Goal: Obtain resource: Download file/media

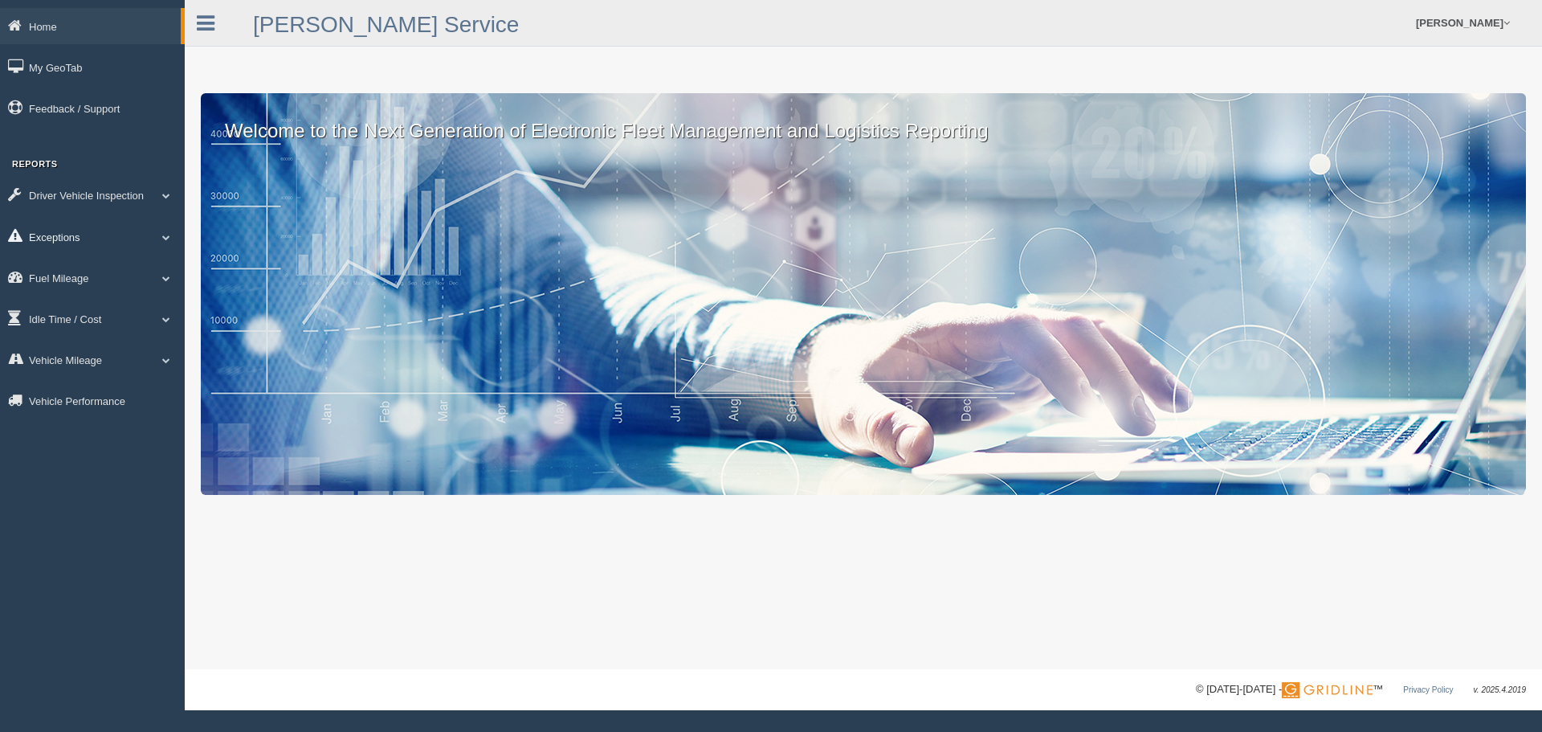
click at [45, 233] on link "Exceptions" at bounding box center [92, 236] width 185 height 36
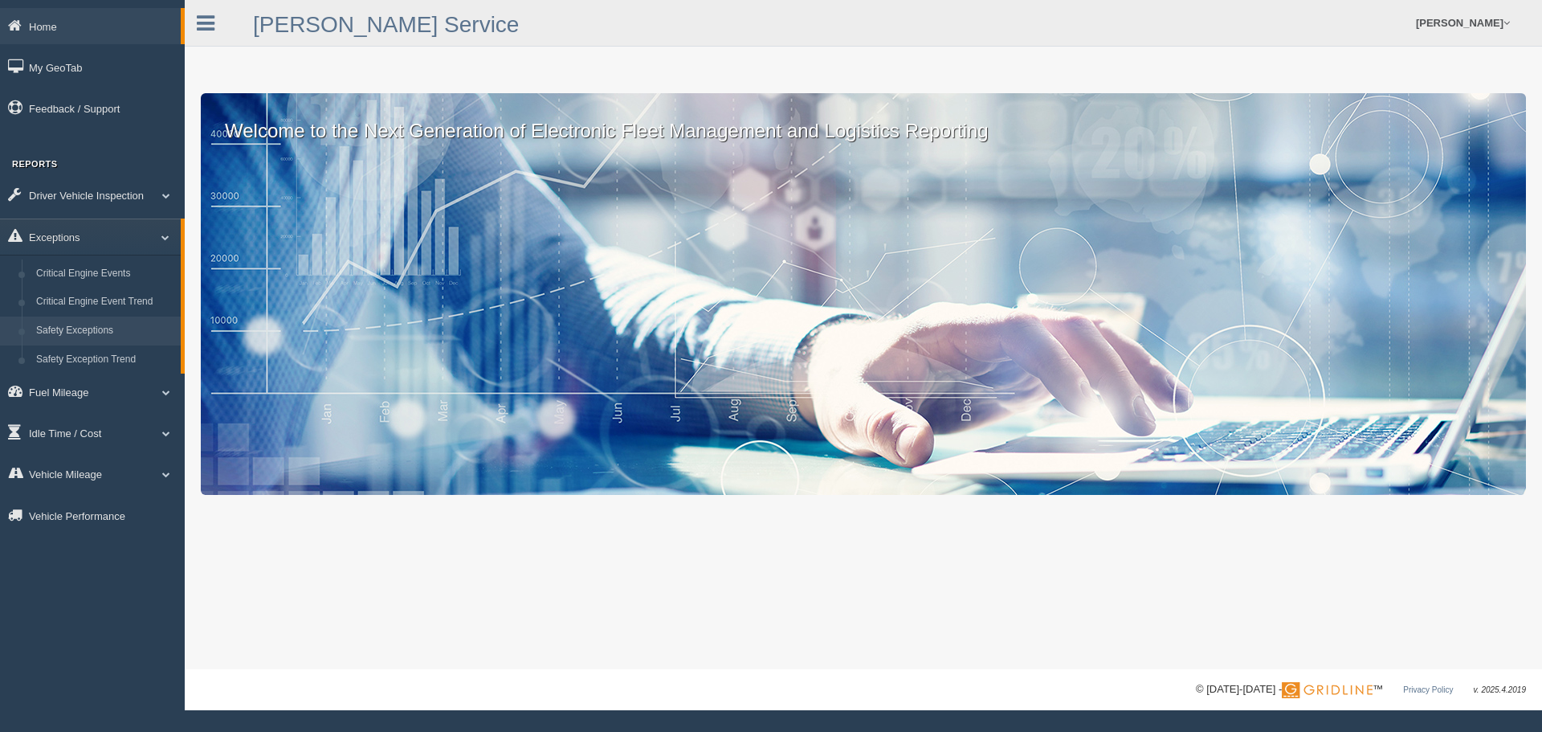
click at [76, 324] on link "Safety Exceptions" at bounding box center [105, 330] width 152 height 29
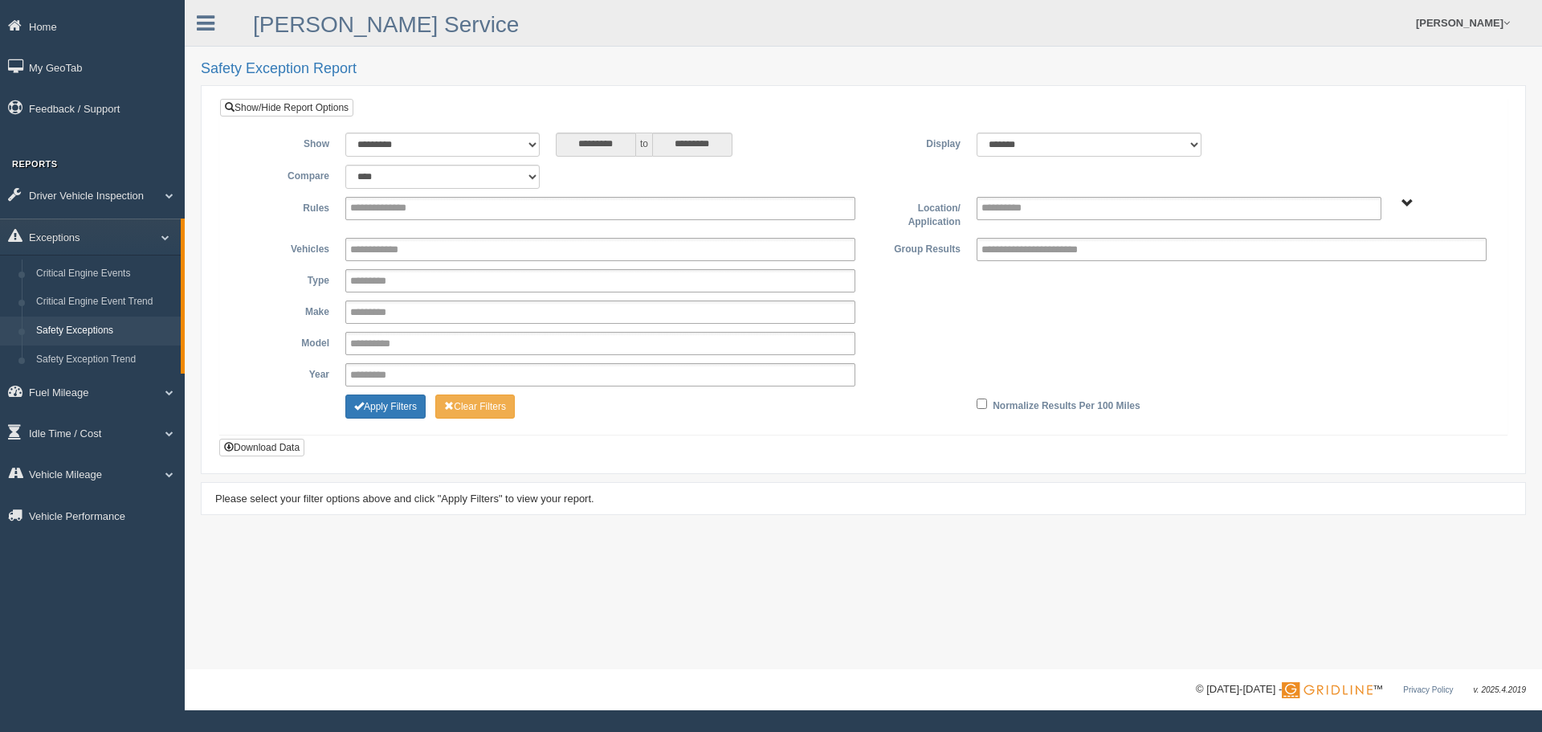
click at [439, 210] on ul "**********" at bounding box center [600, 208] width 510 height 23
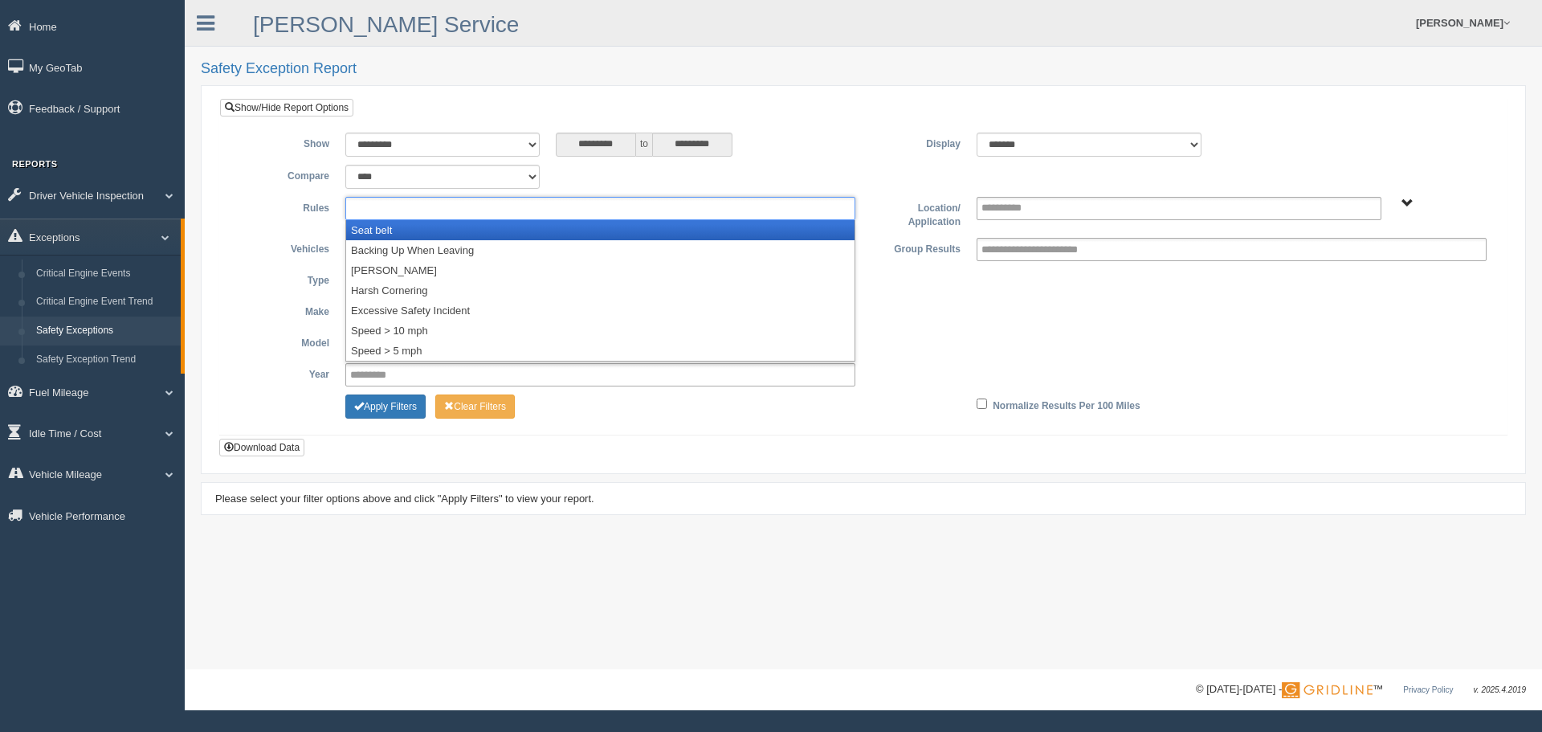
click at [396, 234] on li "Seat belt" at bounding box center [600, 230] width 508 height 20
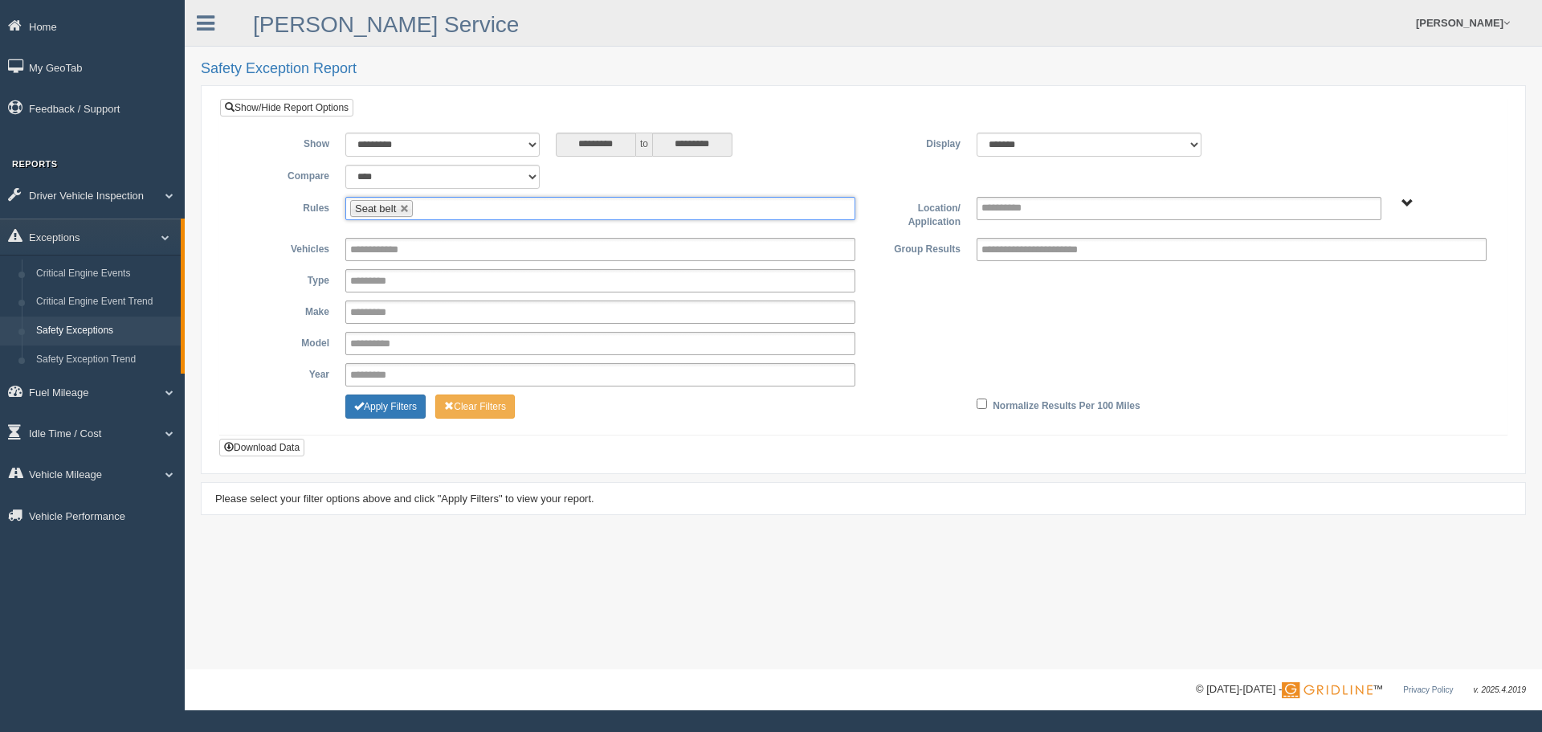
click at [448, 215] on ul "Seat belt" at bounding box center [600, 208] width 510 height 23
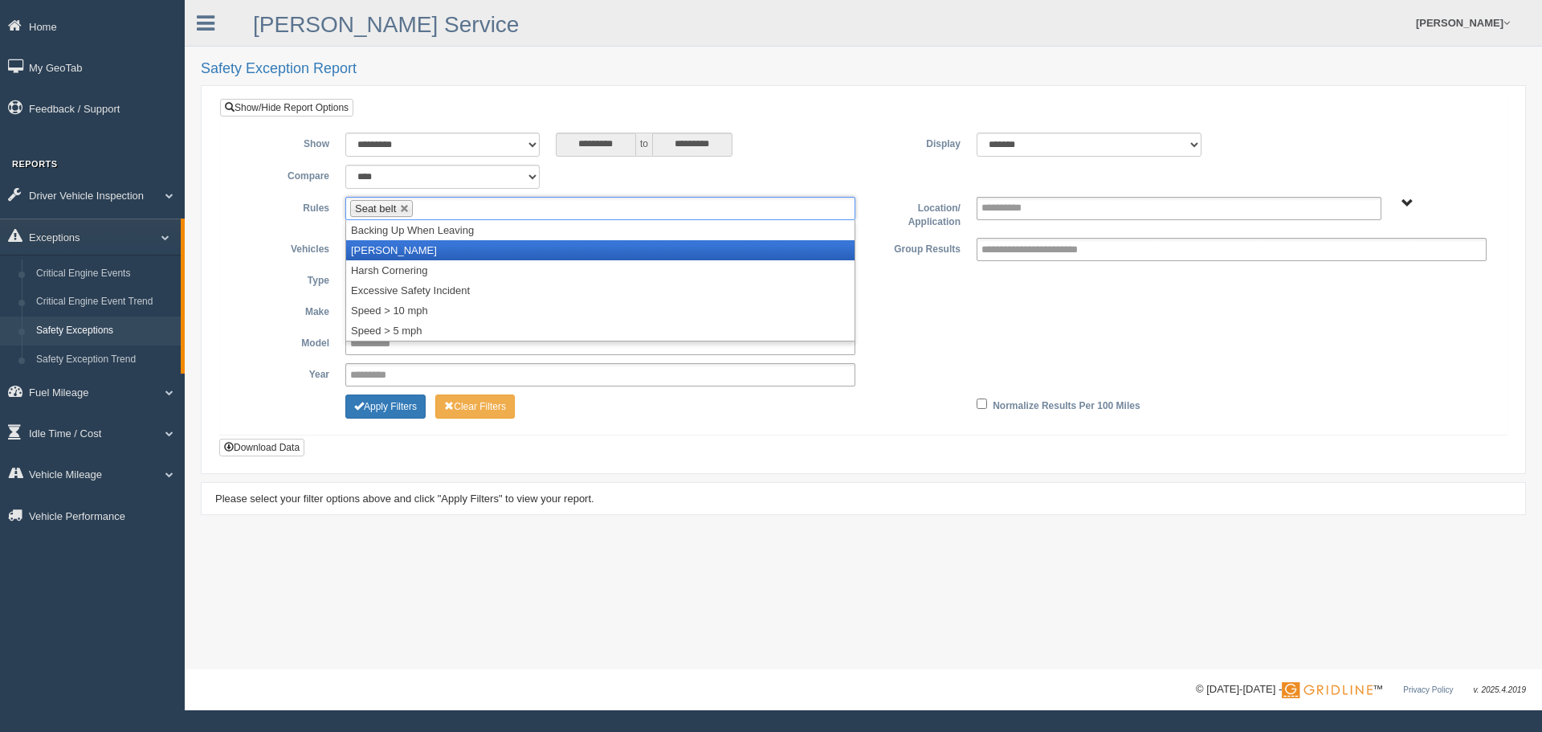
click at [414, 245] on li "[PERSON_NAME]" at bounding box center [600, 250] width 508 height 20
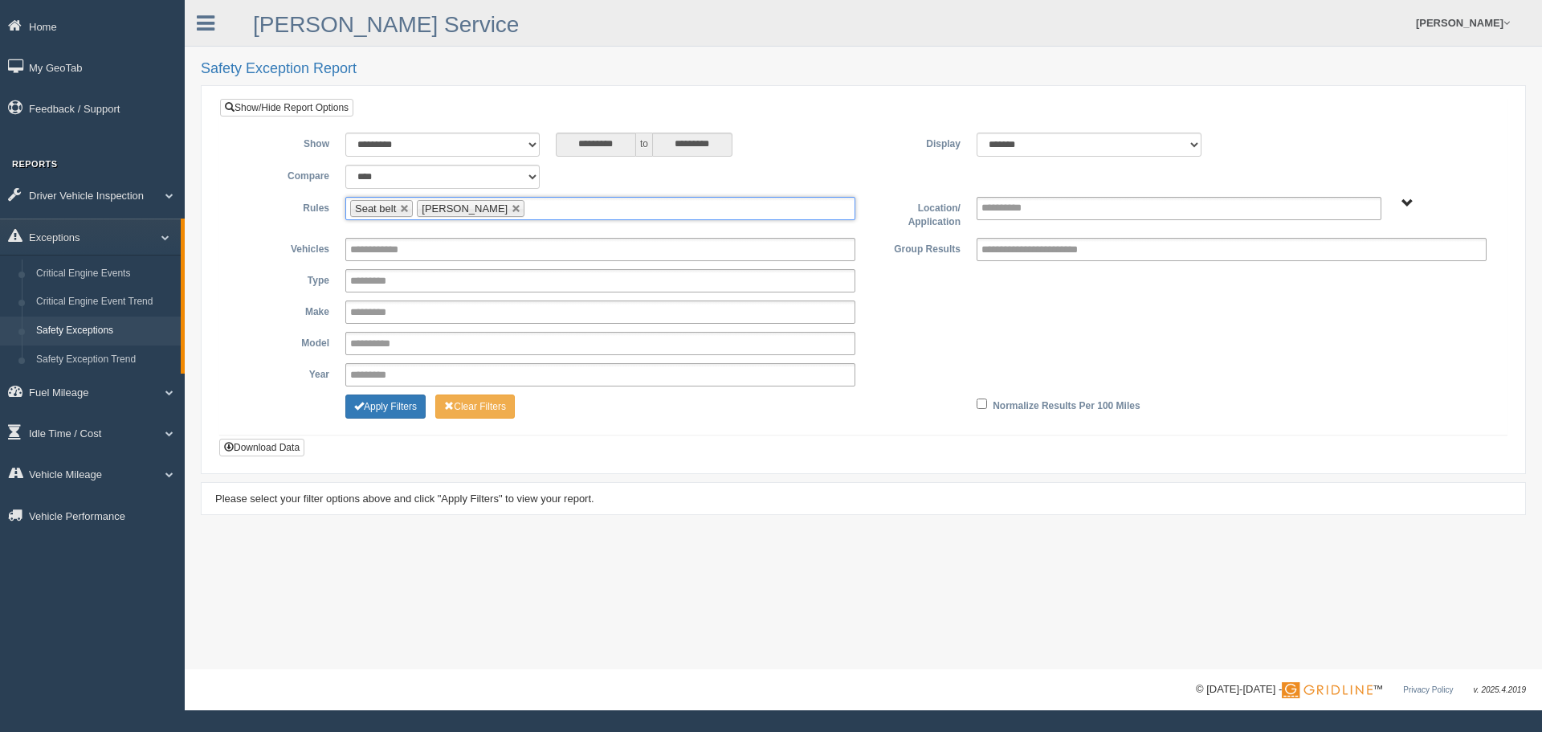
click at [528, 206] on input "text" at bounding box center [538, 208] width 20 height 20
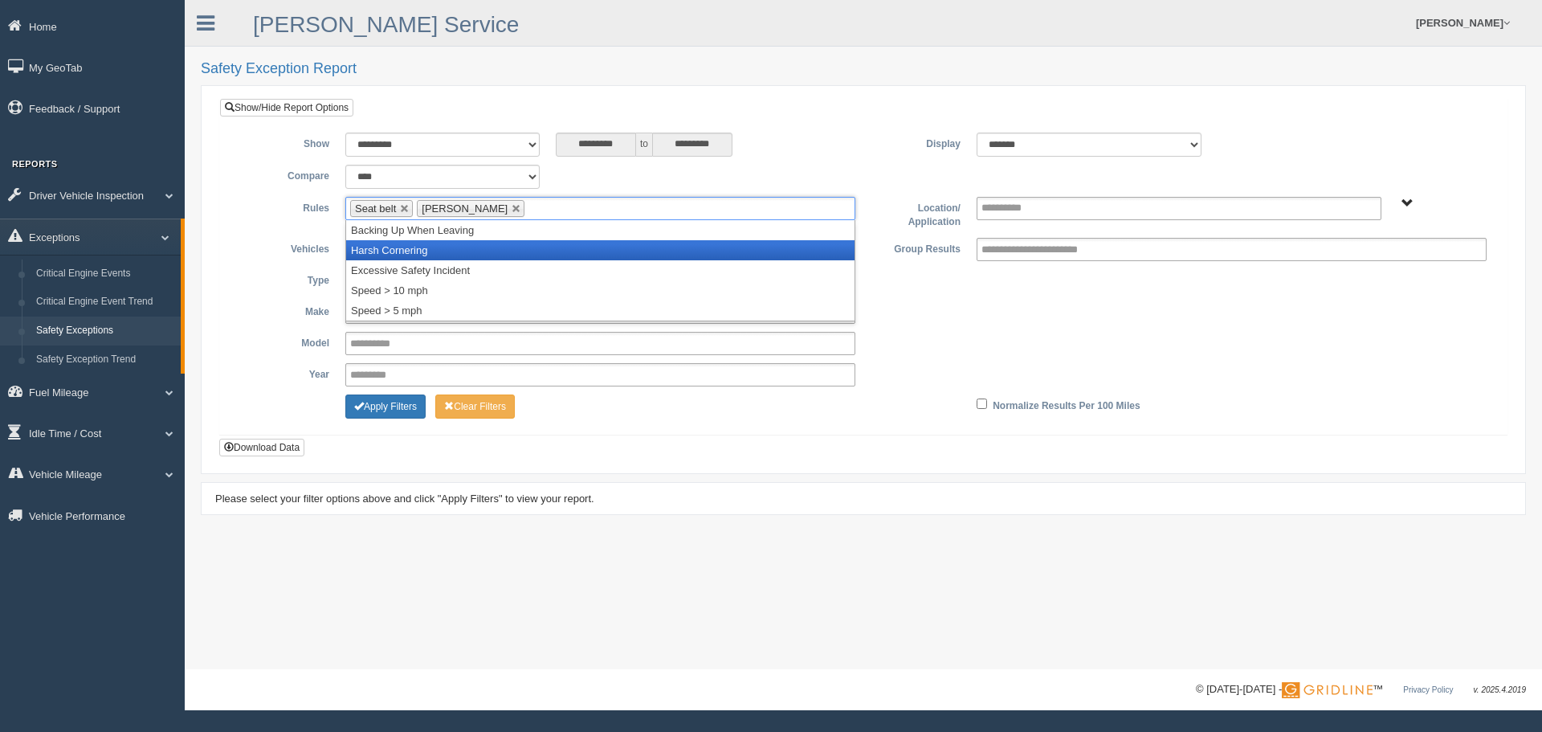
click at [429, 240] on li "Harsh Cornering" at bounding box center [600, 250] width 508 height 20
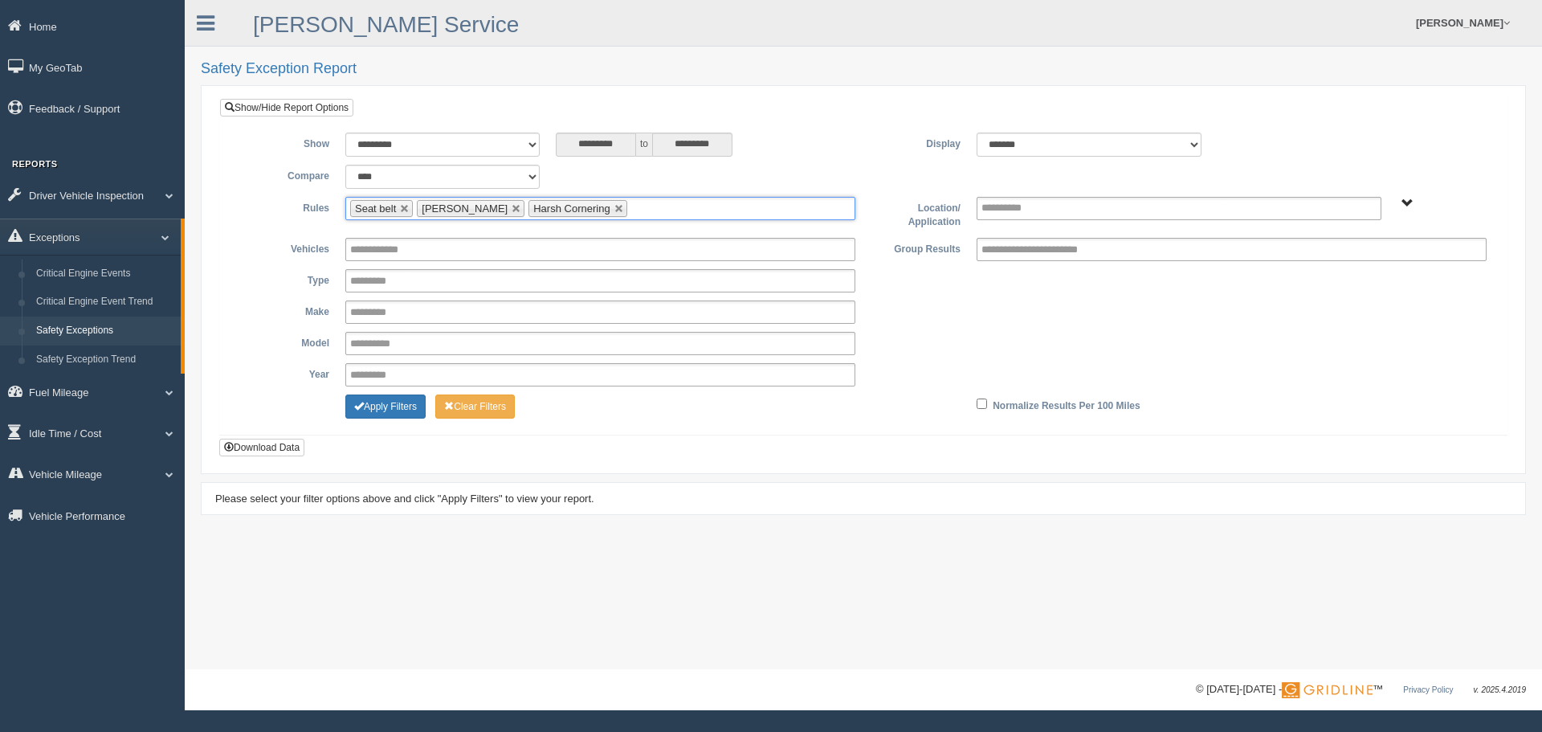
click at [644, 202] on ul "Seat belt Harsh Braking Harsh Cornering" at bounding box center [600, 208] width 510 height 23
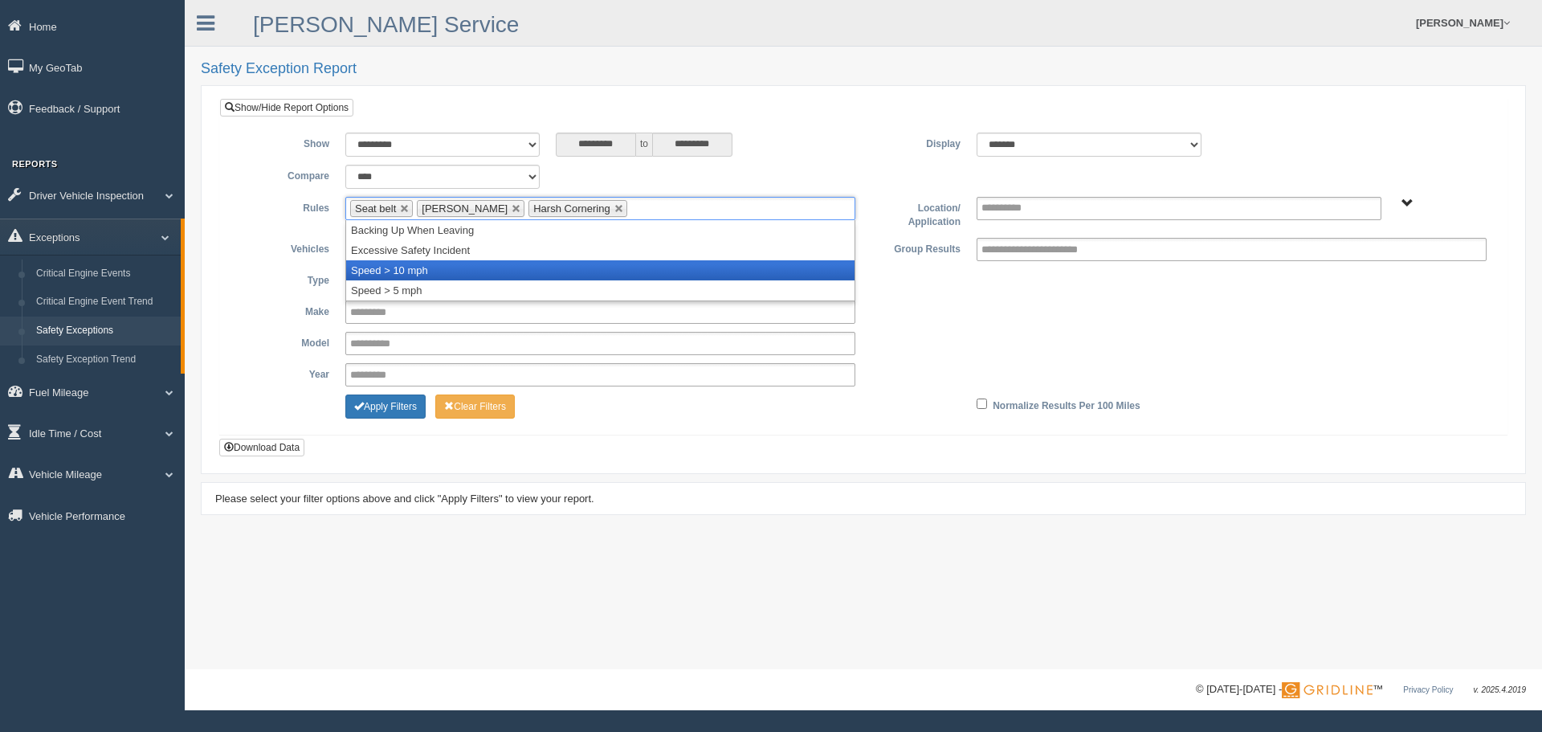
click at [450, 262] on li "Speed > 10 mph" at bounding box center [600, 270] width 508 height 20
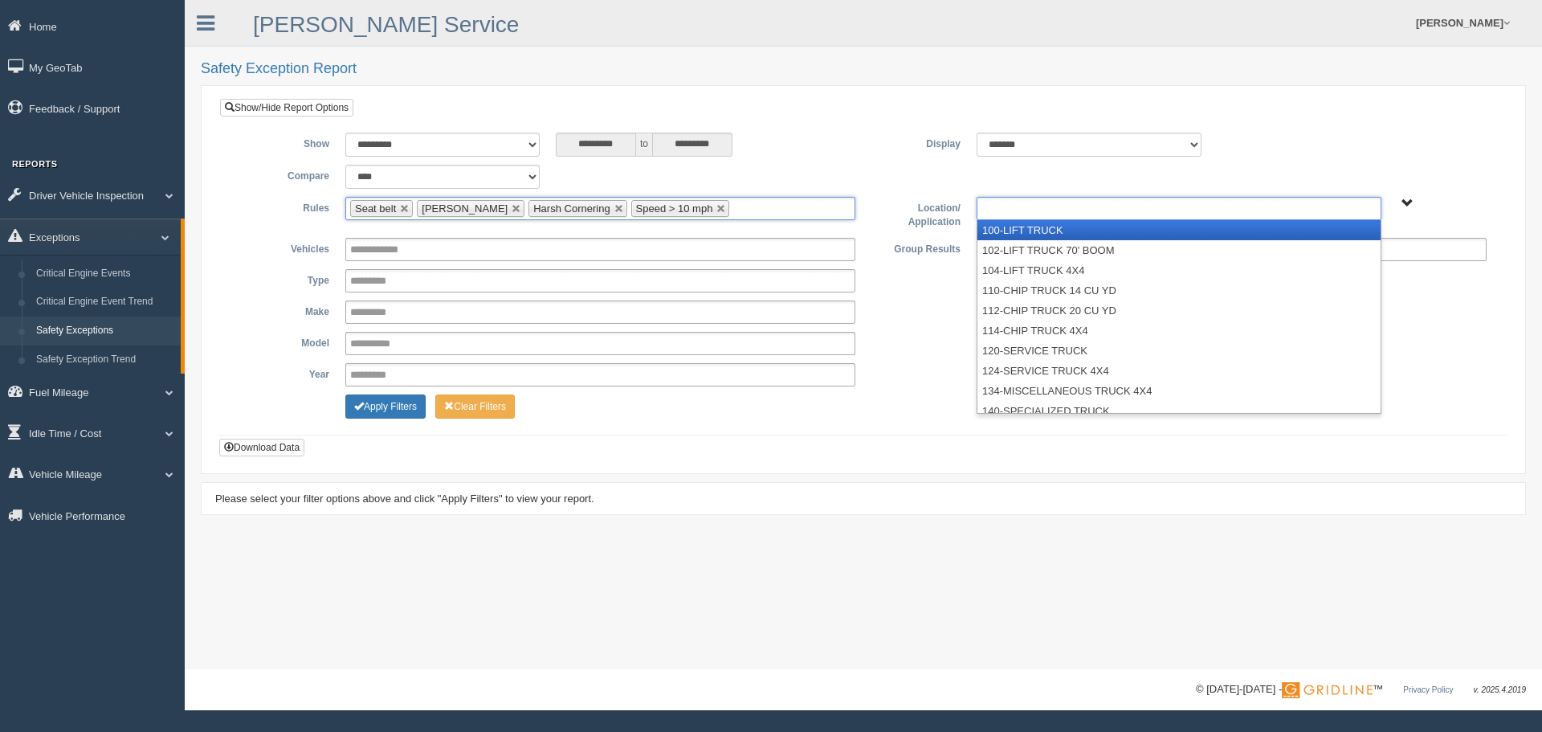
click at [1104, 199] on ul at bounding box center [1179, 208] width 405 height 23
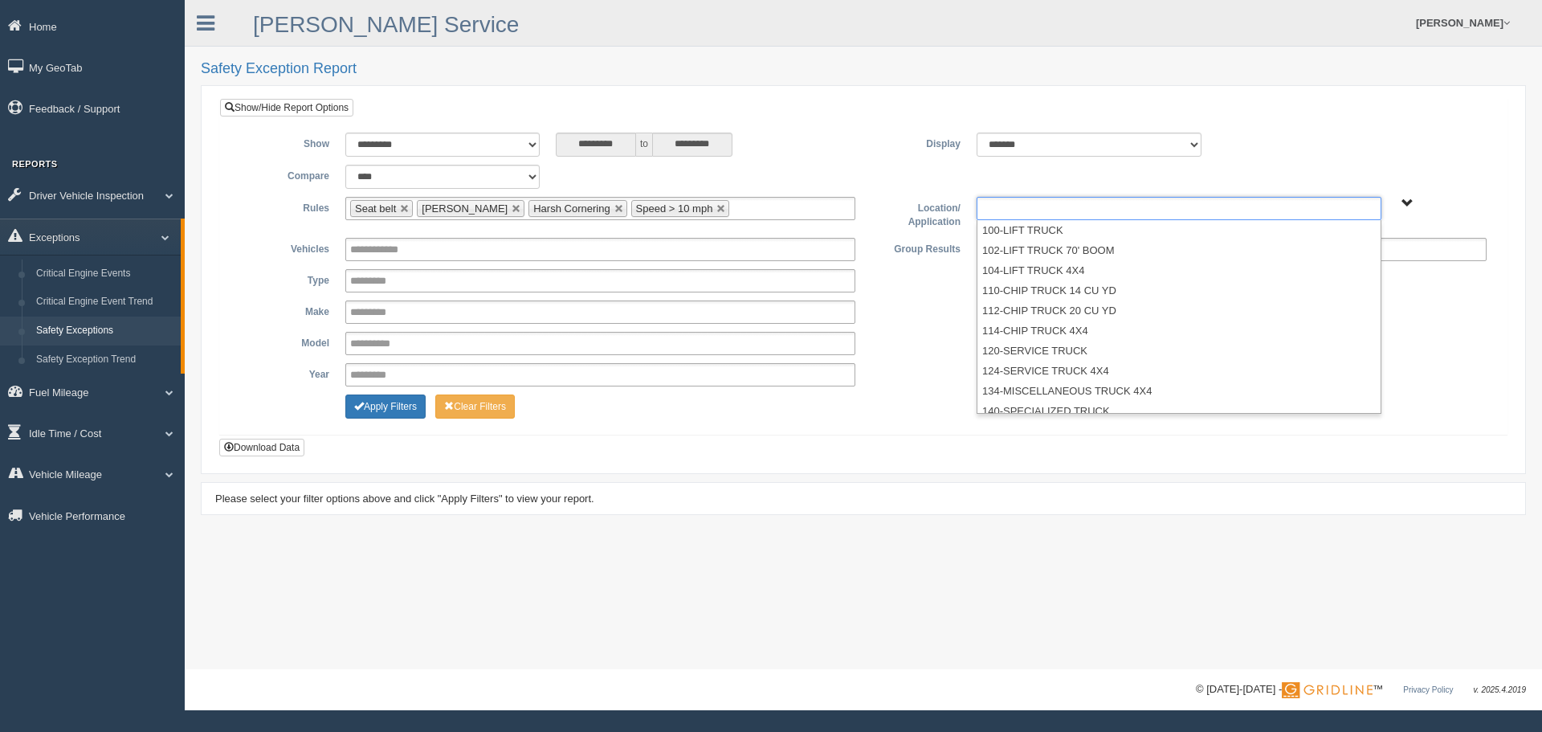
type input "**********"
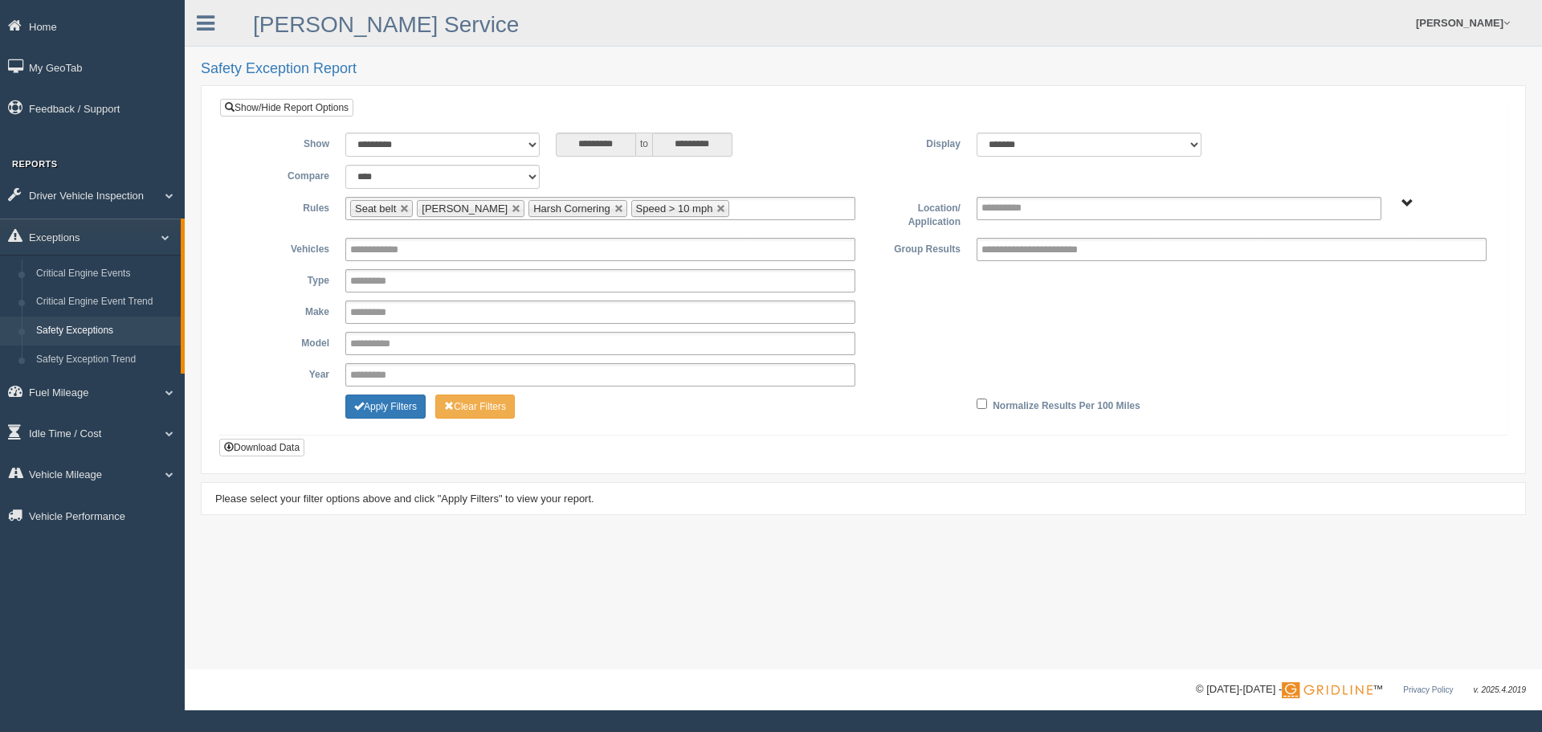
click at [1408, 199] on span "B. Vehicle Class C. Emergency Response Matt Pregon (Safety WTS-70-00) WCH-10-00…" at bounding box center [1407, 204] width 12 height 12
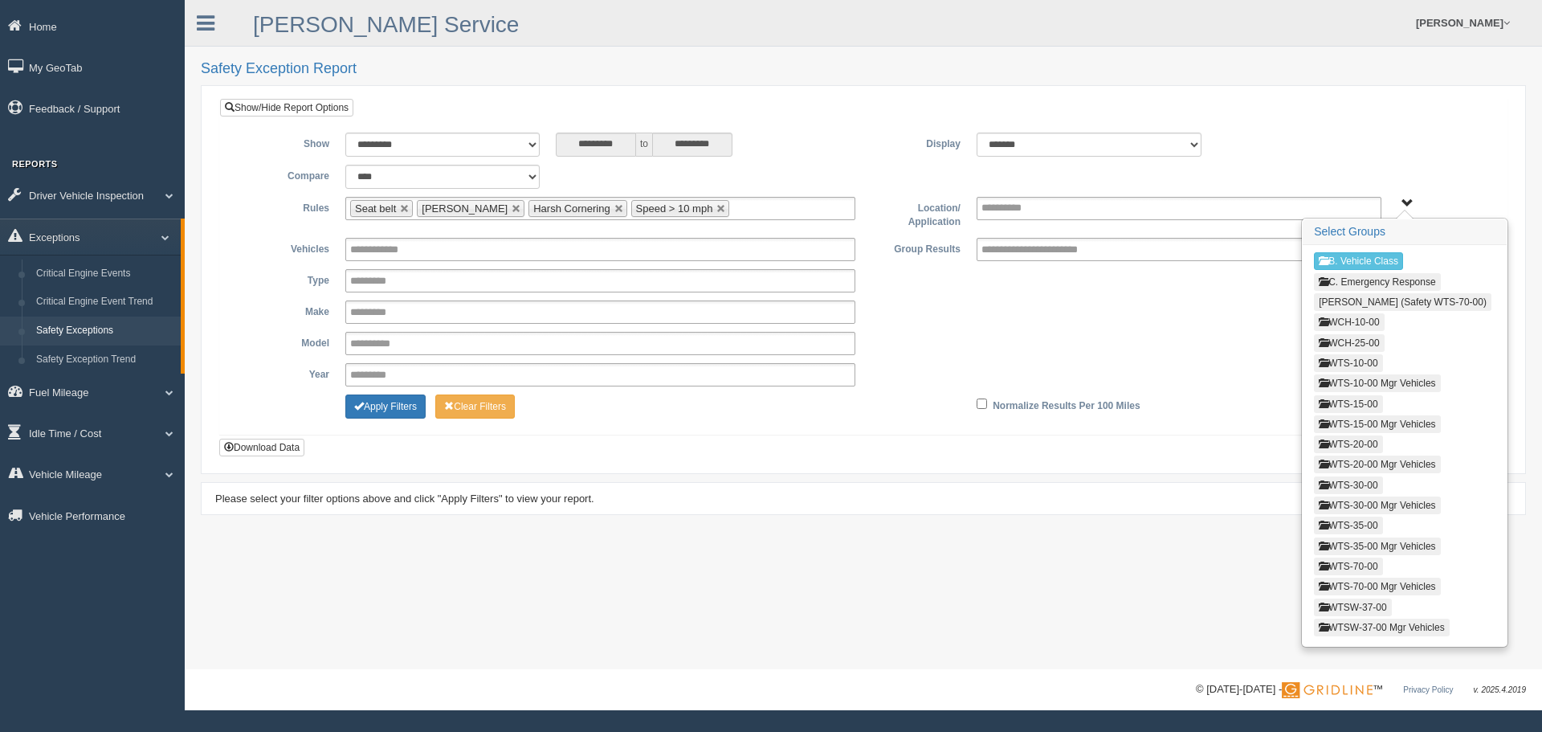
click at [1344, 319] on button "WCH-10-00" at bounding box center [1349, 322] width 70 height 18
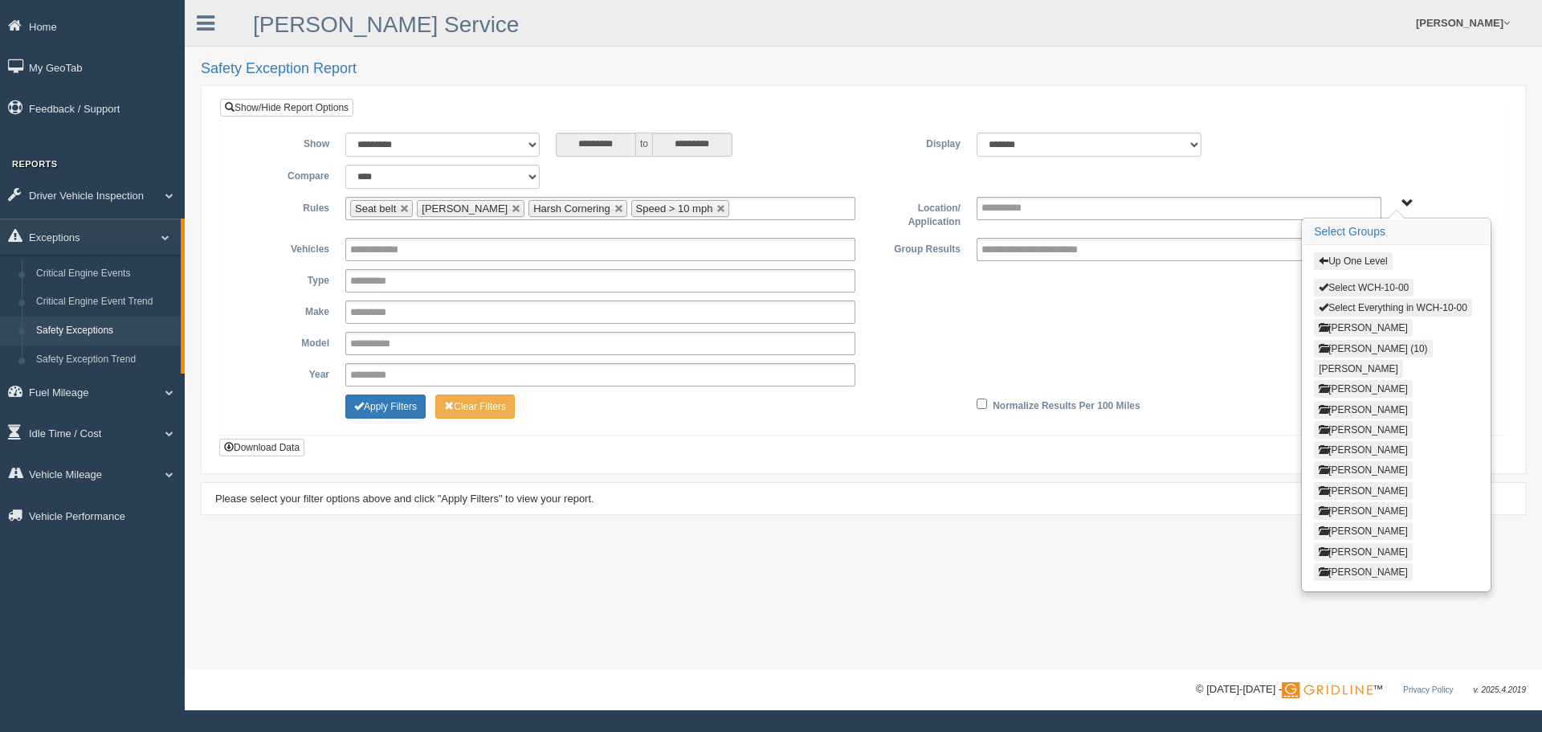
click at [1367, 285] on button "Select WCH-10-00" at bounding box center [1364, 288] width 100 height 18
click at [1359, 260] on button "Up One Level" at bounding box center [1353, 261] width 78 height 18
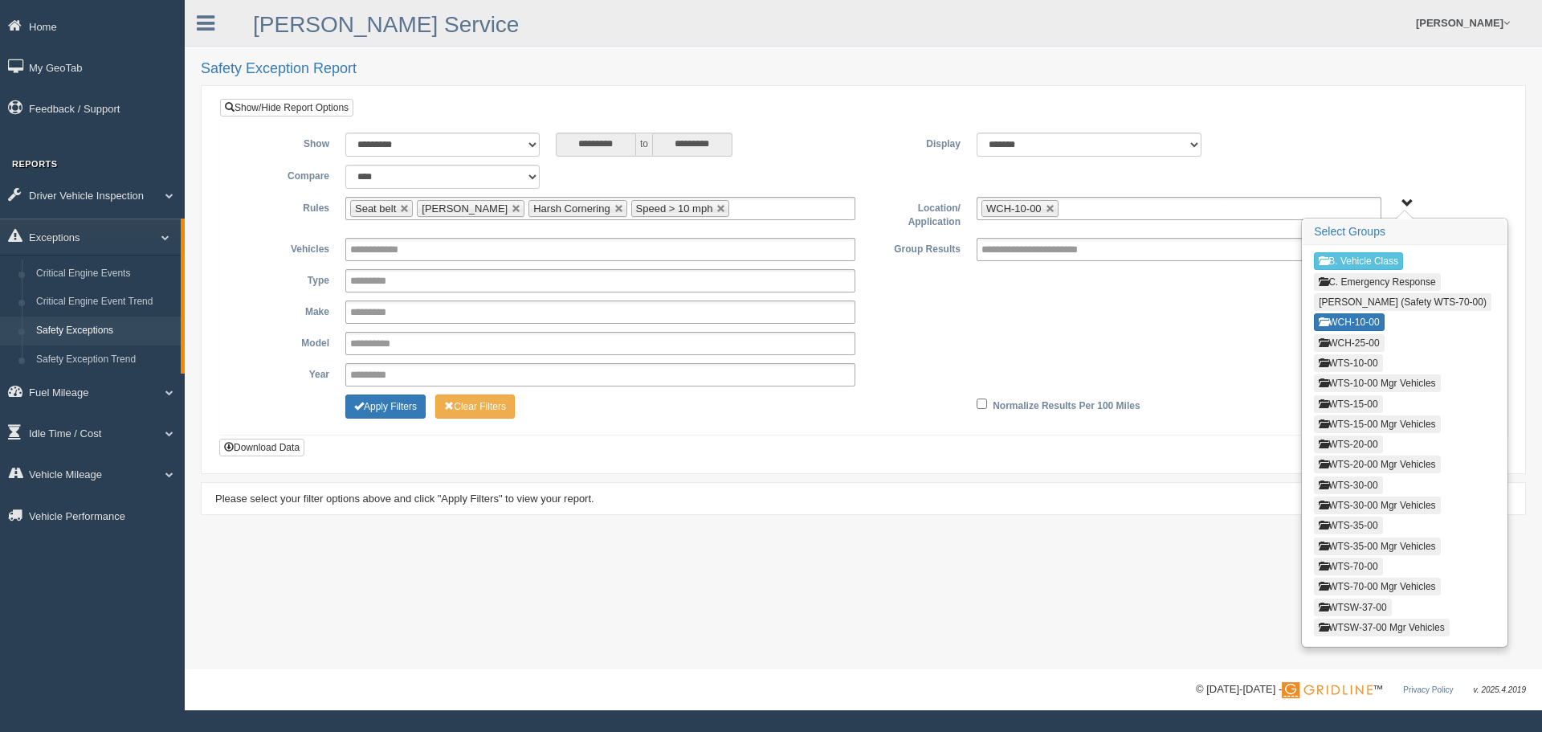
click at [1356, 339] on button "WCH-25-00" at bounding box center [1349, 343] width 70 height 18
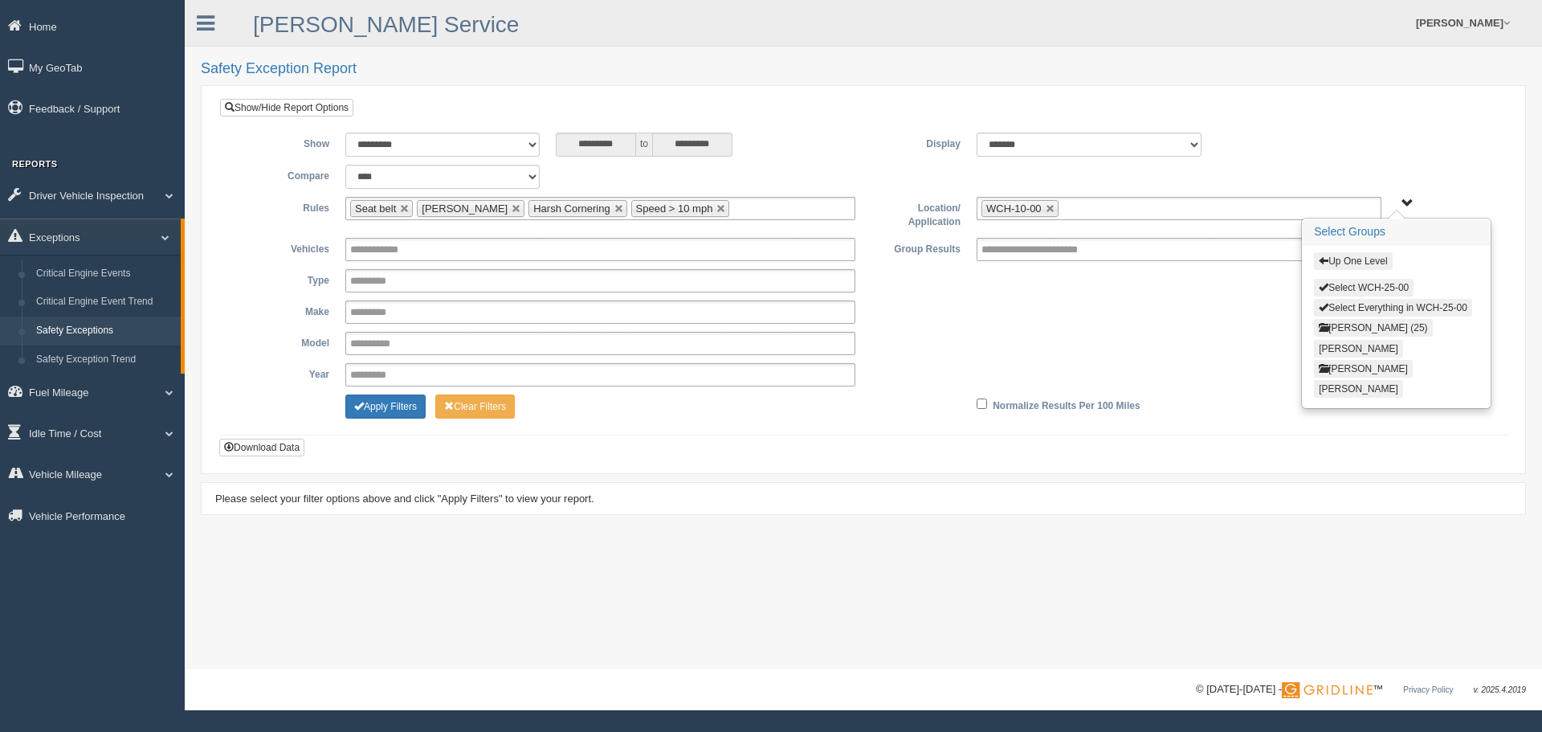
click at [1365, 280] on button "Select WCH-25-00" at bounding box center [1364, 288] width 100 height 18
click at [1368, 263] on button "Up One Level" at bounding box center [1353, 261] width 78 height 18
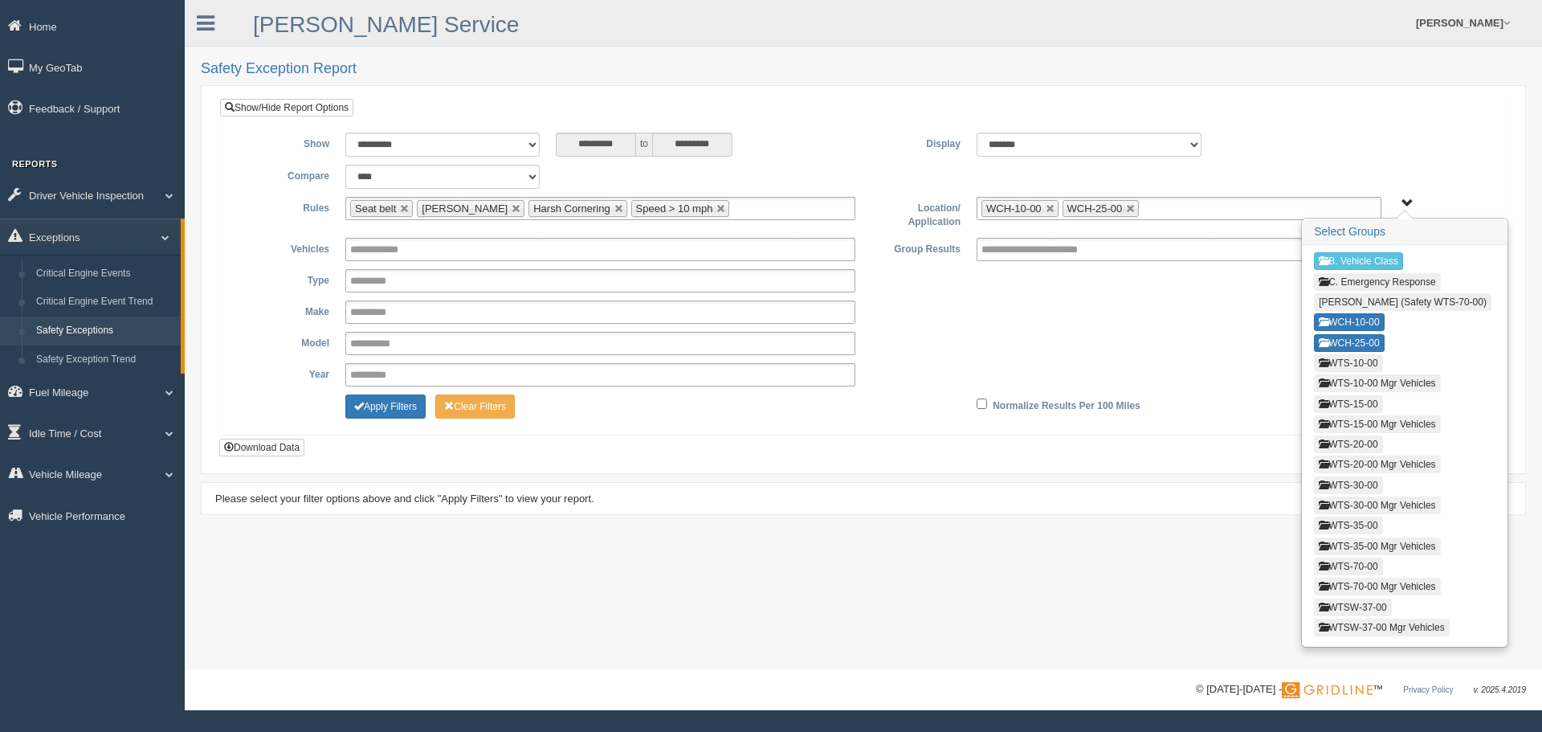
click at [1355, 359] on button "WTS-10-00" at bounding box center [1348, 363] width 68 height 18
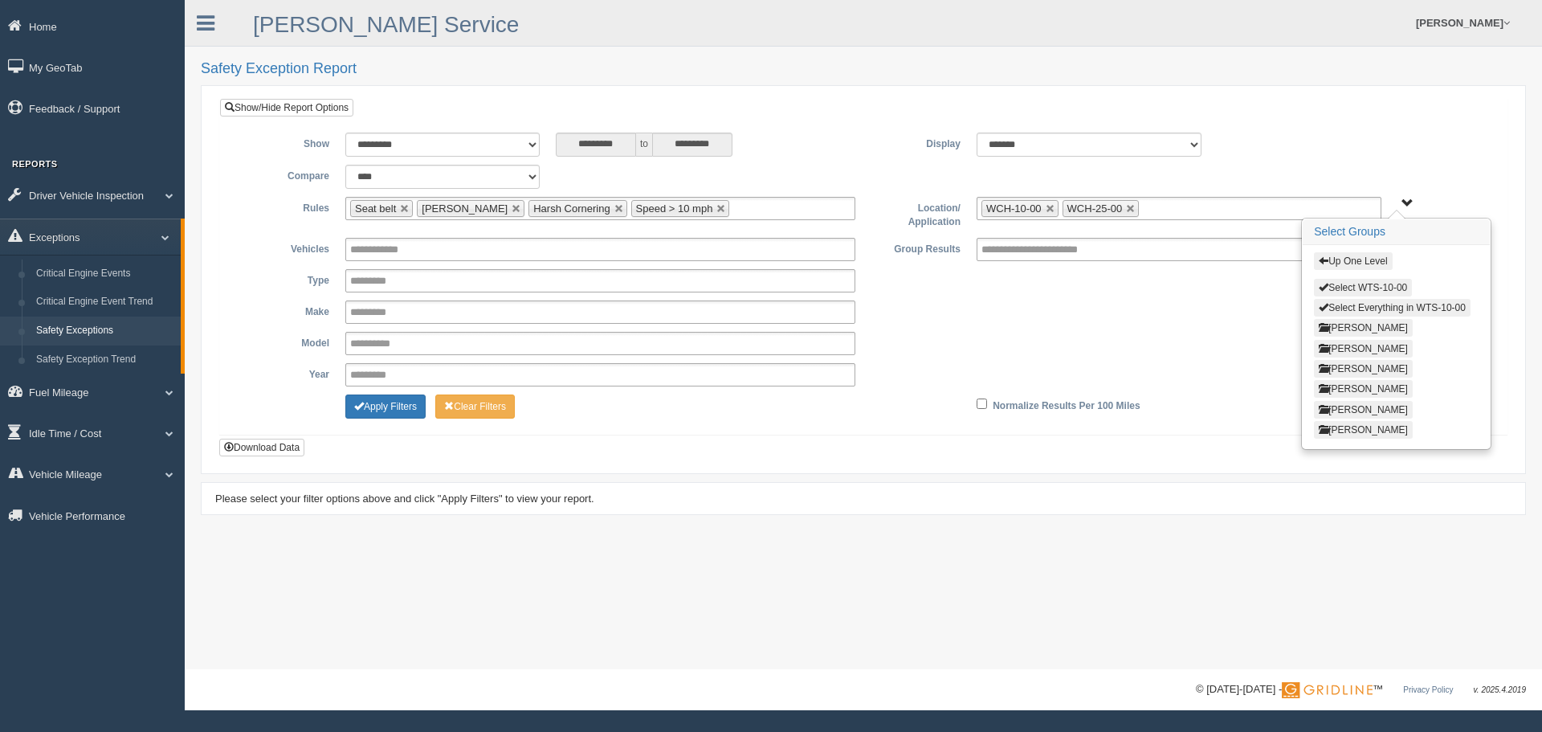
click at [1368, 286] on button "Select WTS-10-00" at bounding box center [1363, 288] width 98 height 18
click at [1367, 263] on button "Up One Level" at bounding box center [1353, 261] width 78 height 18
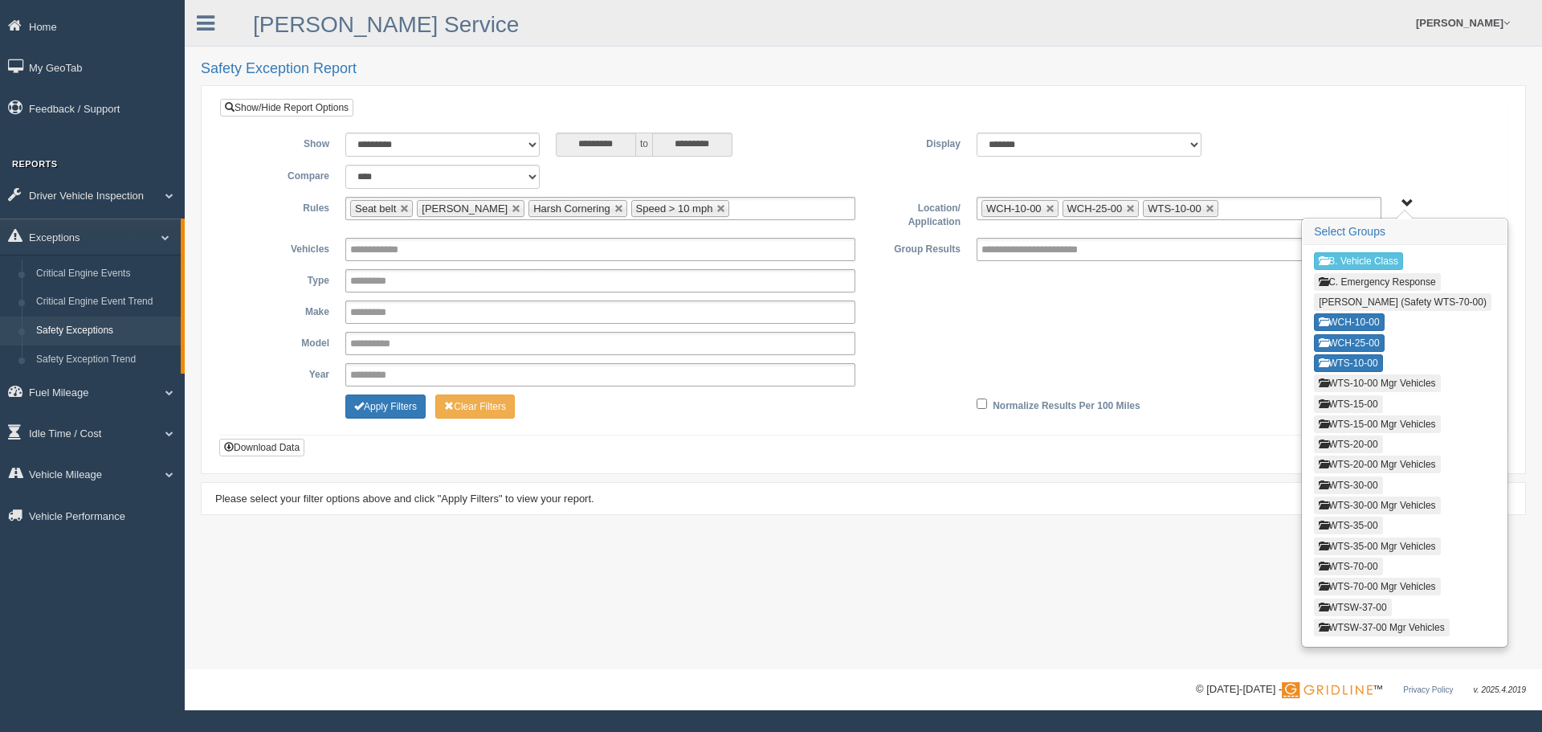
click at [1345, 385] on button "WTS-10-00 Mgr Vehicles" at bounding box center [1377, 383] width 126 height 18
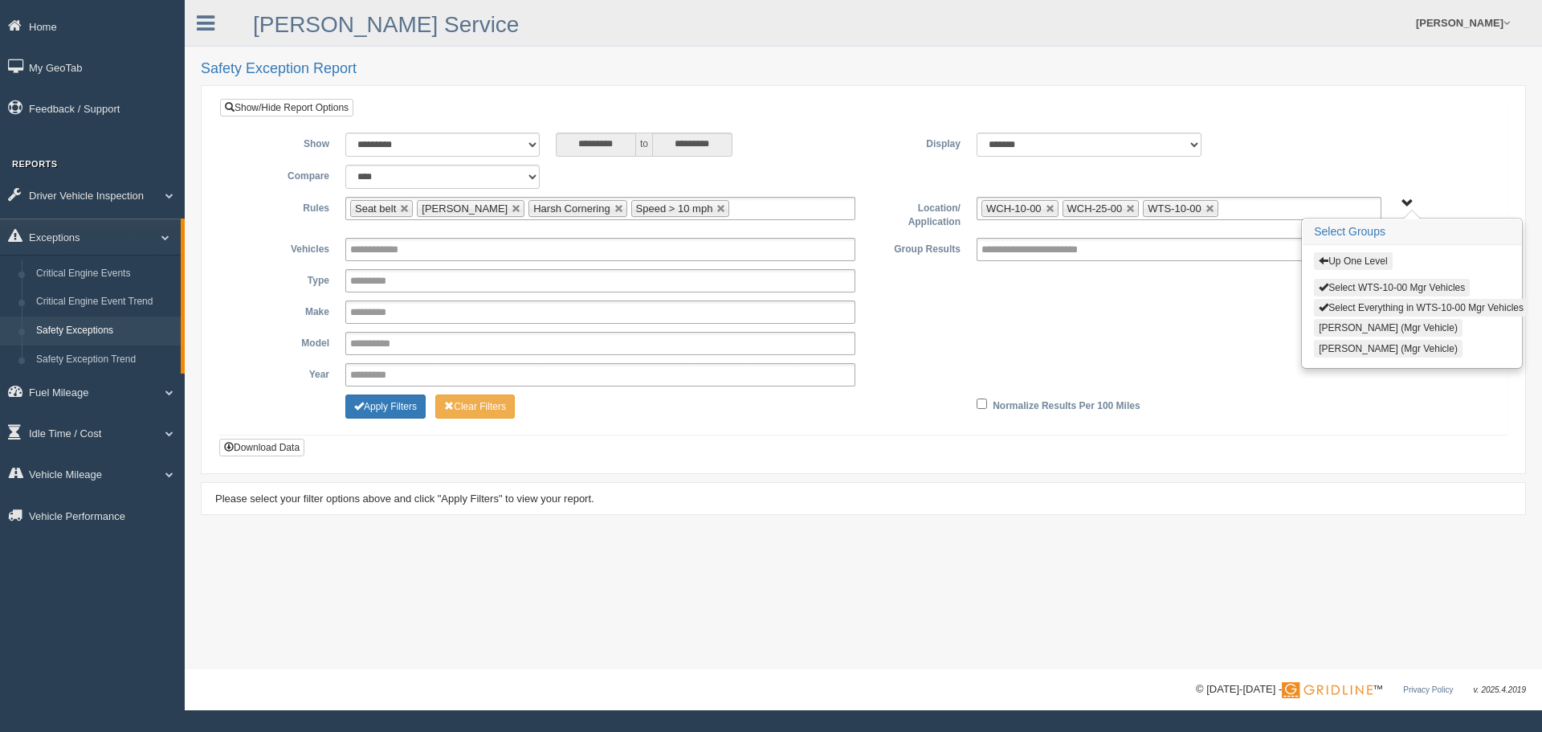
click at [1377, 284] on button "Select WTS-10-00 Mgr Vehicles" at bounding box center [1392, 288] width 156 height 18
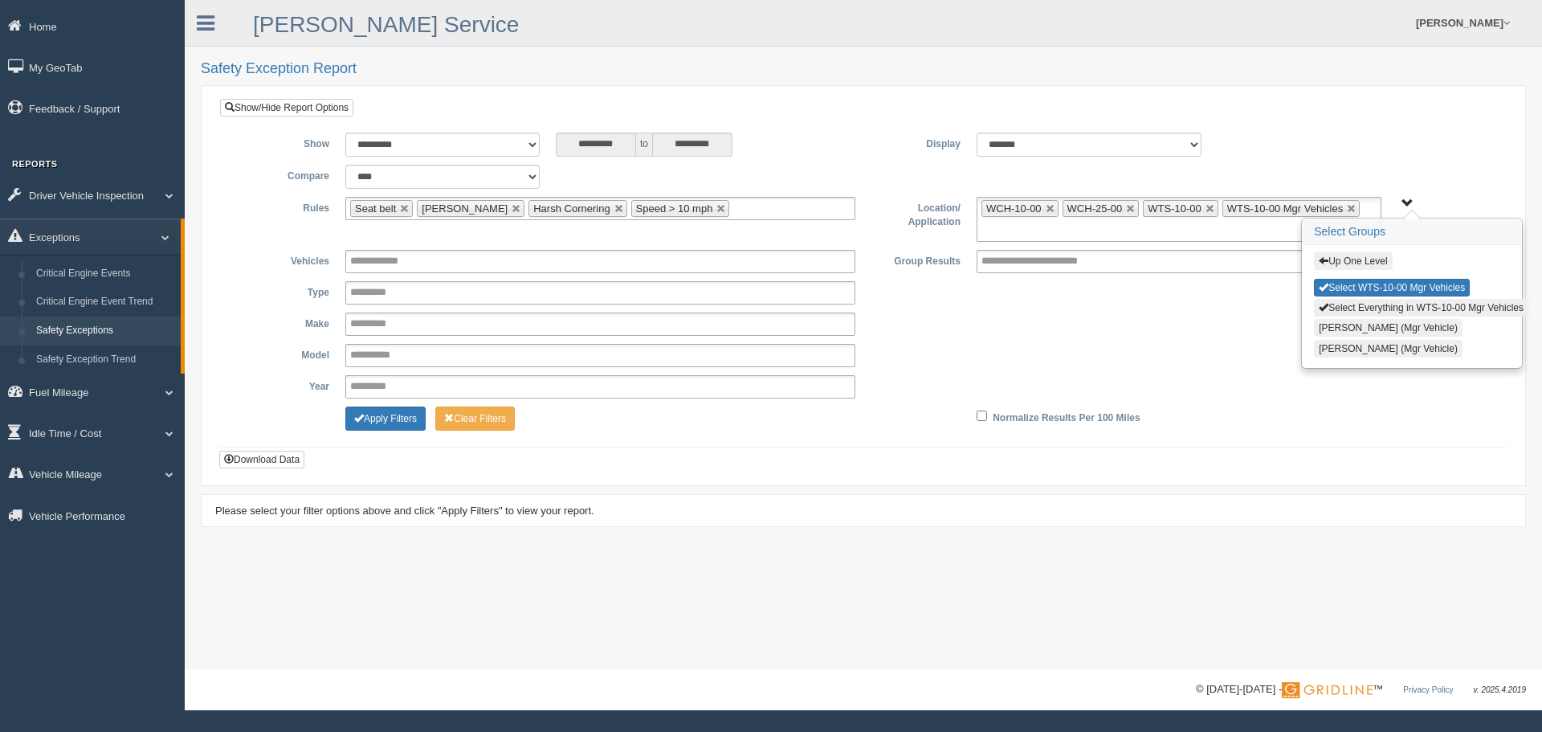
click at [1376, 268] on button "Up One Level" at bounding box center [1353, 261] width 78 height 18
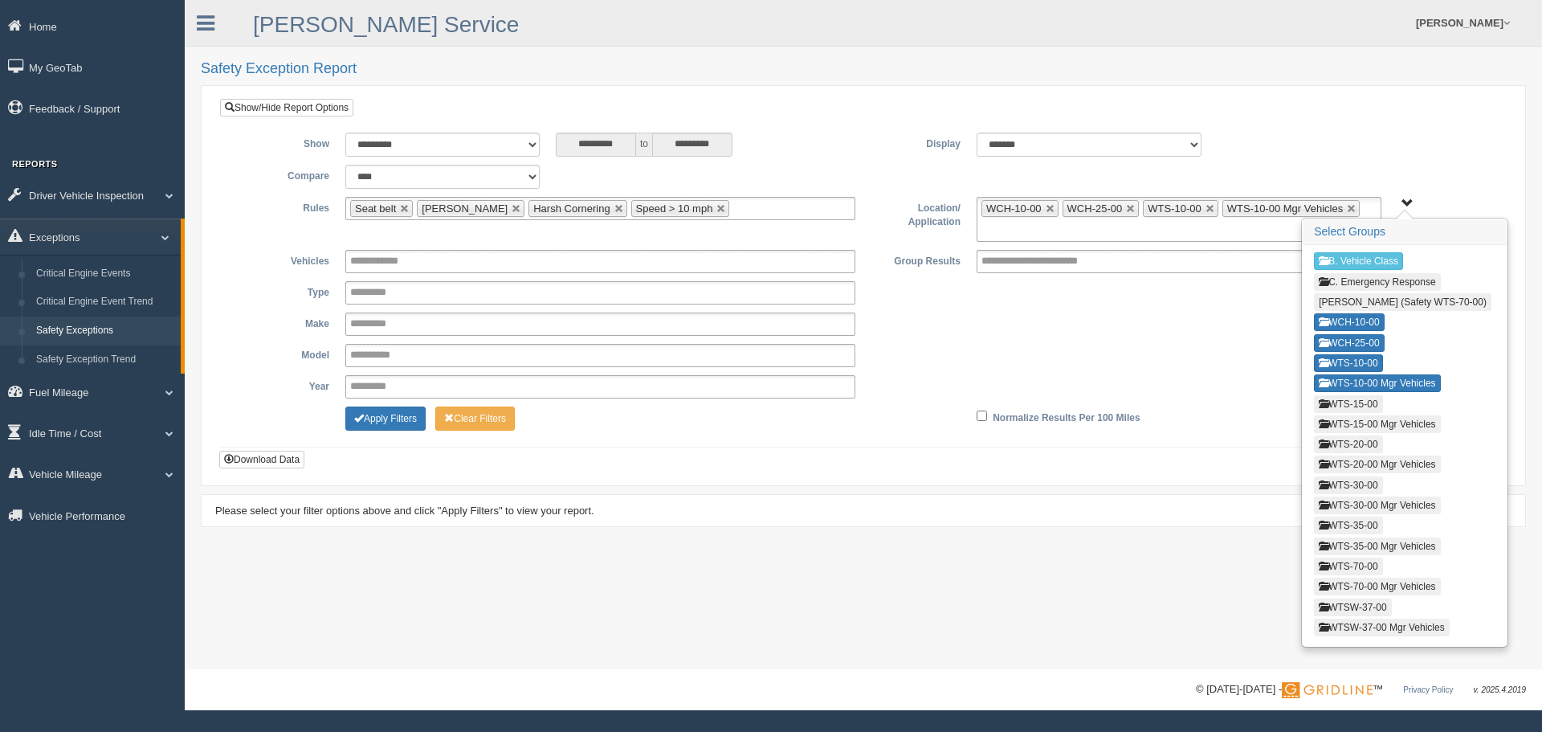
click at [1355, 407] on button "WTS-15-00" at bounding box center [1348, 404] width 68 height 18
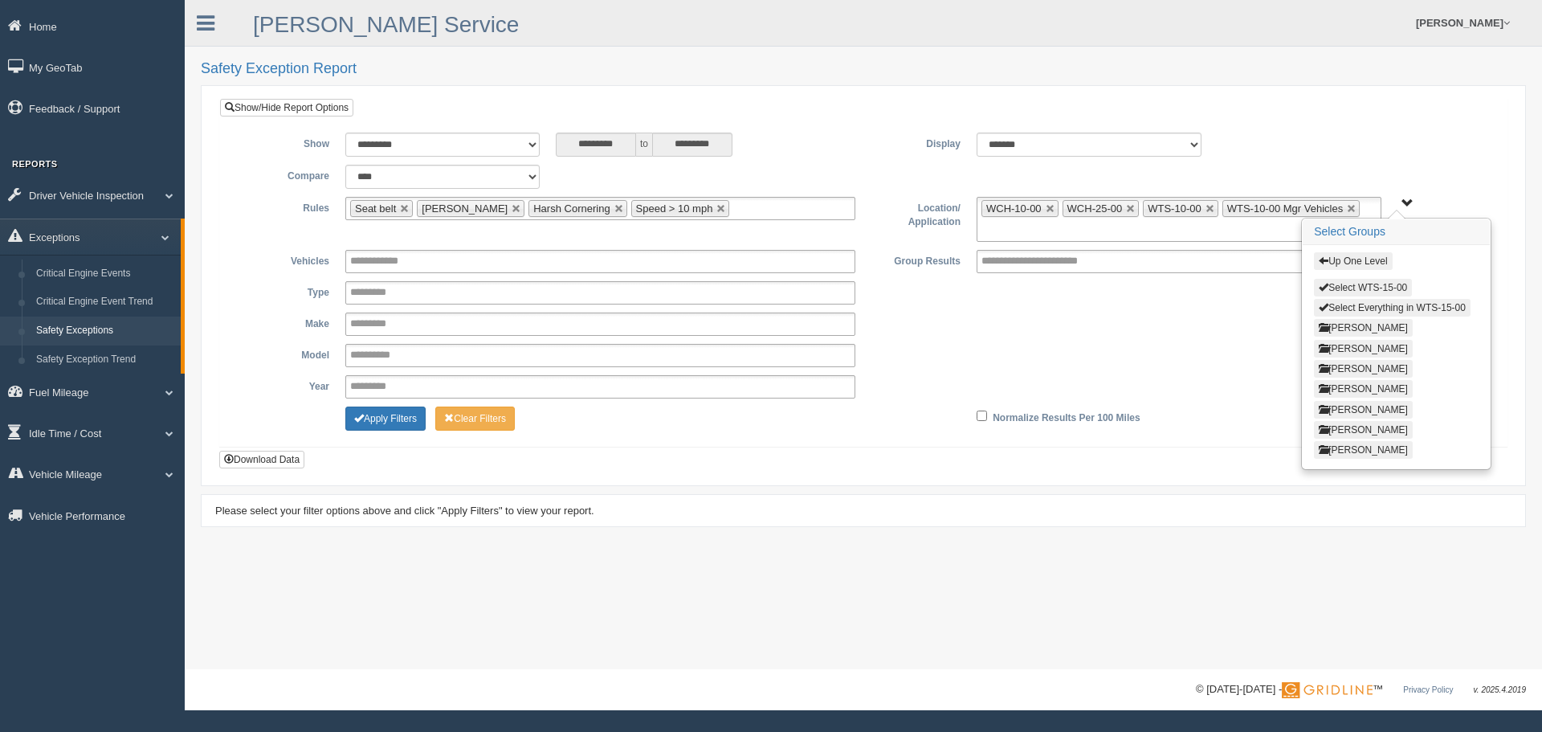
click at [1385, 286] on button "Select WTS-15-00" at bounding box center [1363, 288] width 98 height 18
click at [1373, 269] on button "Up One Level" at bounding box center [1353, 261] width 78 height 18
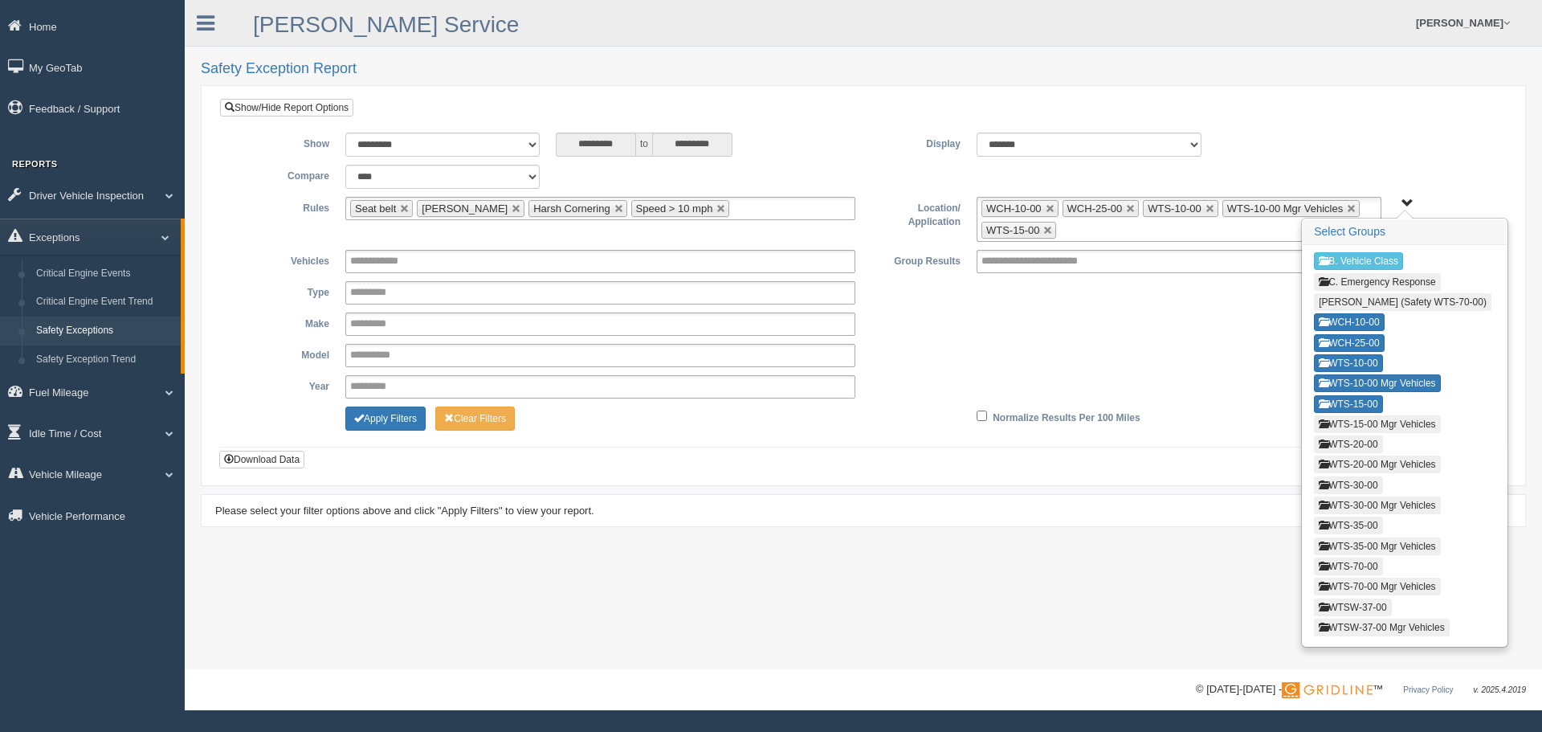
click at [1375, 424] on button "WTS-15-00 Mgr Vehicles" at bounding box center [1377, 424] width 126 height 18
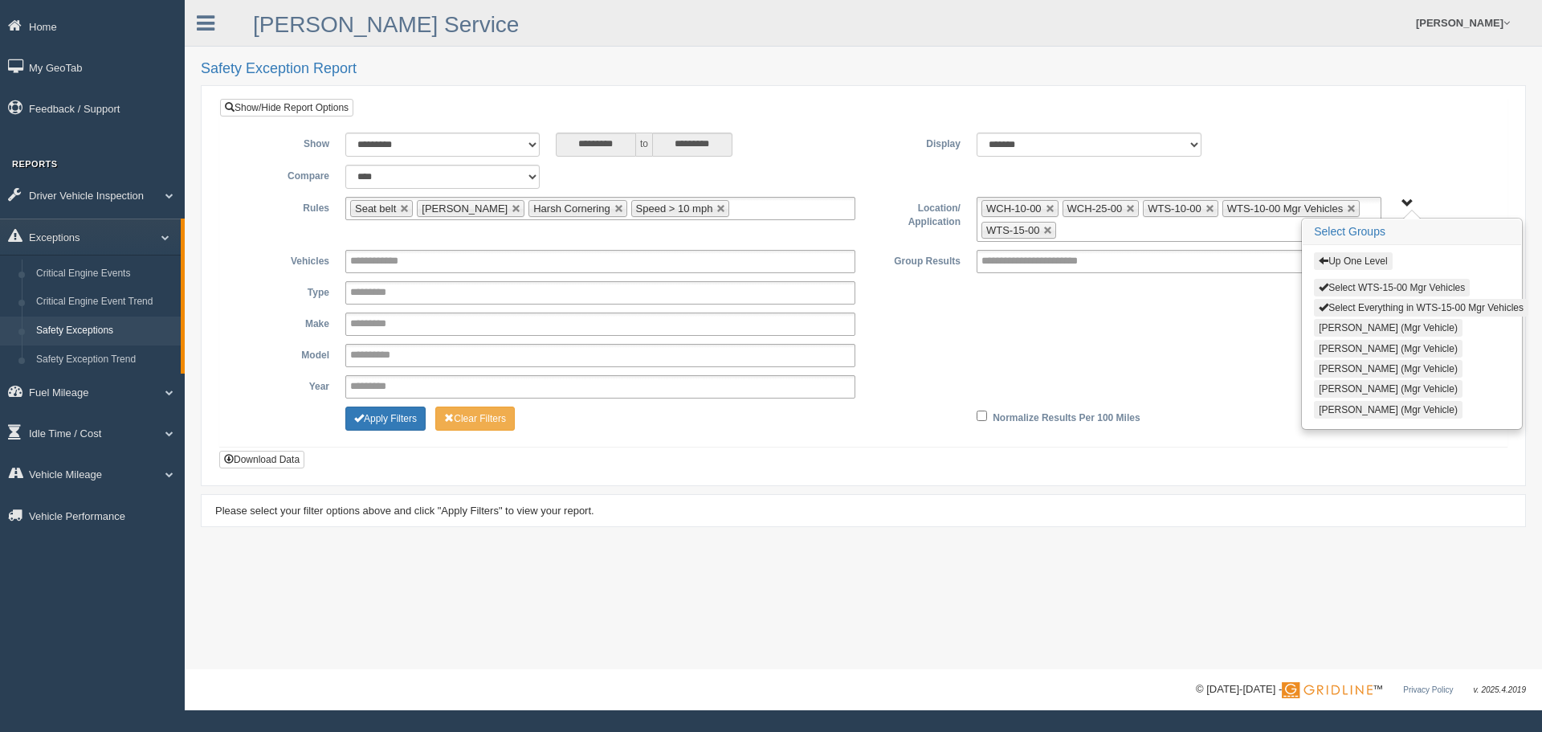
click at [1371, 288] on button "Select WTS-15-00 Mgr Vehicles" at bounding box center [1392, 288] width 156 height 18
click at [1358, 255] on button "Up One Level" at bounding box center [1353, 261] width 78 height 18
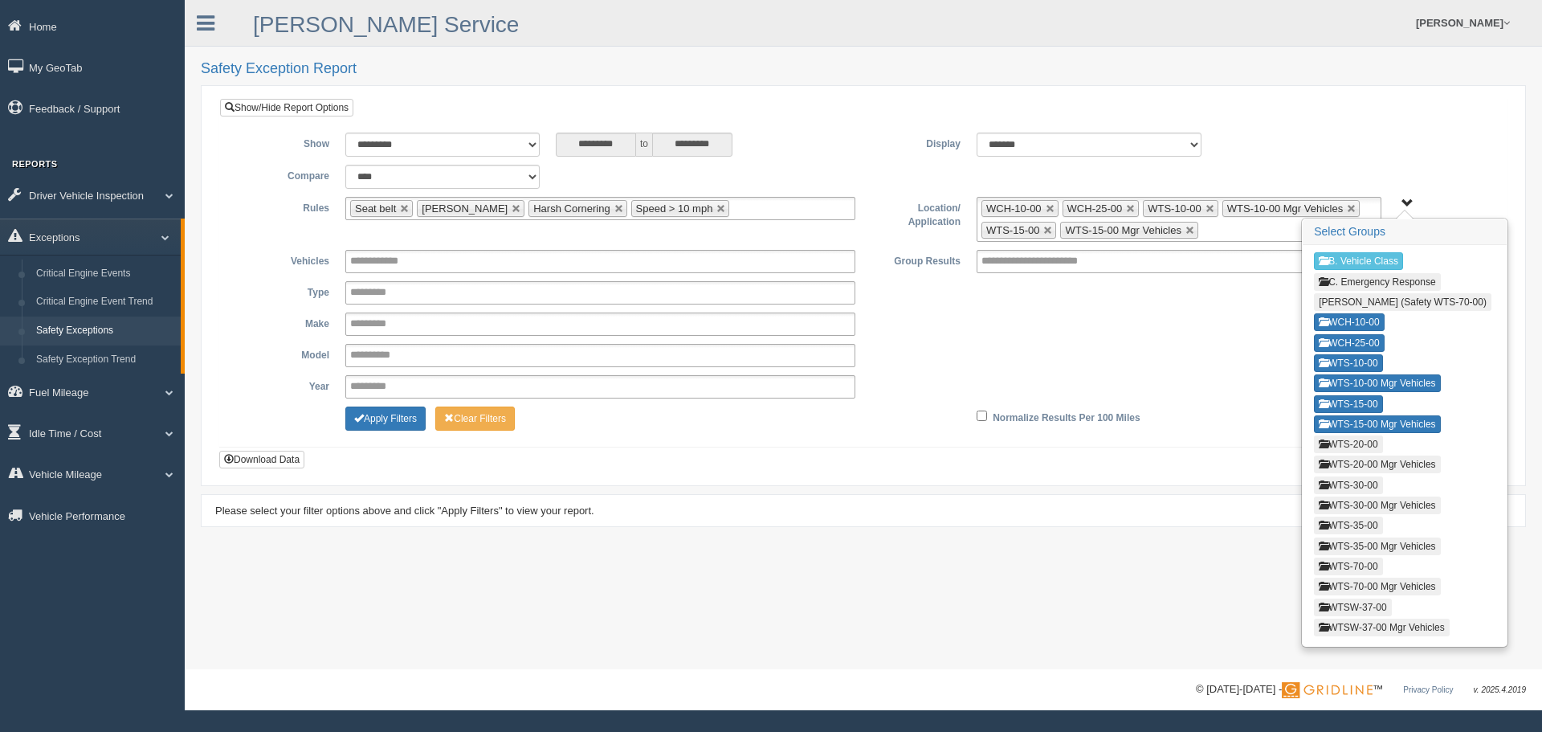
click at [1358, 442] on button "WTS-20-00" at bounding box center [1348, 444] width 68 height 18
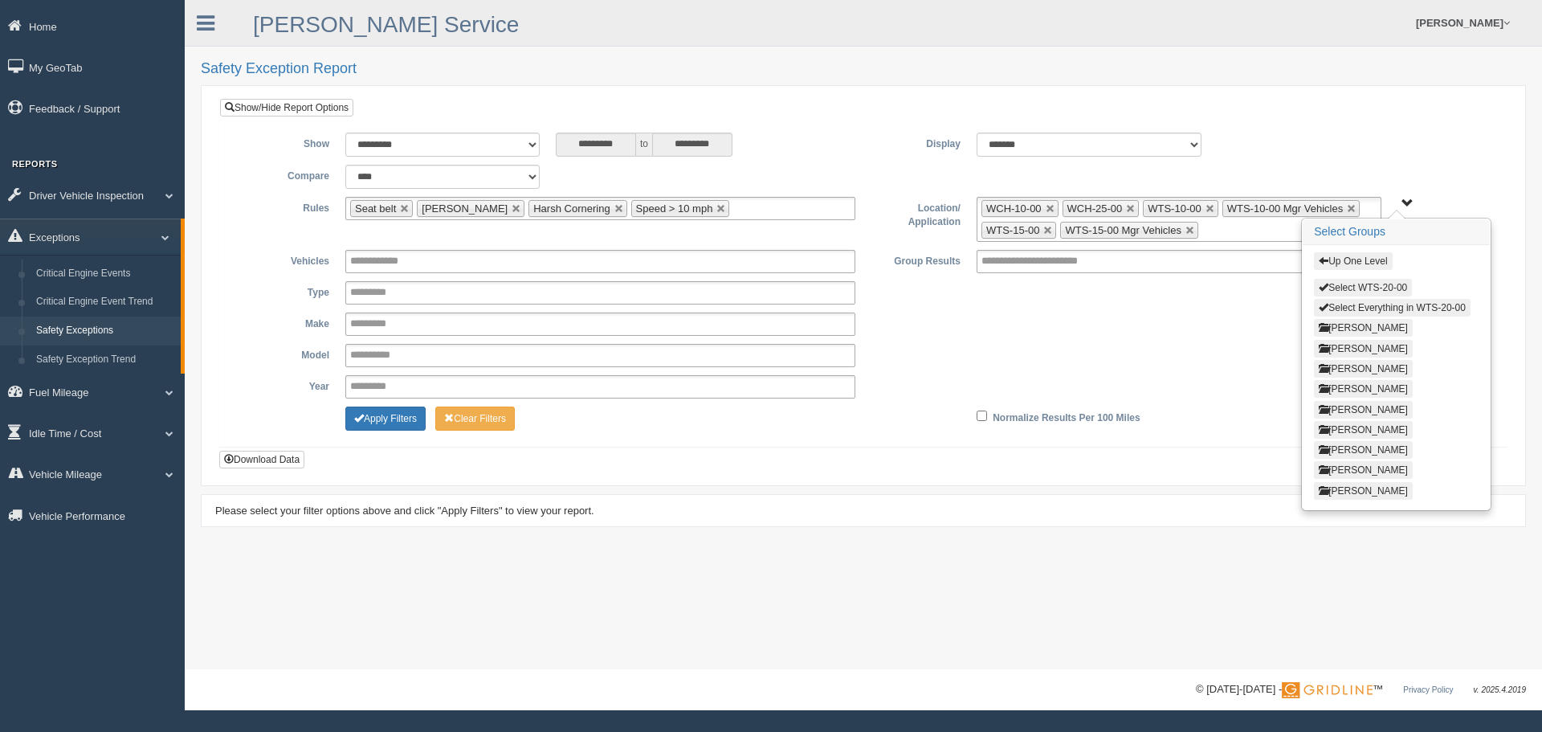
click at [1374, 284] on button "Select WTS-20-00" at bounding box center [1363, 288] width 98 height 18
click at [1377, 259] on button "Up One Level" at bounding box center [1353, 261] width 78 height 18
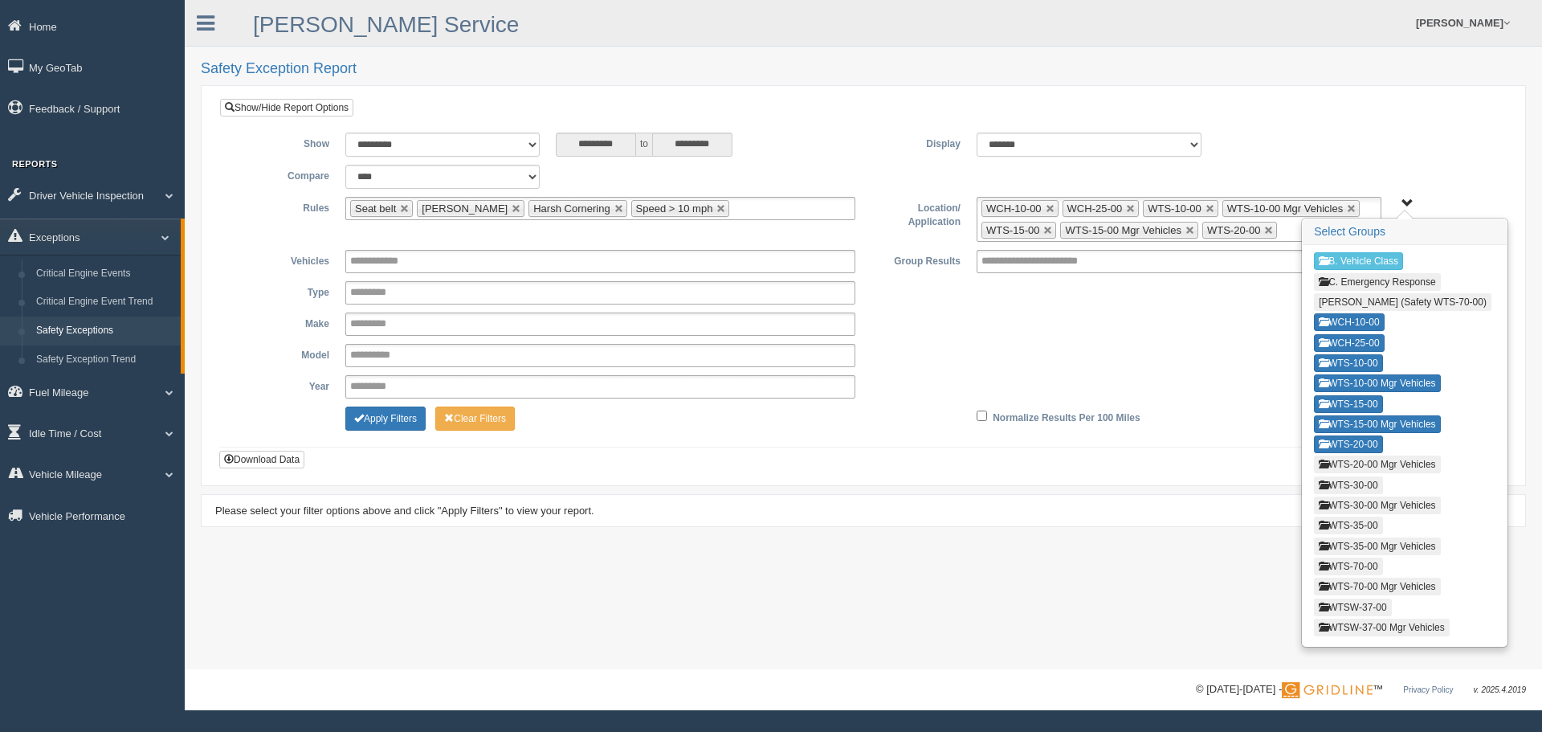
click at [1347, 460] on button "WTS-20-00 Mgr Vehicles" at bounding box center [1377, 464] width 126 height 18
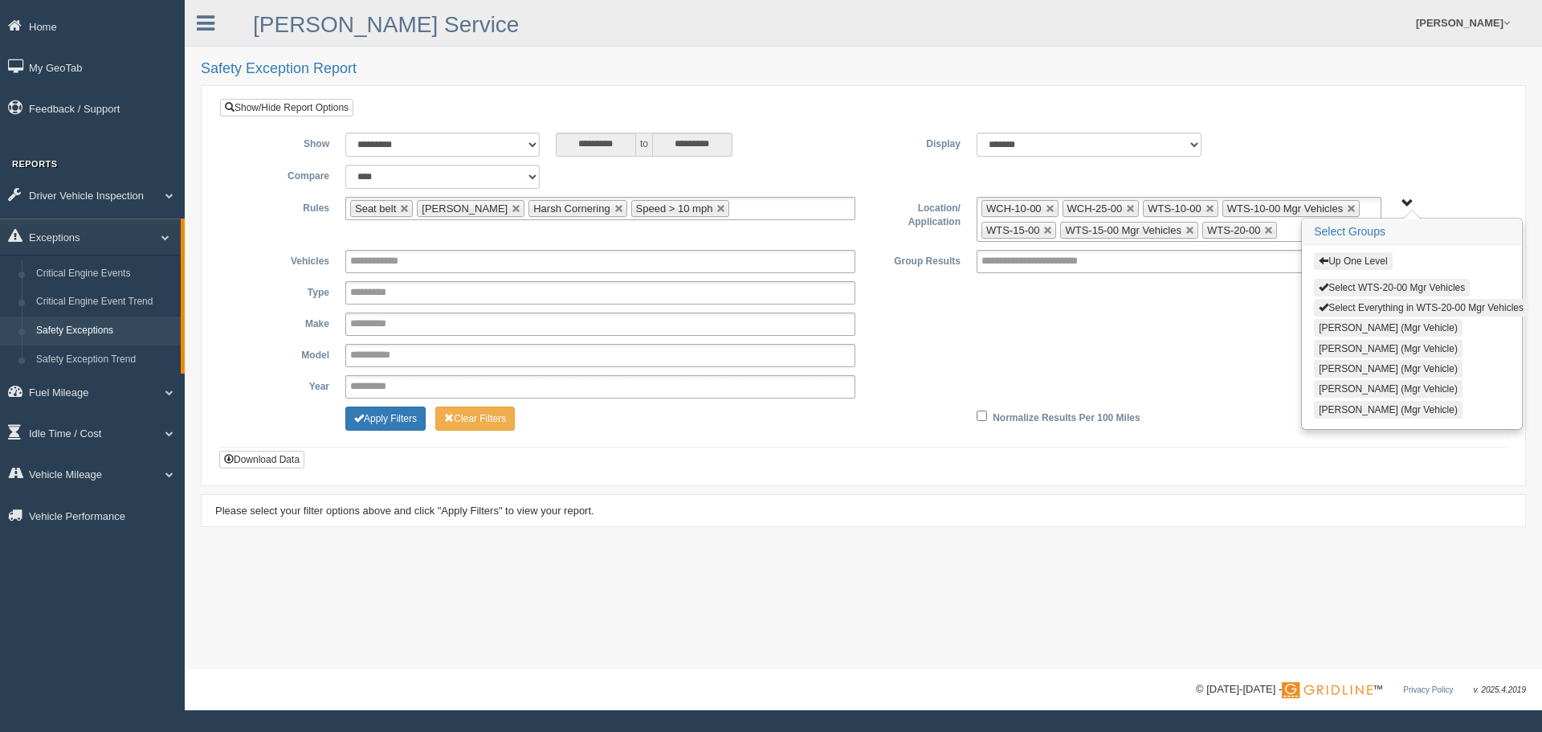
click at [1388, 289] on button "Select WTS-20-00 Mgr Vehicles" at bounding box center [1392, 288] width 156 height 18
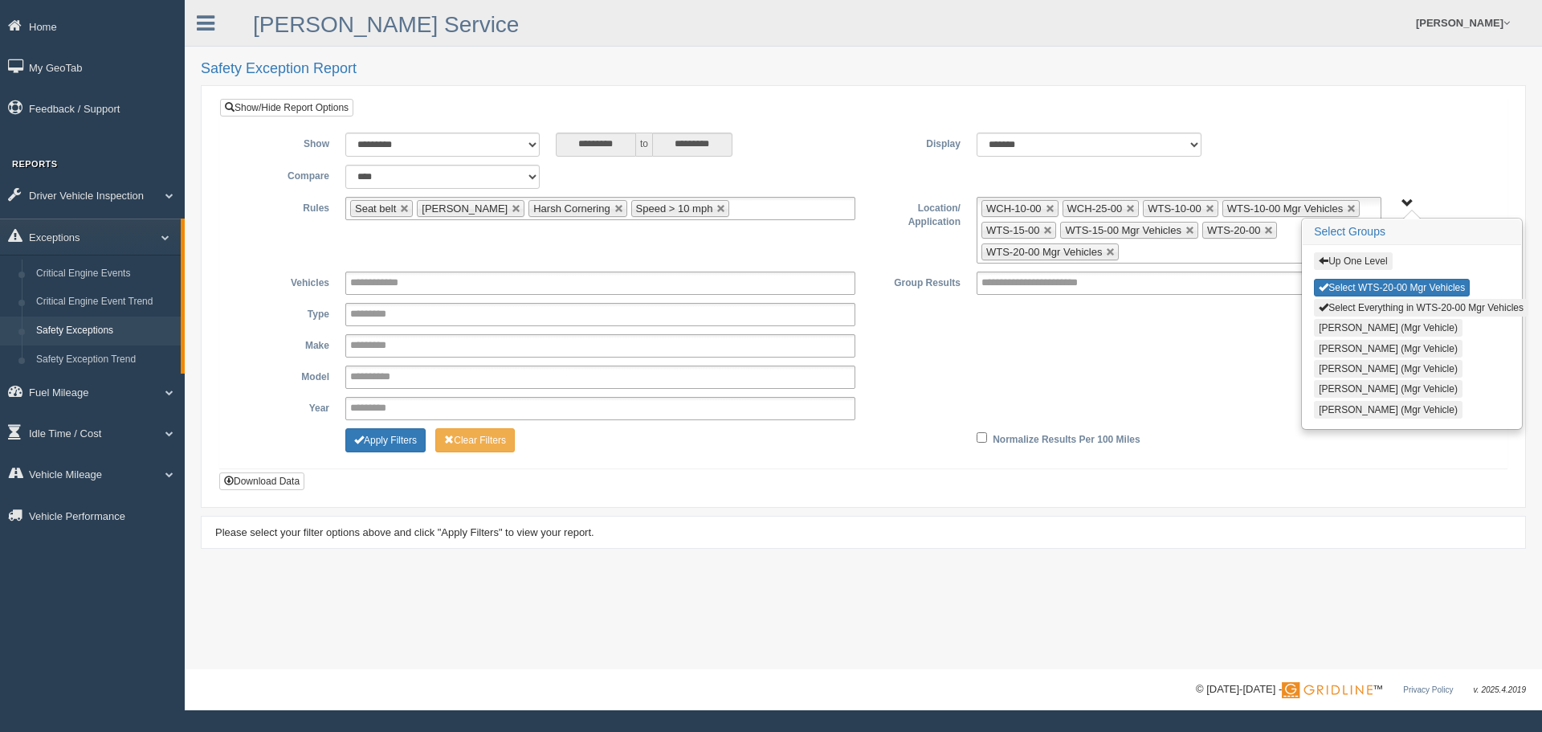
click at [1360, 255] on button "Up One Level" at bounding box center [1353, 261] width 78 height 18
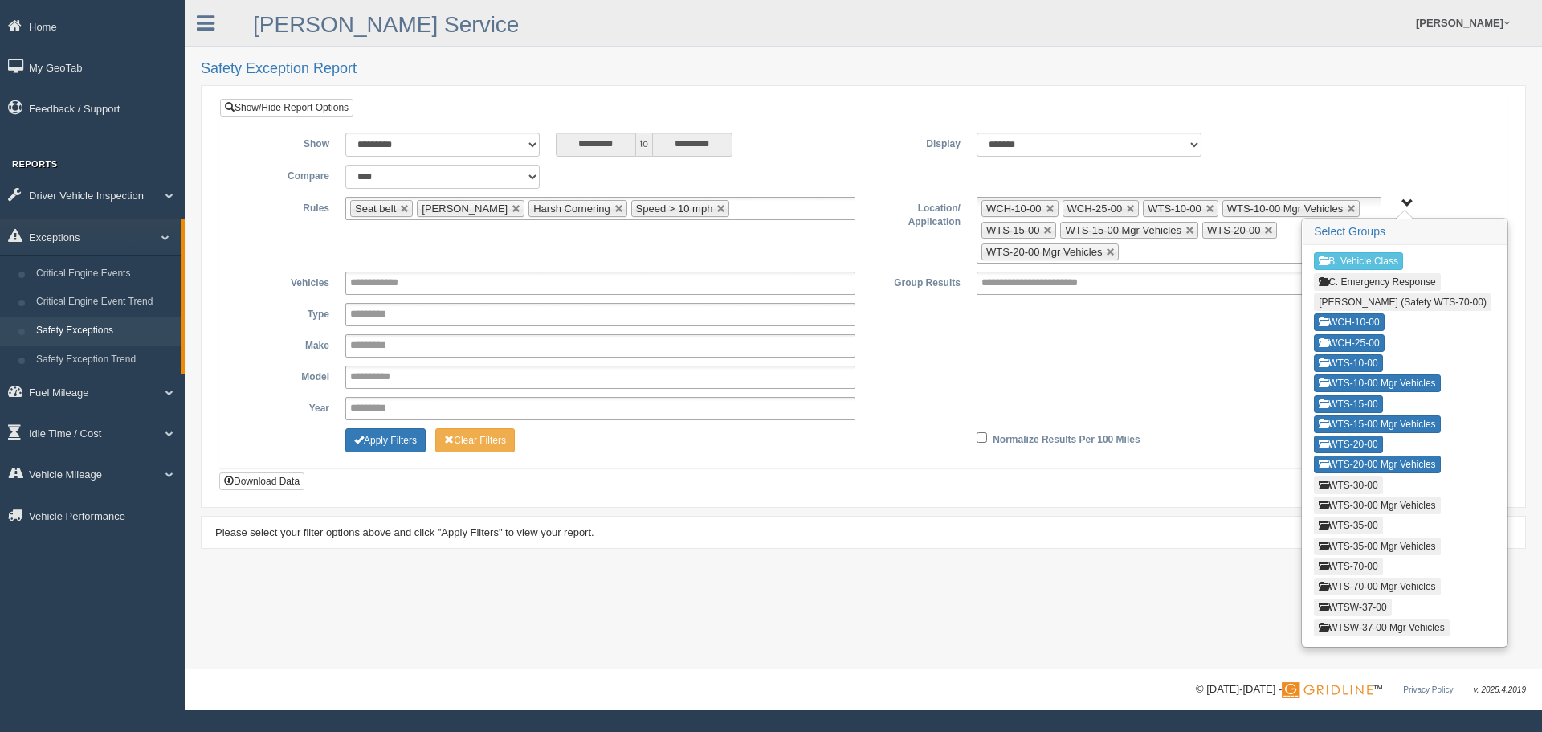
click at [1372, 480] on button "WTS-30-00" at bounding box center [1348, 485] width 68 height 18
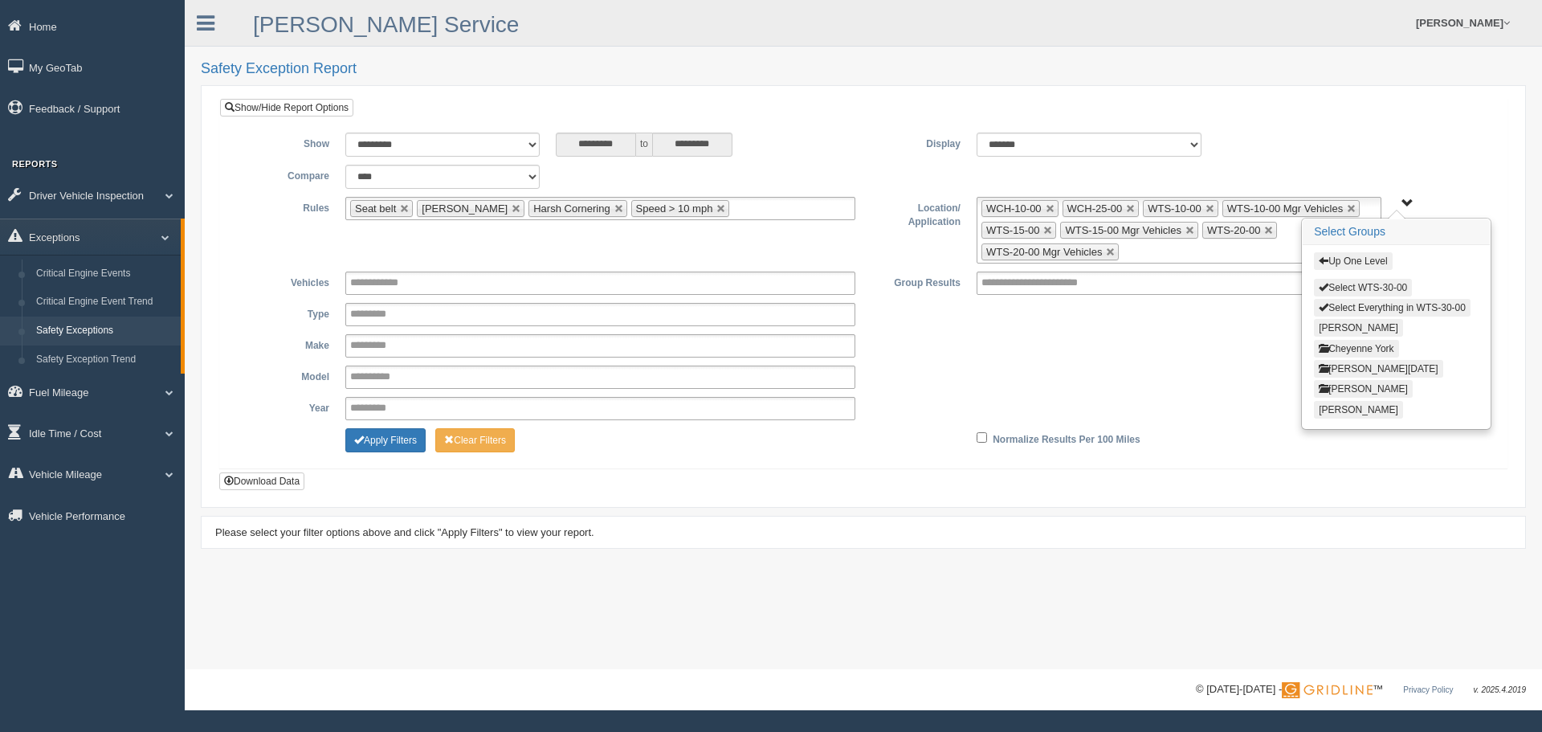
click at [1369, 288] on button "Select WTS-30-00" at bounding box center [1363, 288] width 98 height 18
click at [1373, 258] on button "Up One Level" at bounding box center [1353, 261] width 78 height 18
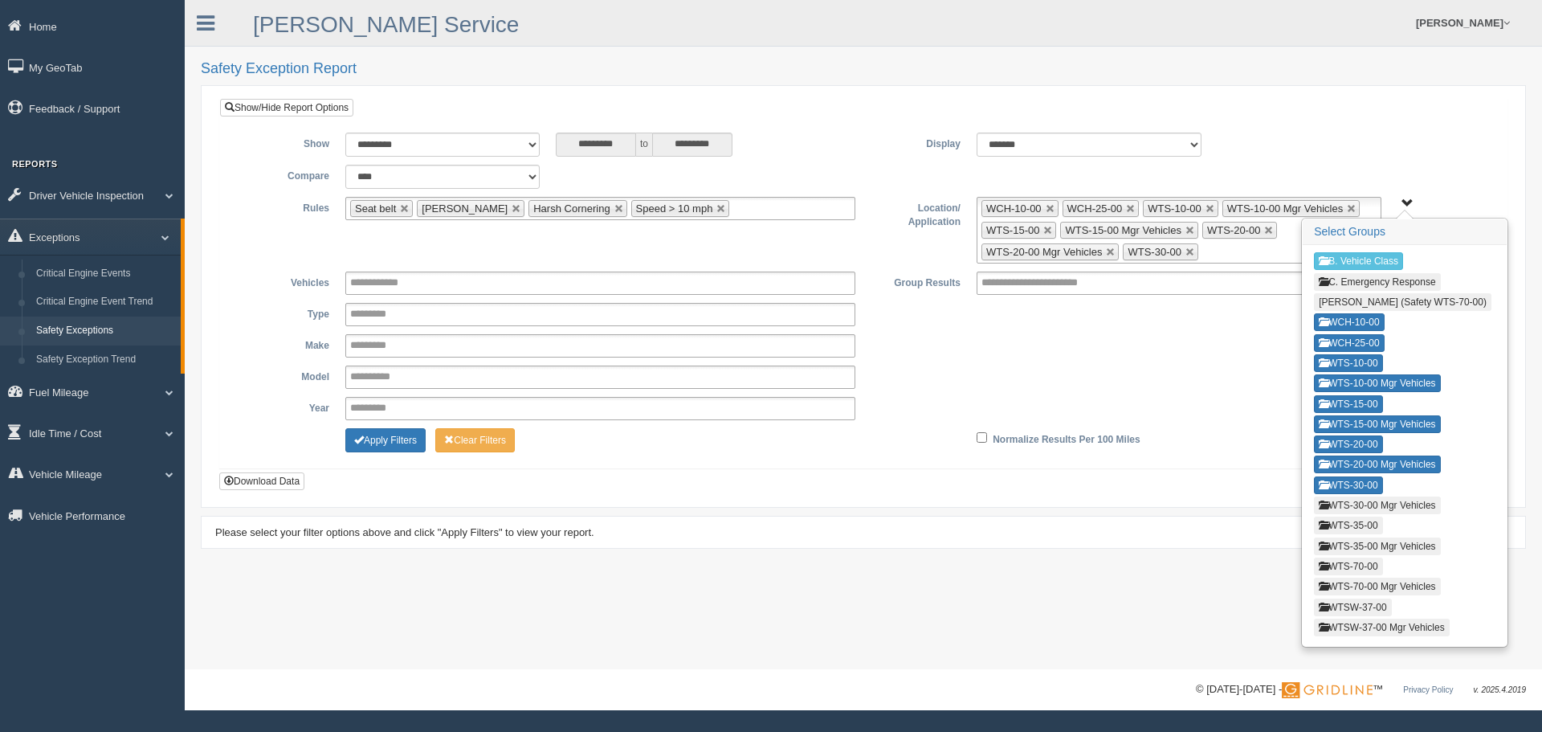
click at [1349, 509] on button "WTS-30-00 Mgr Vehicles" at bounding box center [1377, 505] width 126 height 18
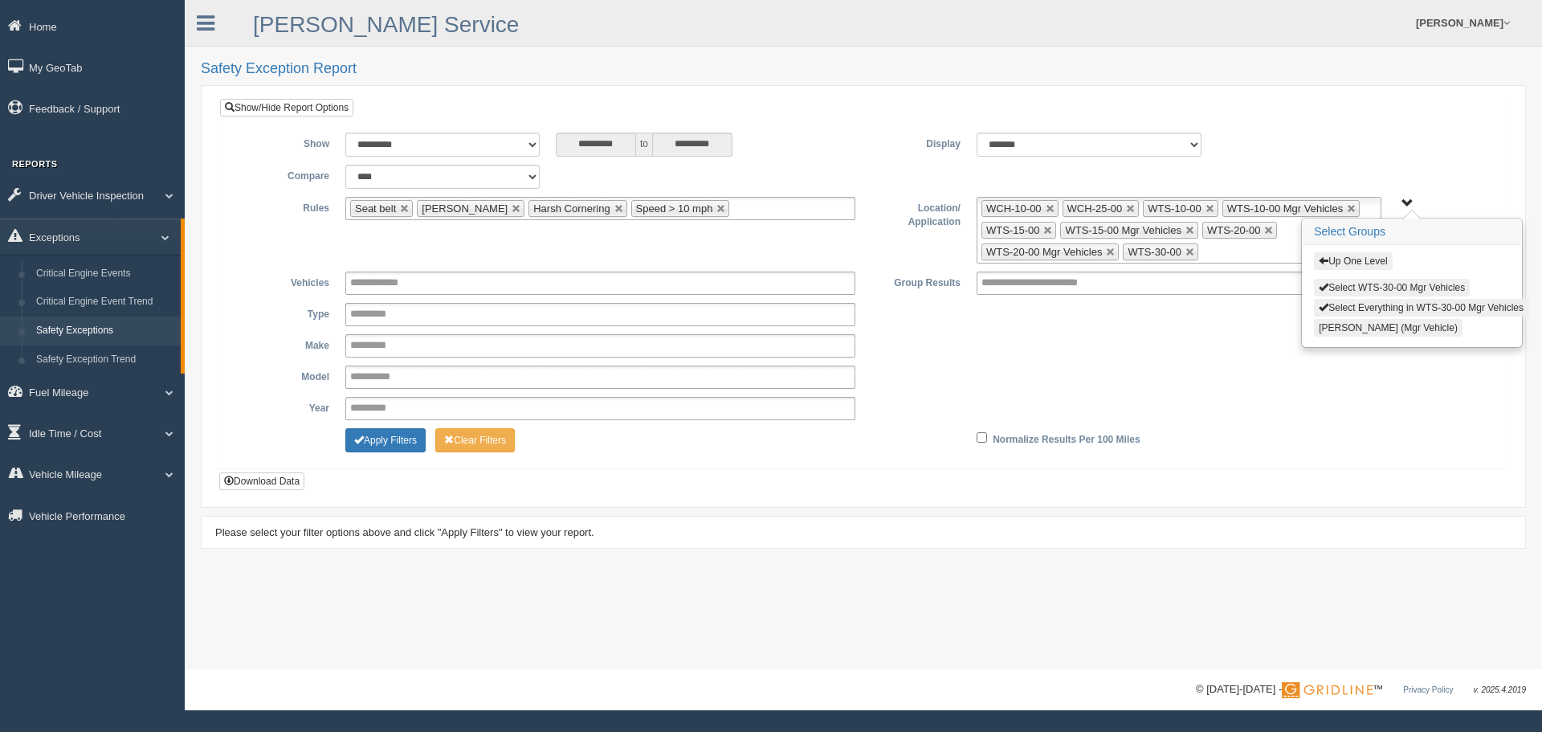
click at [1369, 287] on button "Select WTS-30-00 Mgr Vehicles" at bounding box center [1392, 288] width 156 height 18
click at [1358, 256] on button "Up One Level" at bounding box center [1353, 261] width 78 height 18
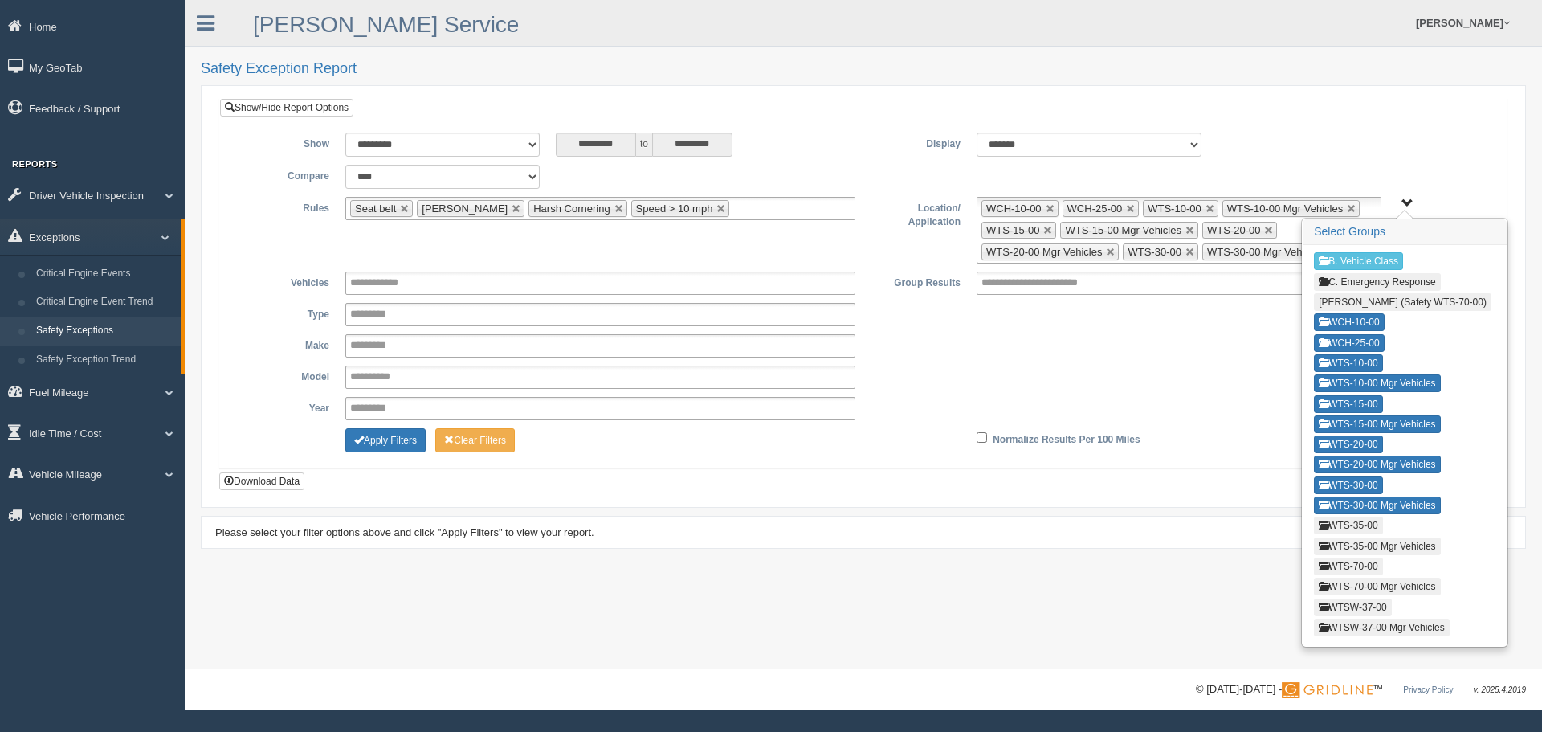
click at [1368, 520] on button "WTS-35-00" at bounding box center [1348, 525] width 68 height 18
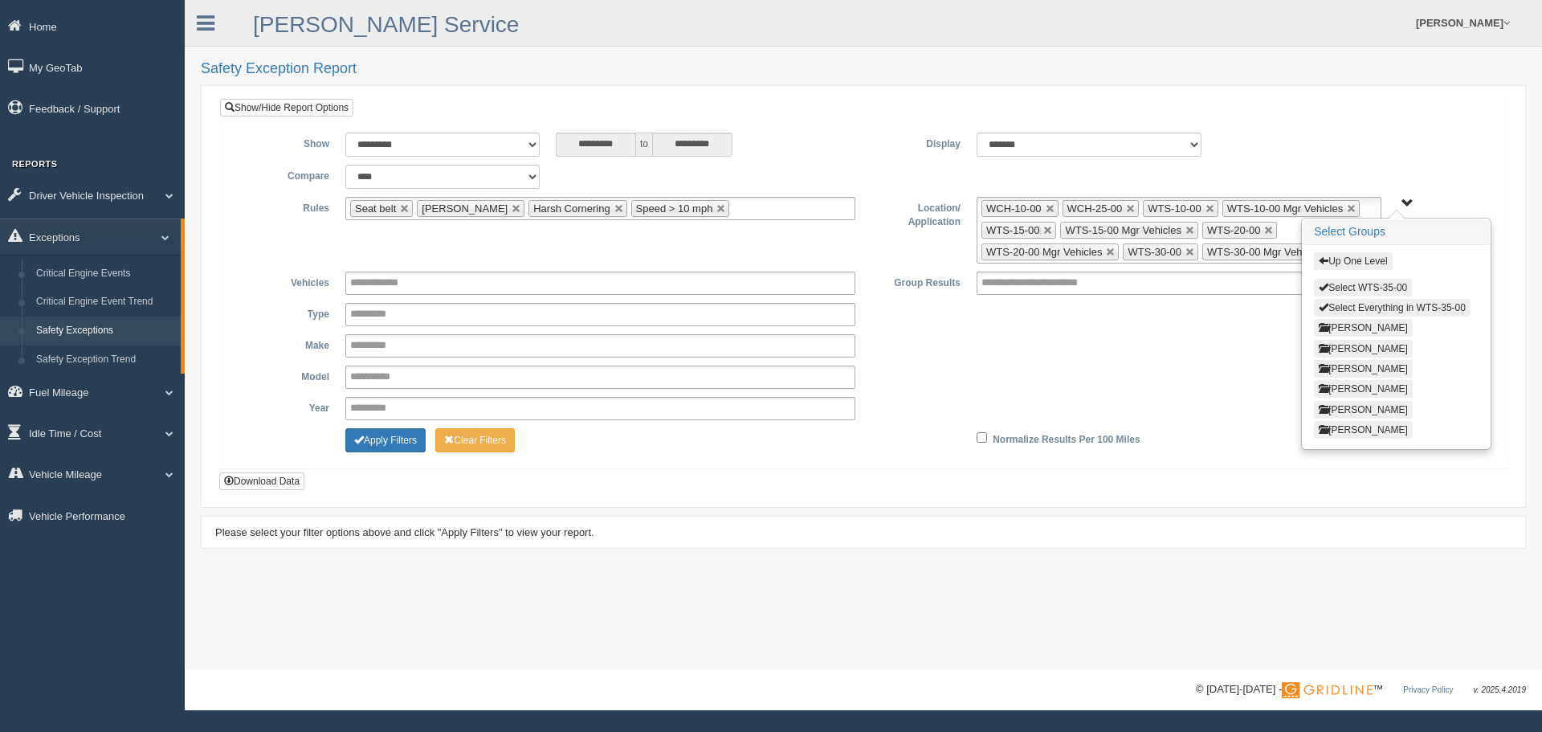
click at [1395, 279] on button "Select WTS-35-00" at bounding box center [1363, 288] width 98 height 18
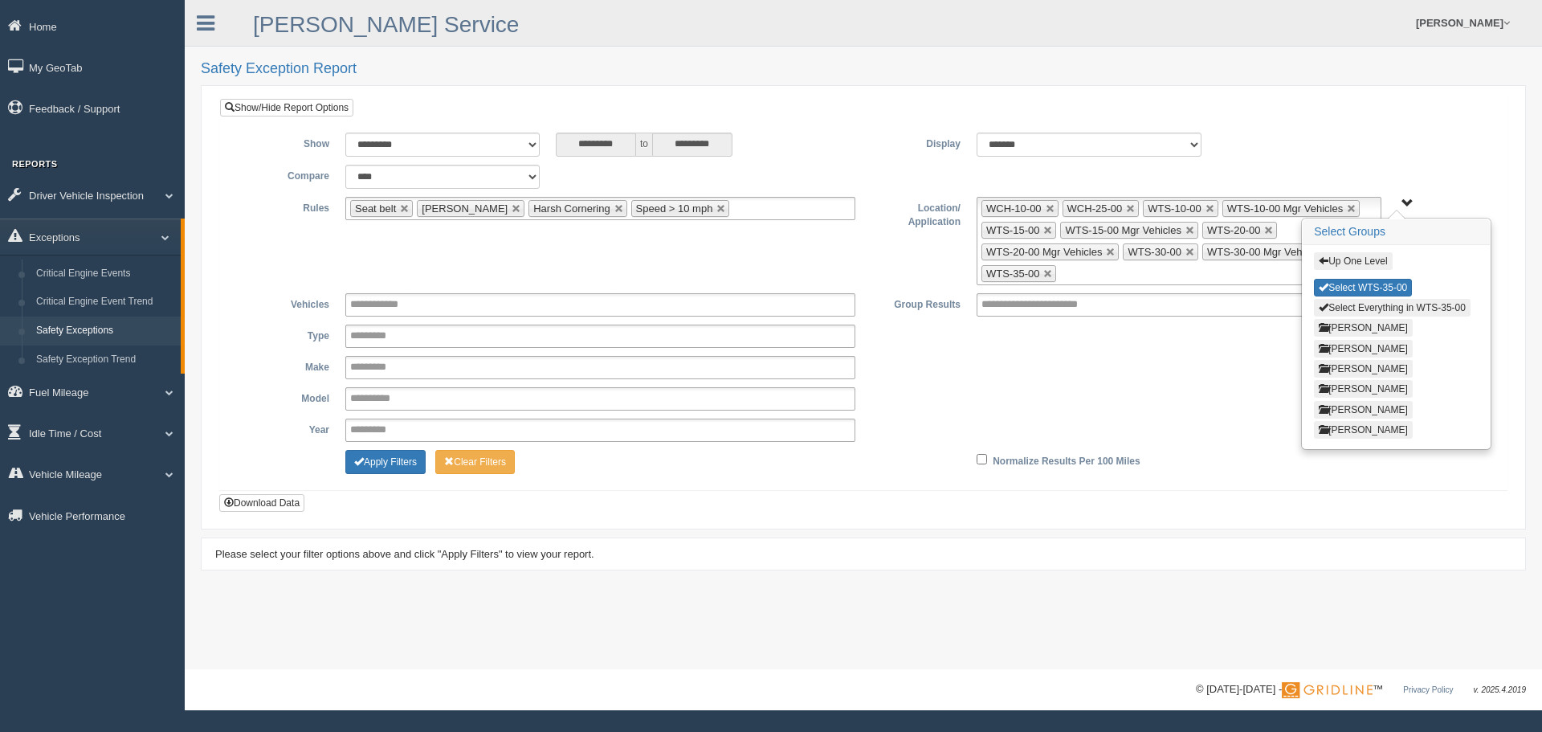
click at [1338, 251] on div "Up One Level Select WTS-35-00 Select Everything in WTS-35-00 Aaron Anderson Col…" at bounding box center [1396, 346] width 187 height 203
click at [1340, 259] on button "Up One Level" at bounding box center [1353, 261] width 78 height 18
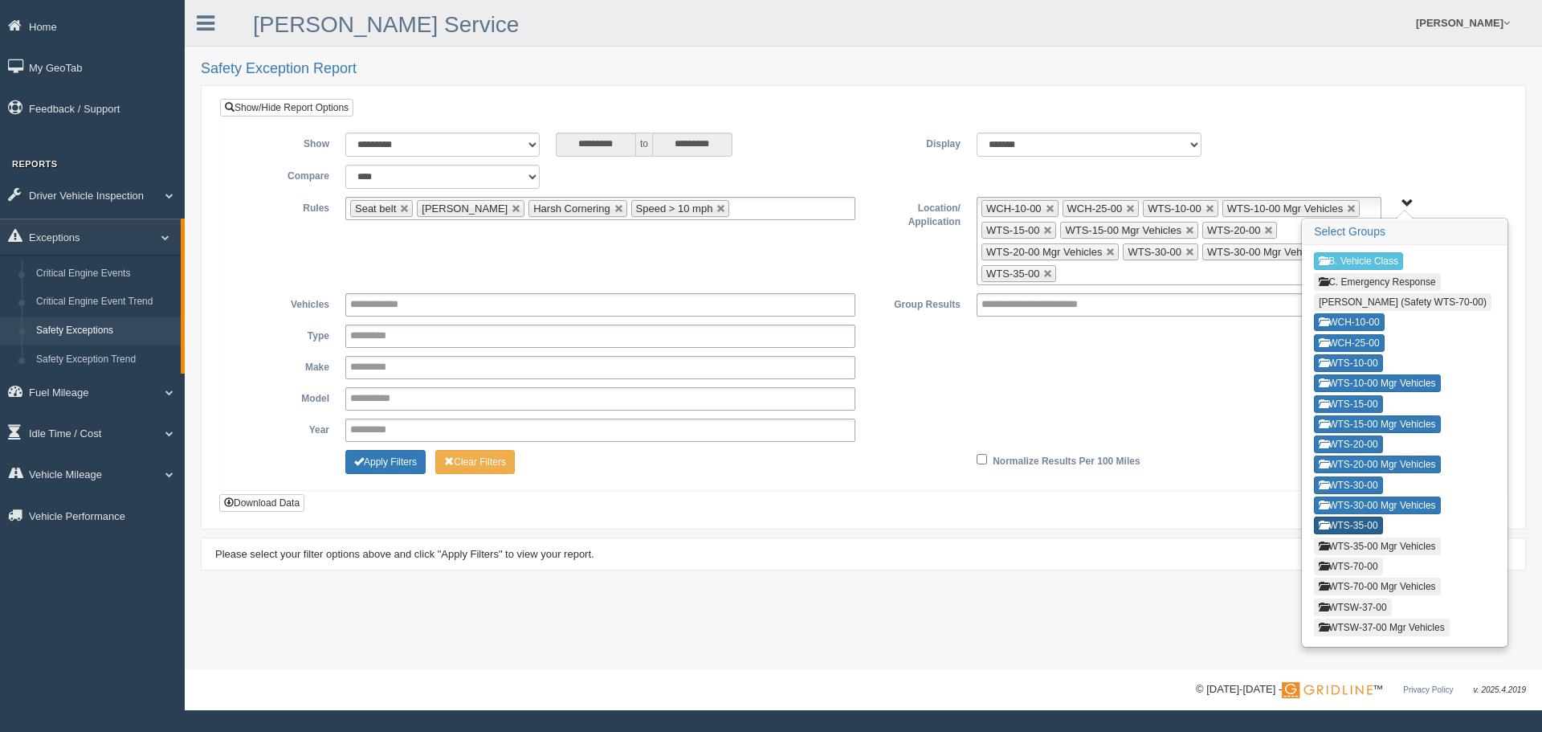
click at [1357, 534] on button "WTS-35-00" at bounding box center [1348, 525] width 68 height 18
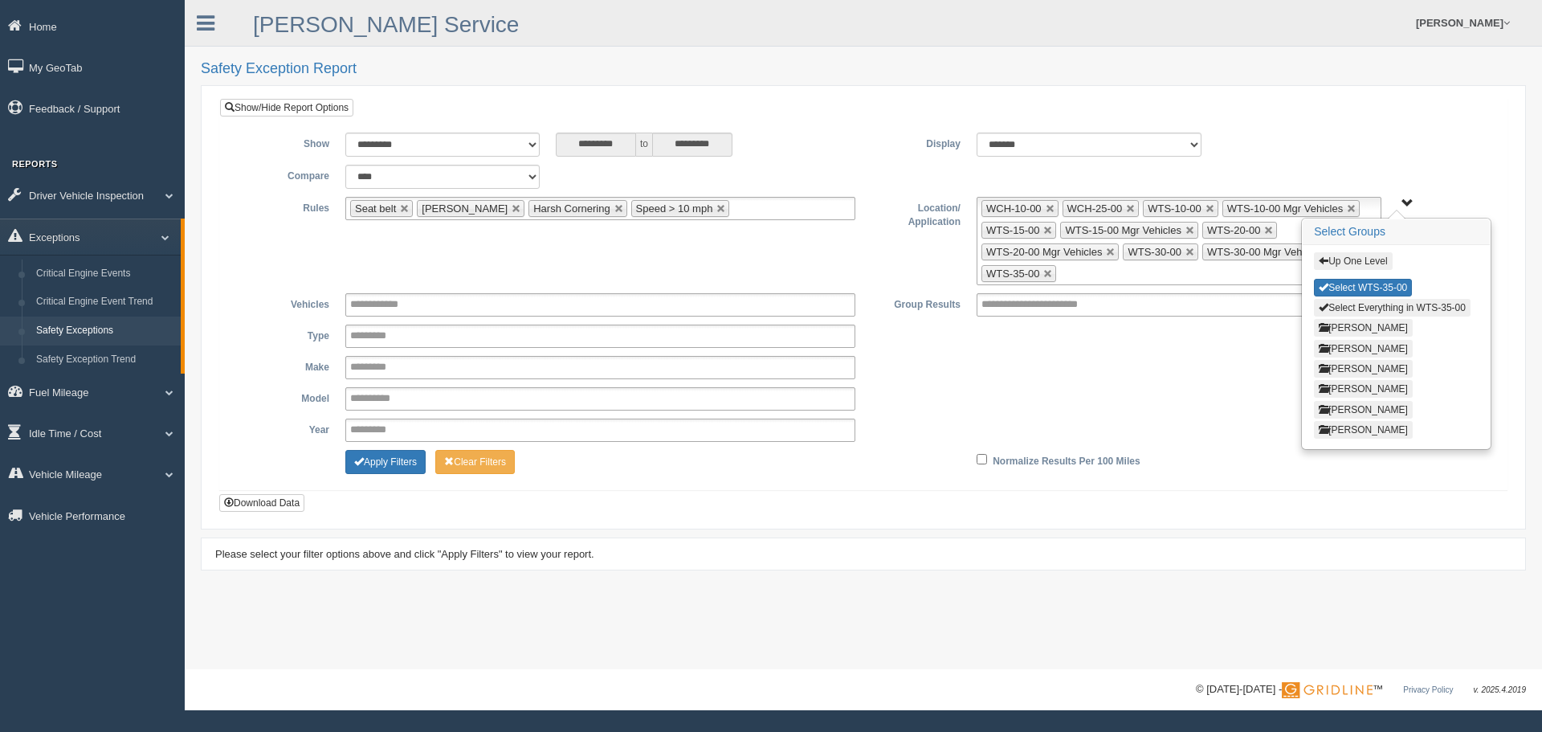
click at [1369, 266] on button "Up One Level" at bounding box center [1353, 261] width 78 height 18
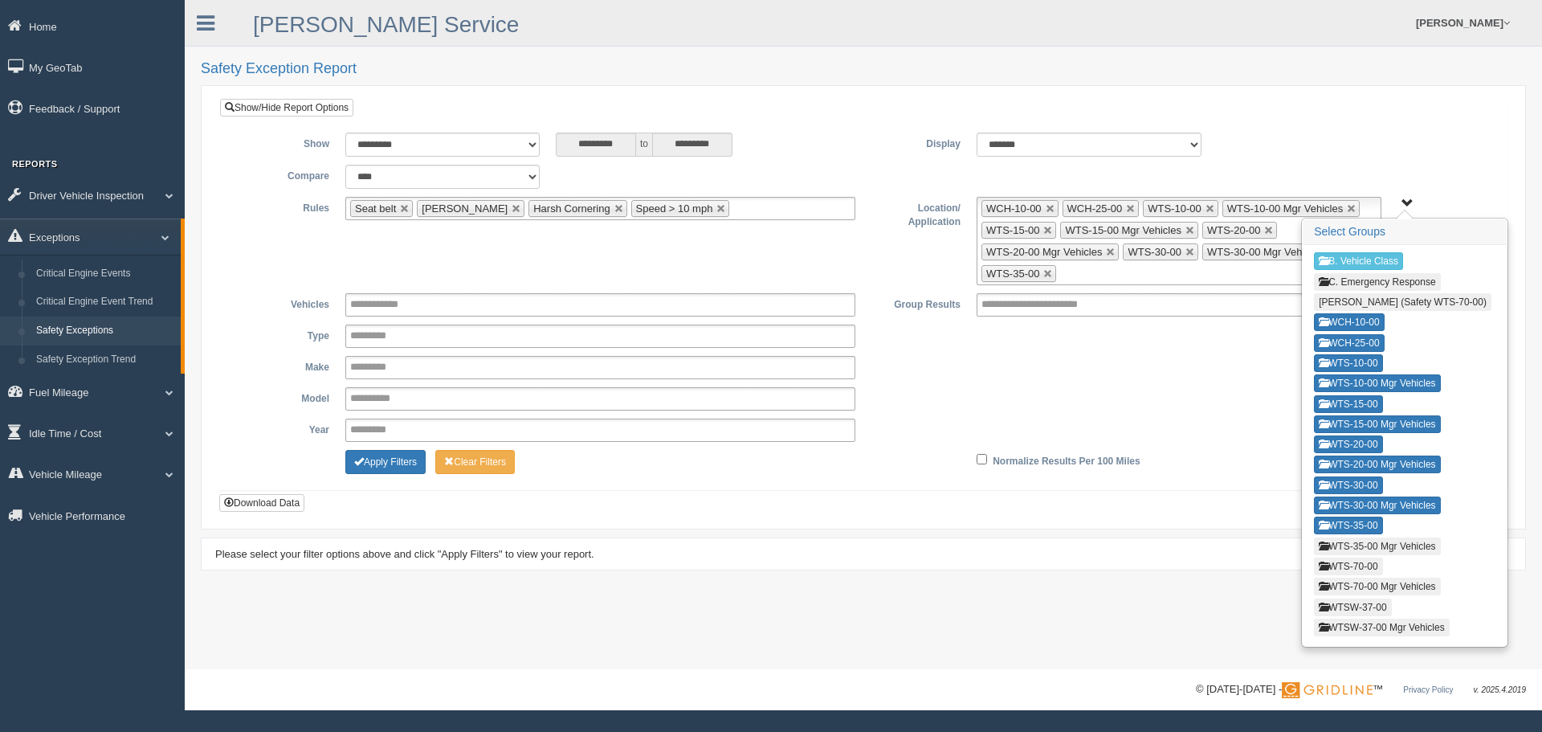
click at [1360, 550] on button "WTS-35-00 Mgr Vehicles" at bounding box center [1377, 546] width 126 height 18
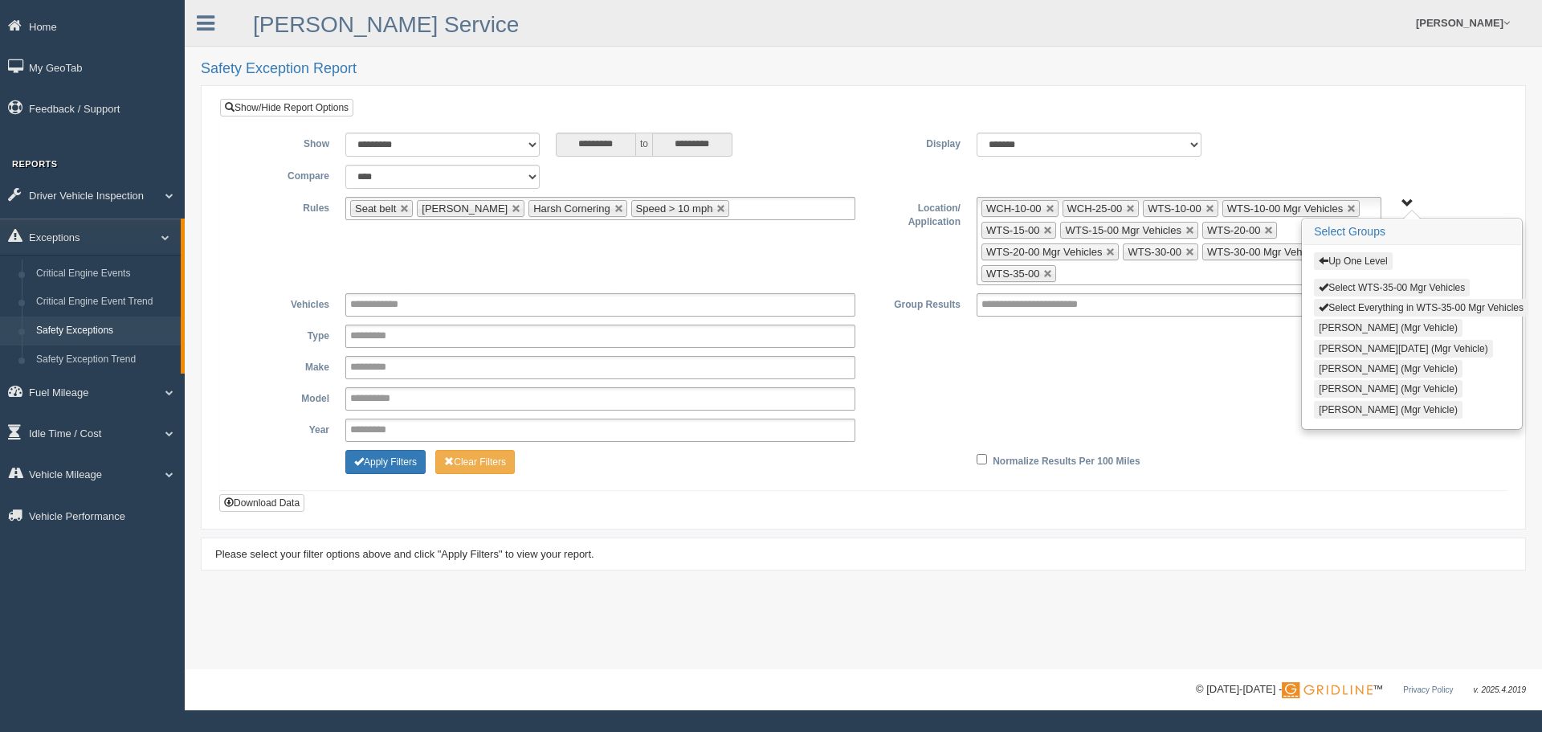
click at [1373, 284] on button "Select WTS-35-00 Mgr Vehicles" at bounding box center [1392, 288] width 156 height 18
click at [1372, 260] on button "Up One Level" at bounding box center [1353, 261] width 78 height 18
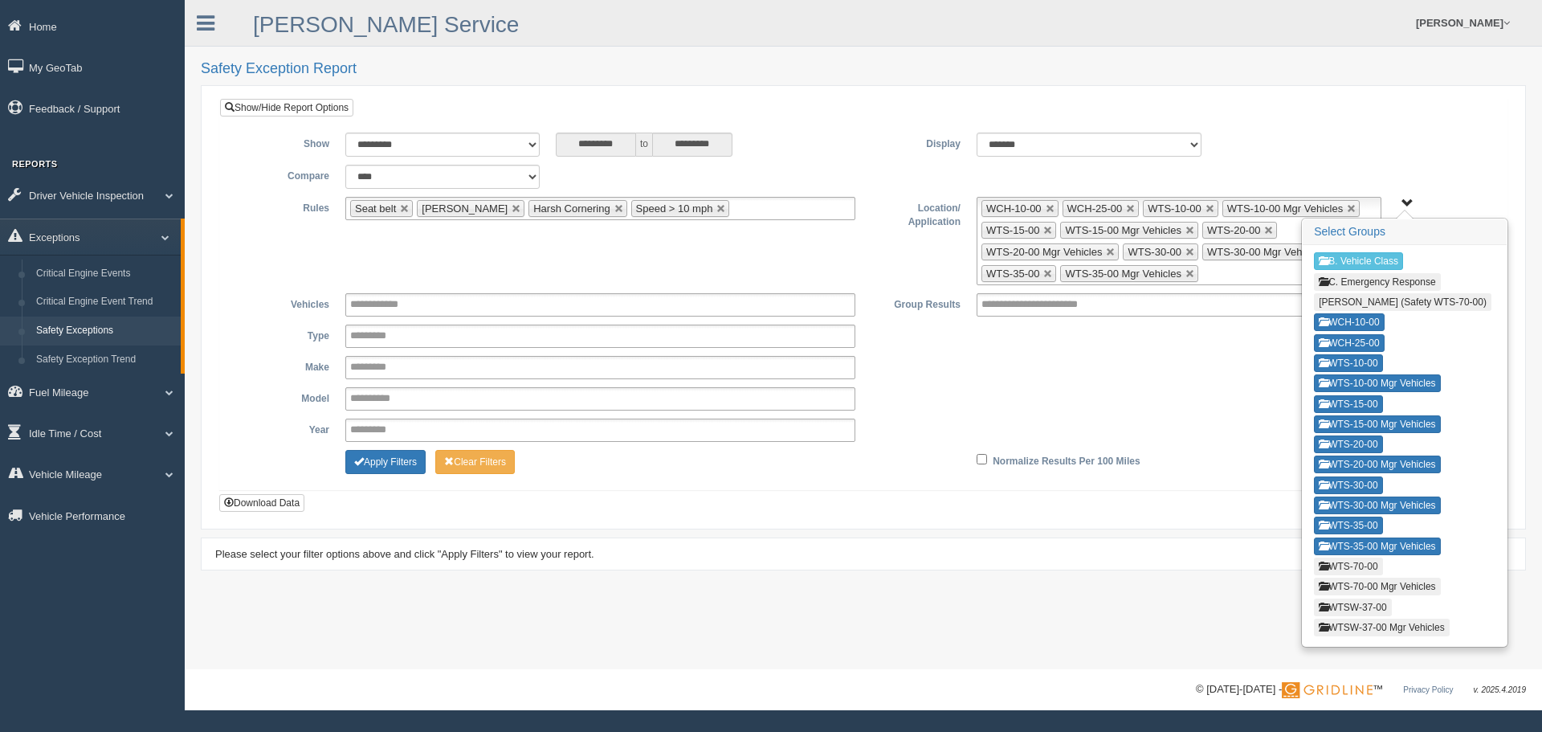
click at [1361, 570] on button "WTS-70-00" at bounding box center [1348, 566] width 68 height 18
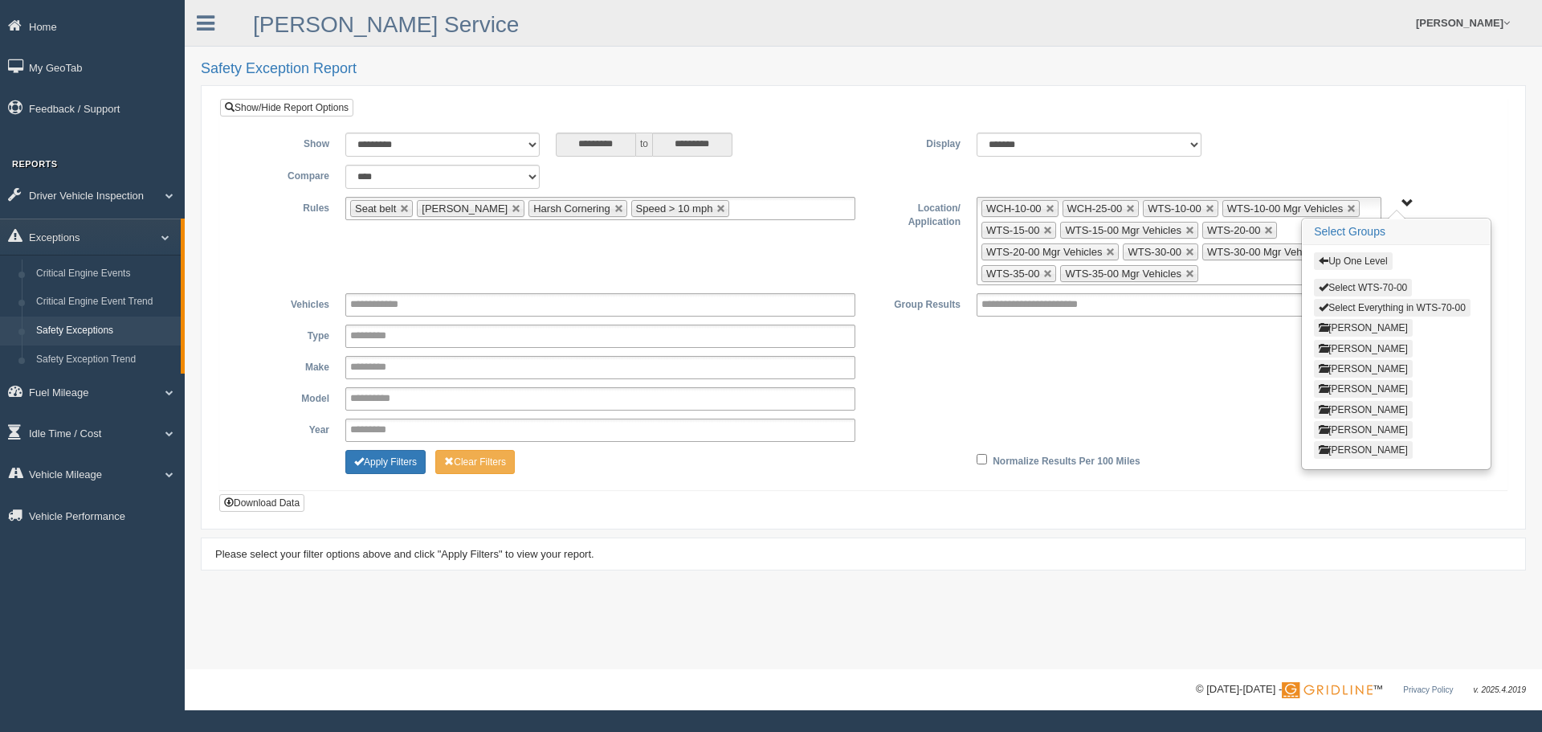
click at [1372, 292] on button "Select WTS-70-00" at bounding box center [1363, 288] width 98 height 18
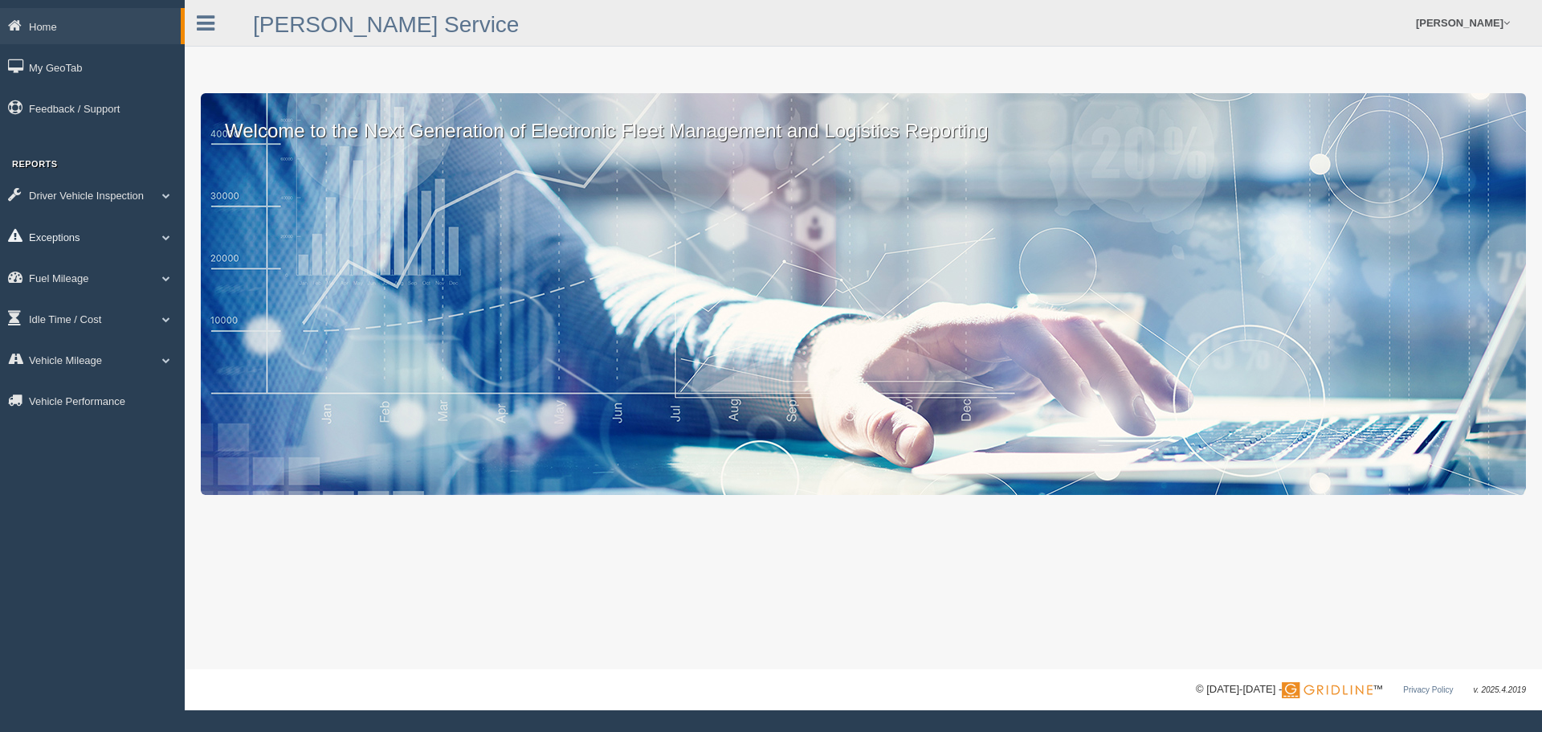
click at [76, 233] on link "Exceptions" at bounding box center [92, 236] width 185 height 36
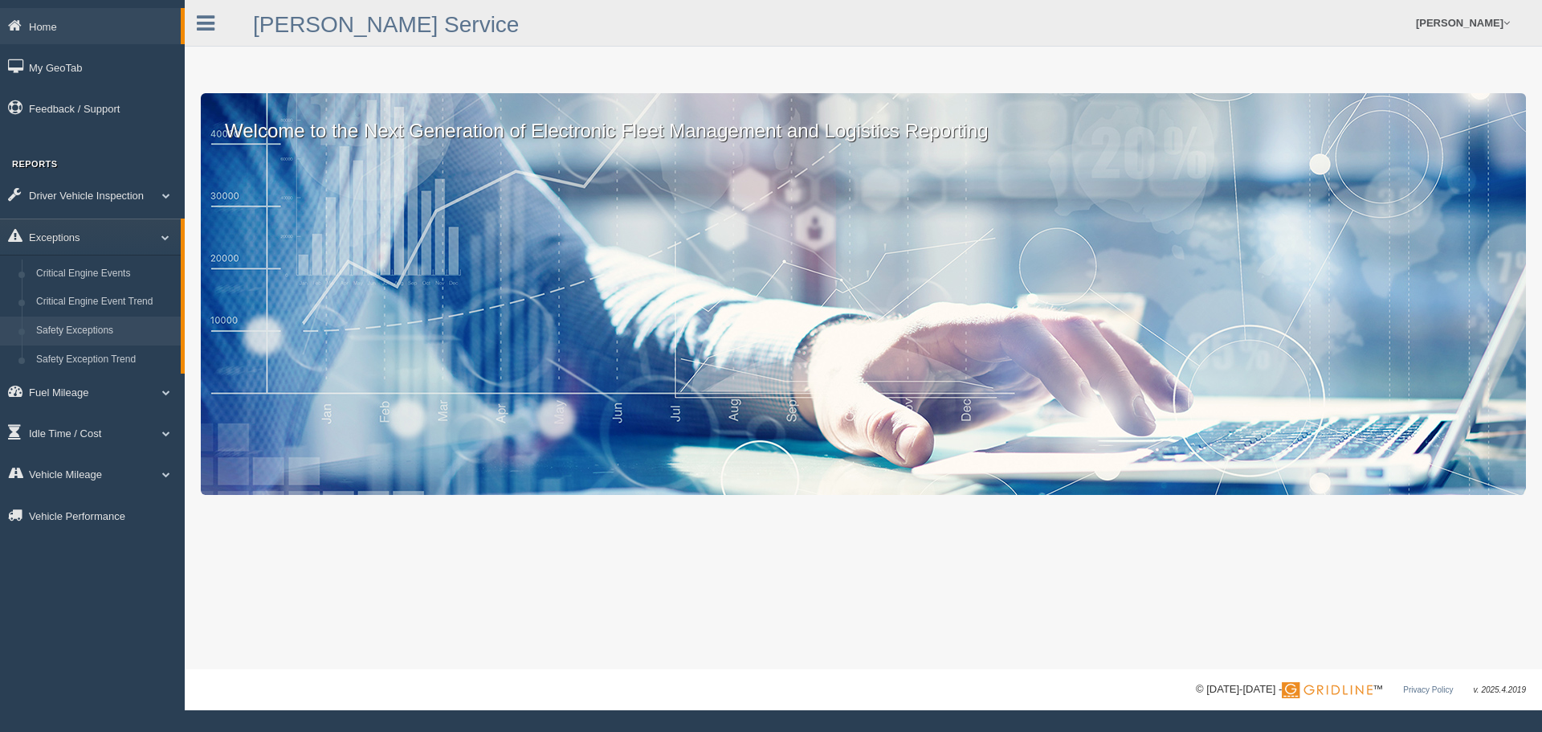
click at [85, 328] on link "Safety Exceptions" at bounding box center [105, 330] width 152 height 29
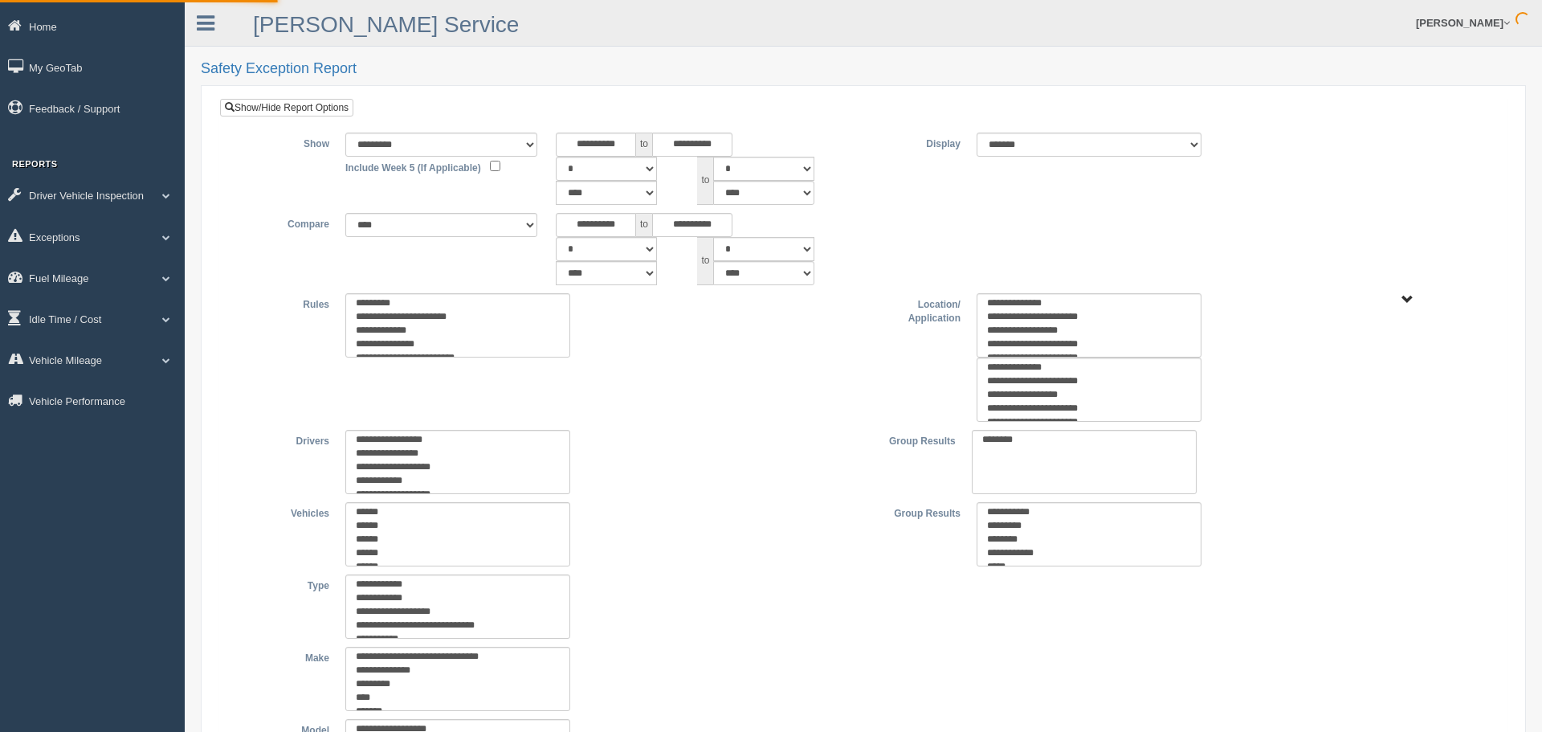
type input "*********"
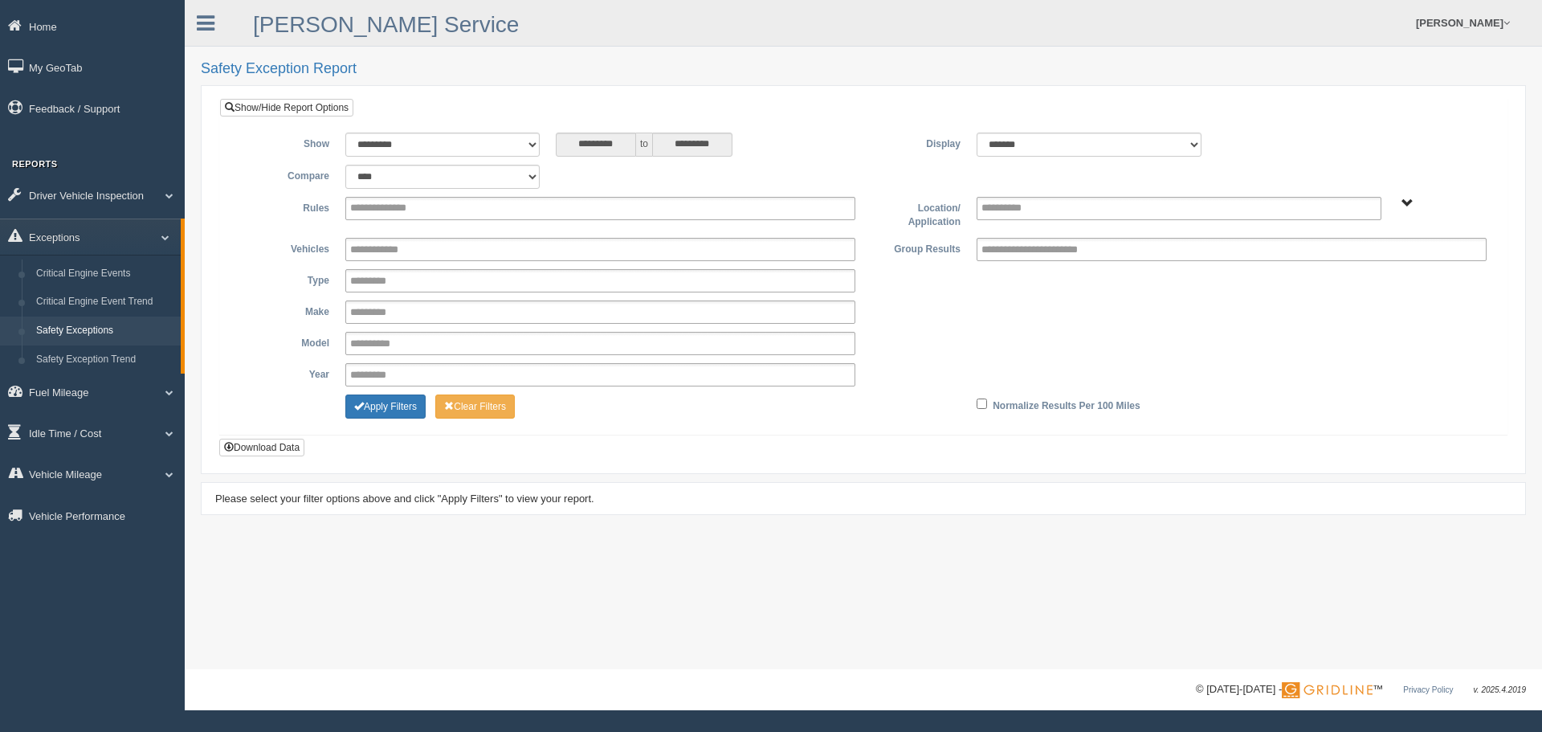
click at [409, 212] on input "**********" at bounding box center [393, 208] width 86 height 20
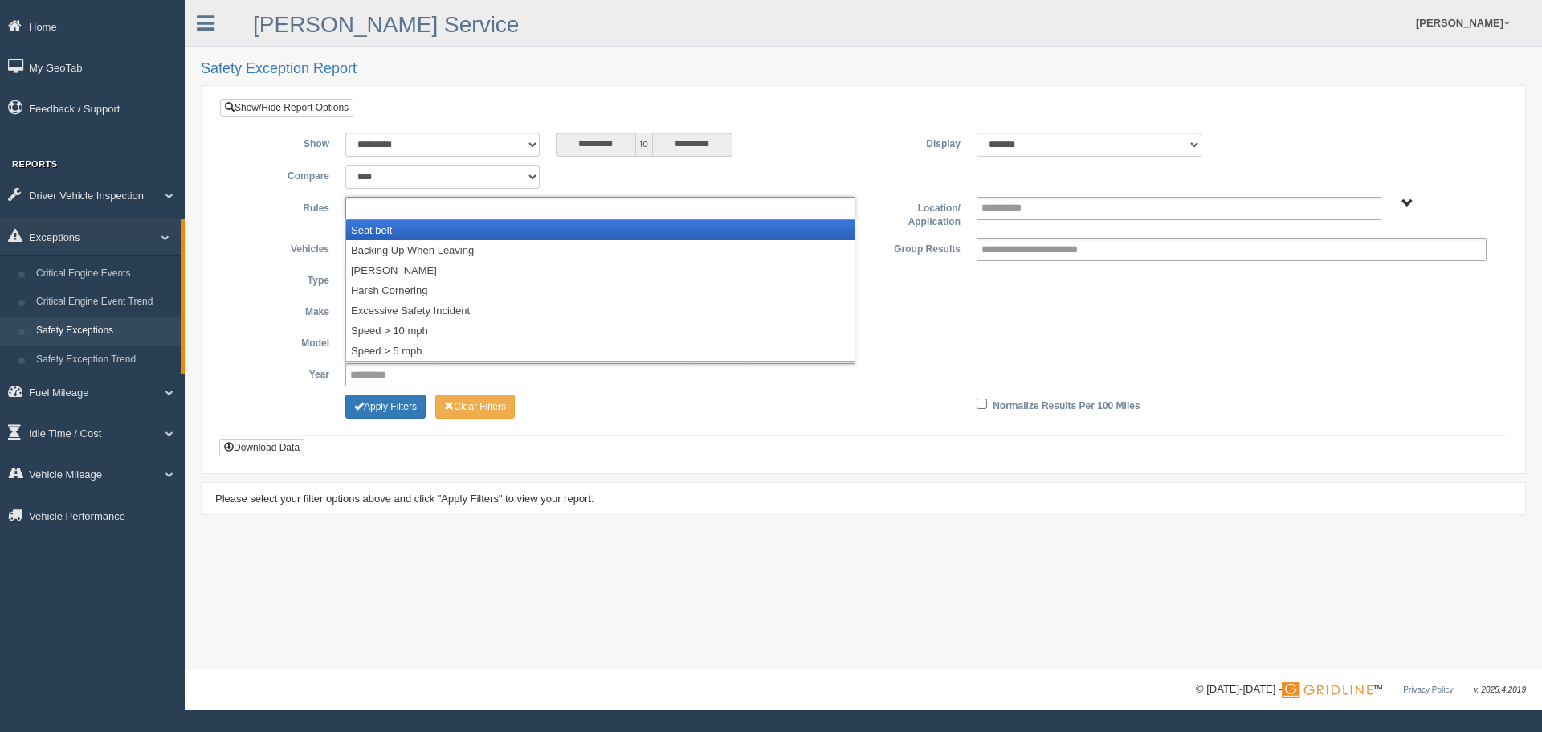
click at [413, 235] on li "Seat belt" at bounding box center [600, 230] width 508 height 20
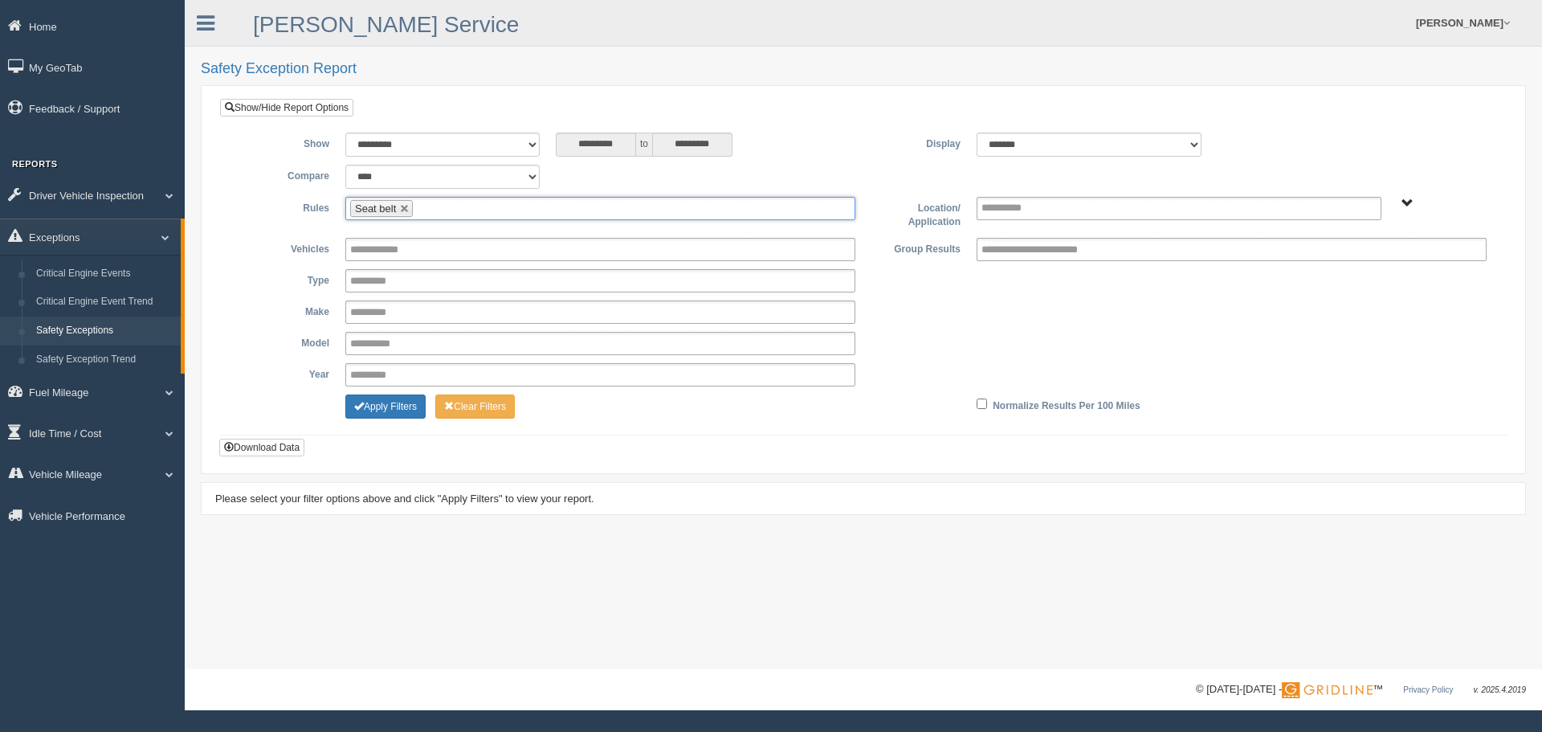
click at [452, 216] on ul "Seat belt" at bounding box center [600, 208] width 510 height 23
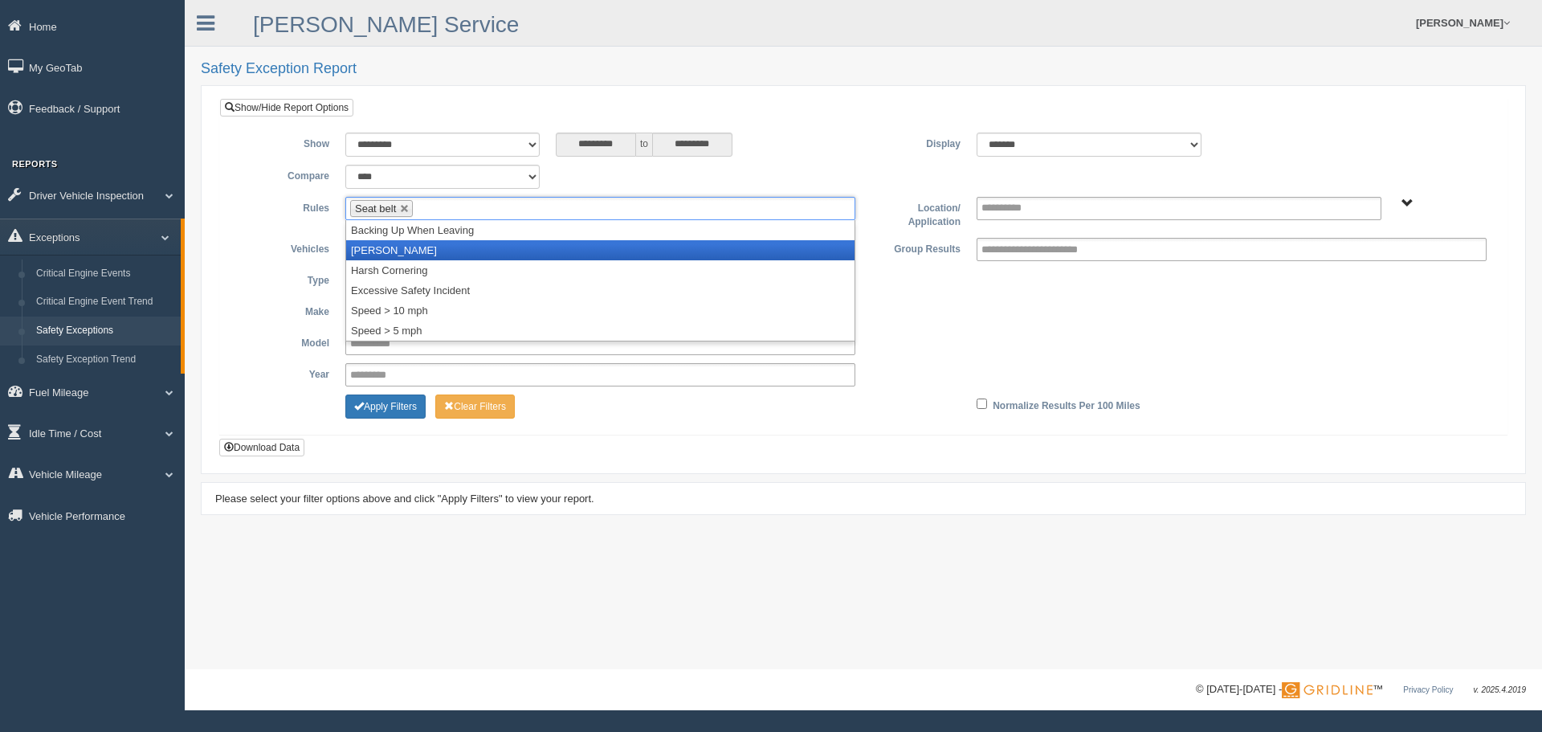
click at [405, 243] on li "[PERSON_NAME]" at bounding box center [600, 250] width 508 height 20
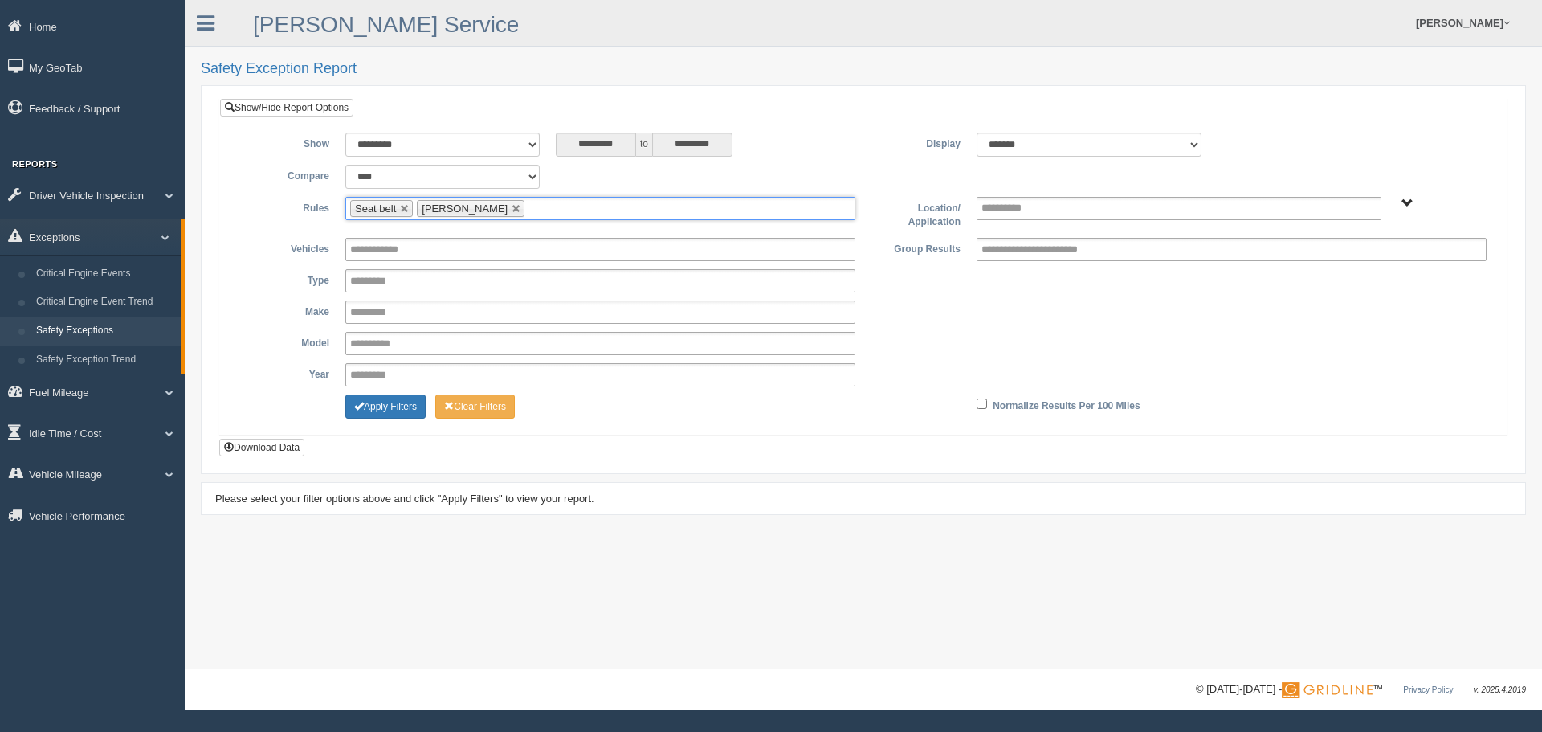
click at [532, 206] on ul "Seat belt Harsh Braking" at bounding box center [600, 208] width 510 height 23
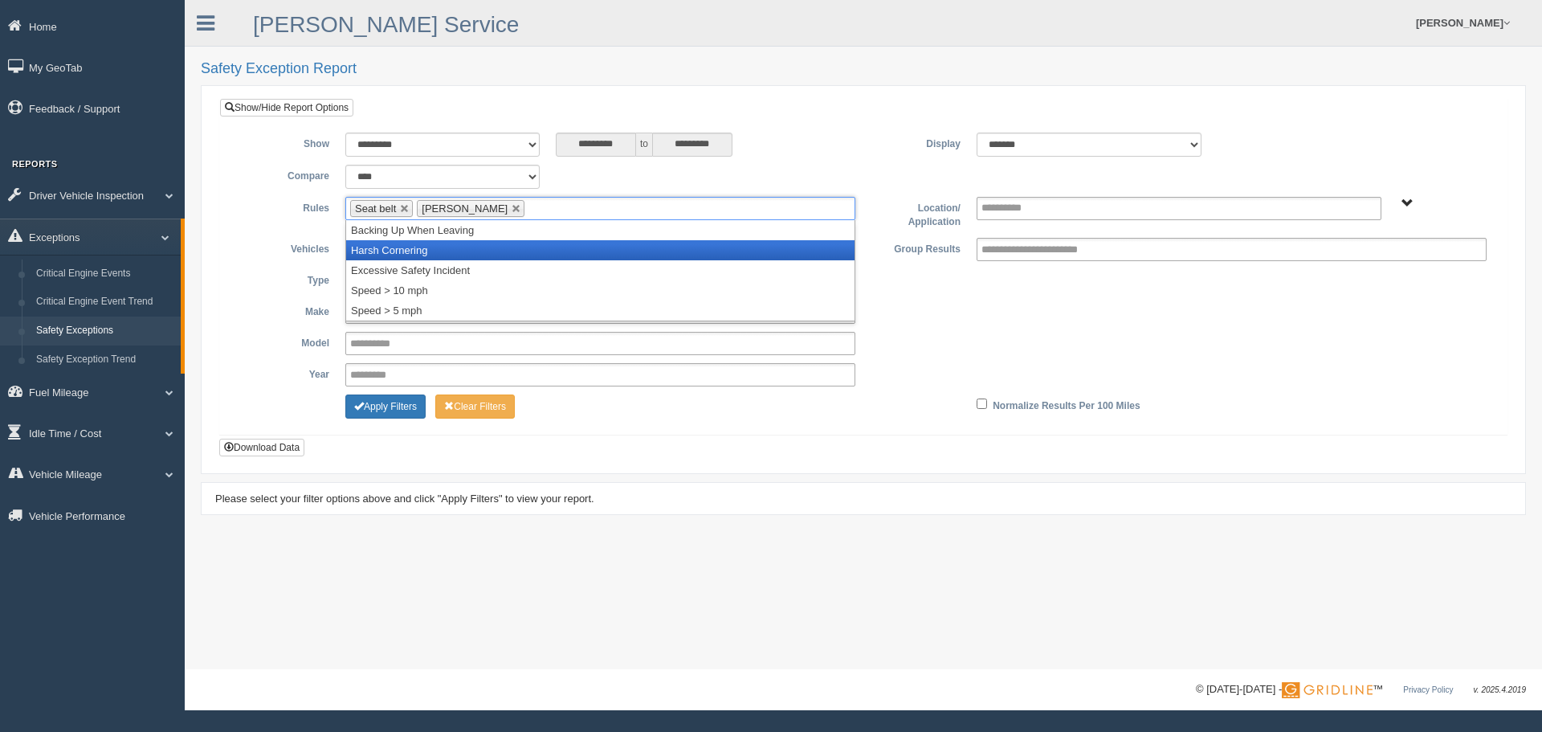
click at [457, 255] on li "Harsh Cornering" at bounding box center [600, 250] width 508 height 20
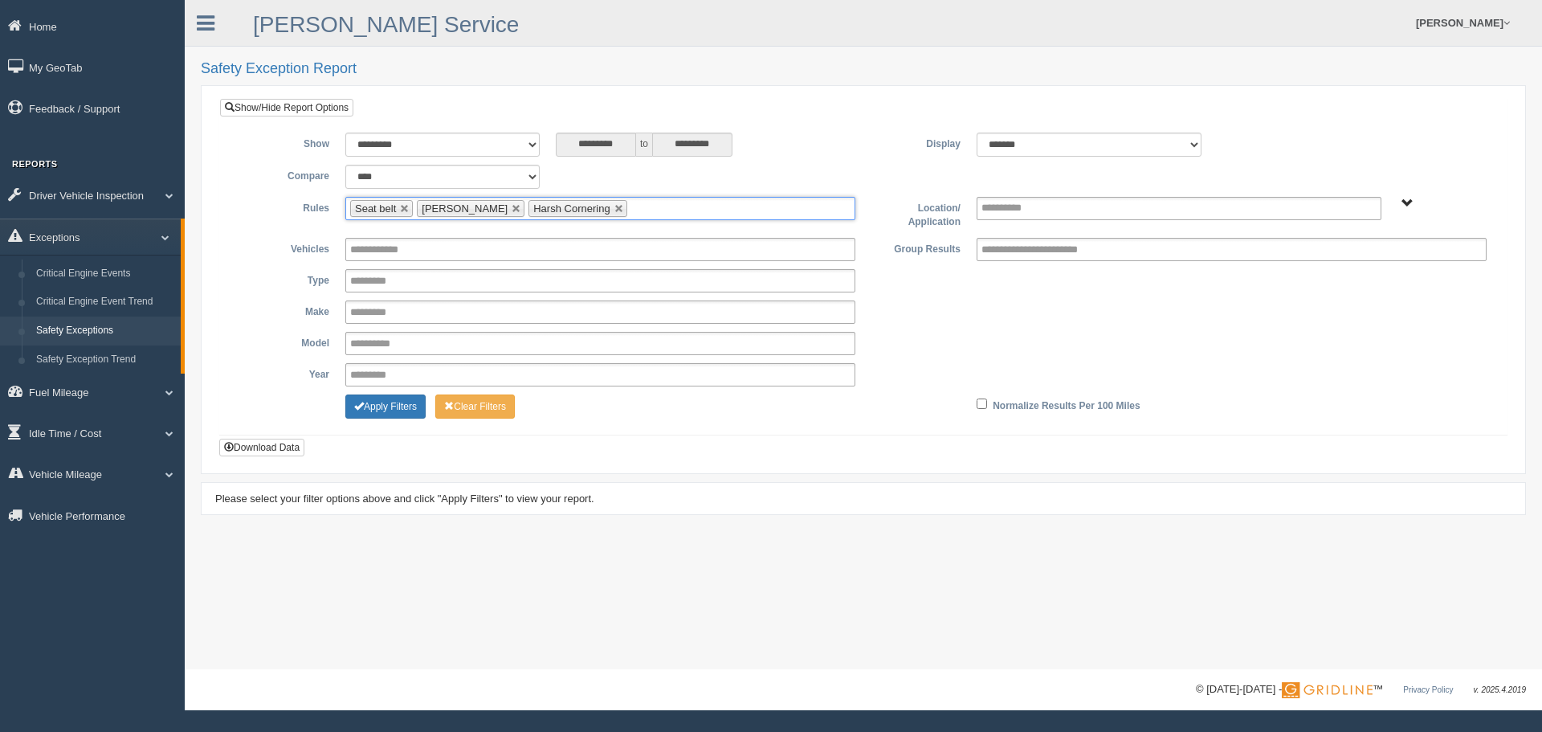
click at [631, 208] on input "text" at bounding box center [641, 208] width 20 height 20
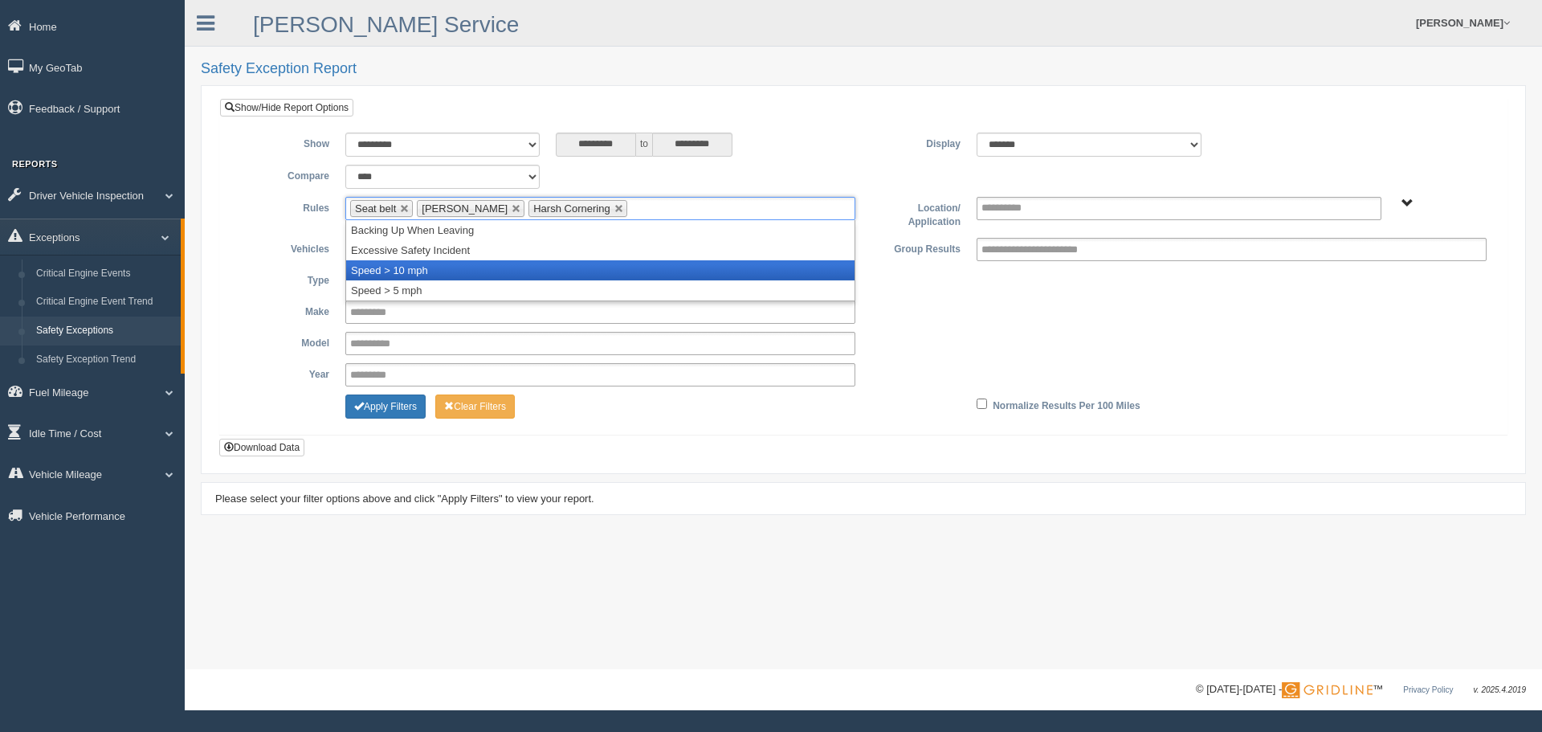
click at [511, 262] on li "Speed > 10 mph" at bounding box center [600, 270] width 508 height 20
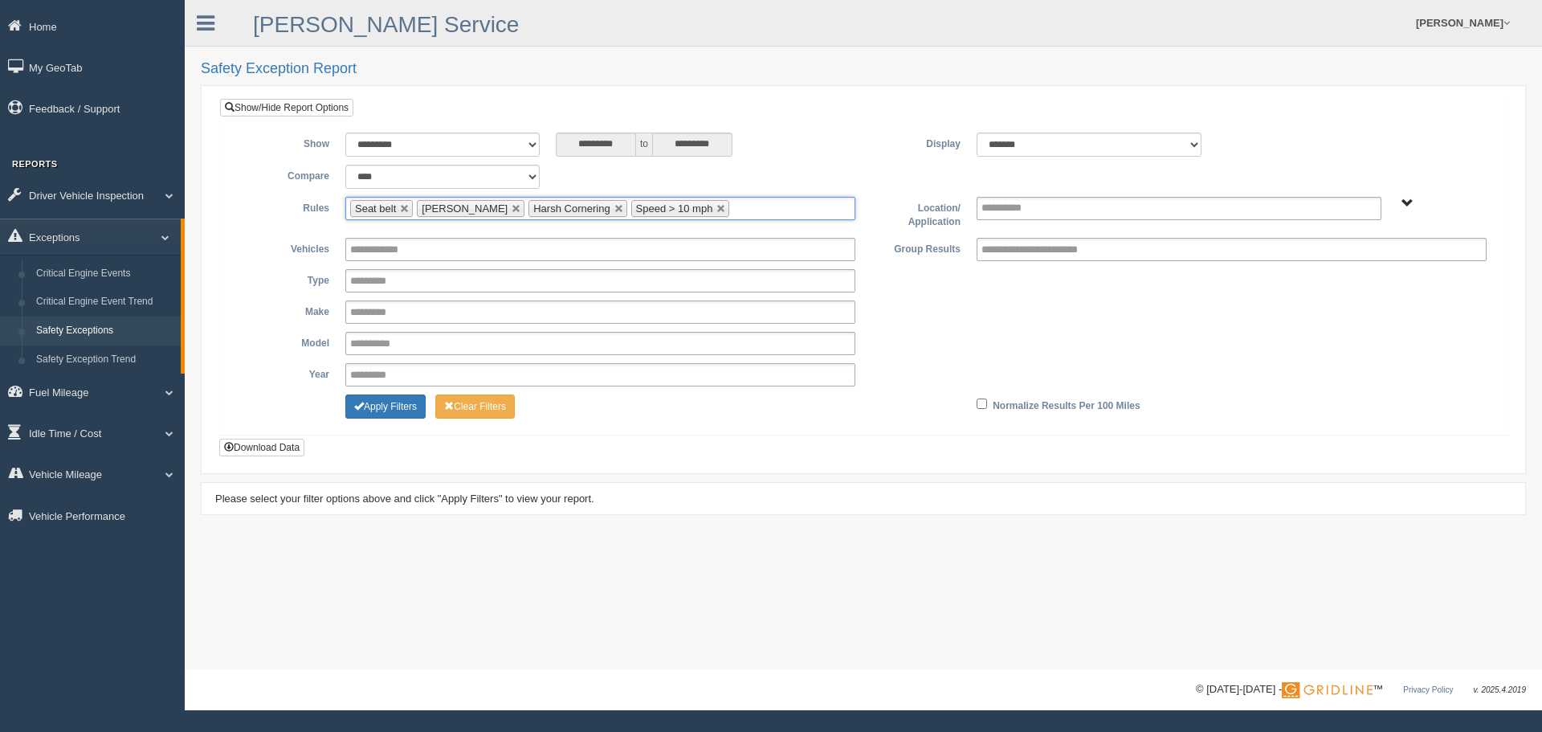
click at [1003, 214] on input "**********" at bounding box center [1015, 208] width 69 height 20
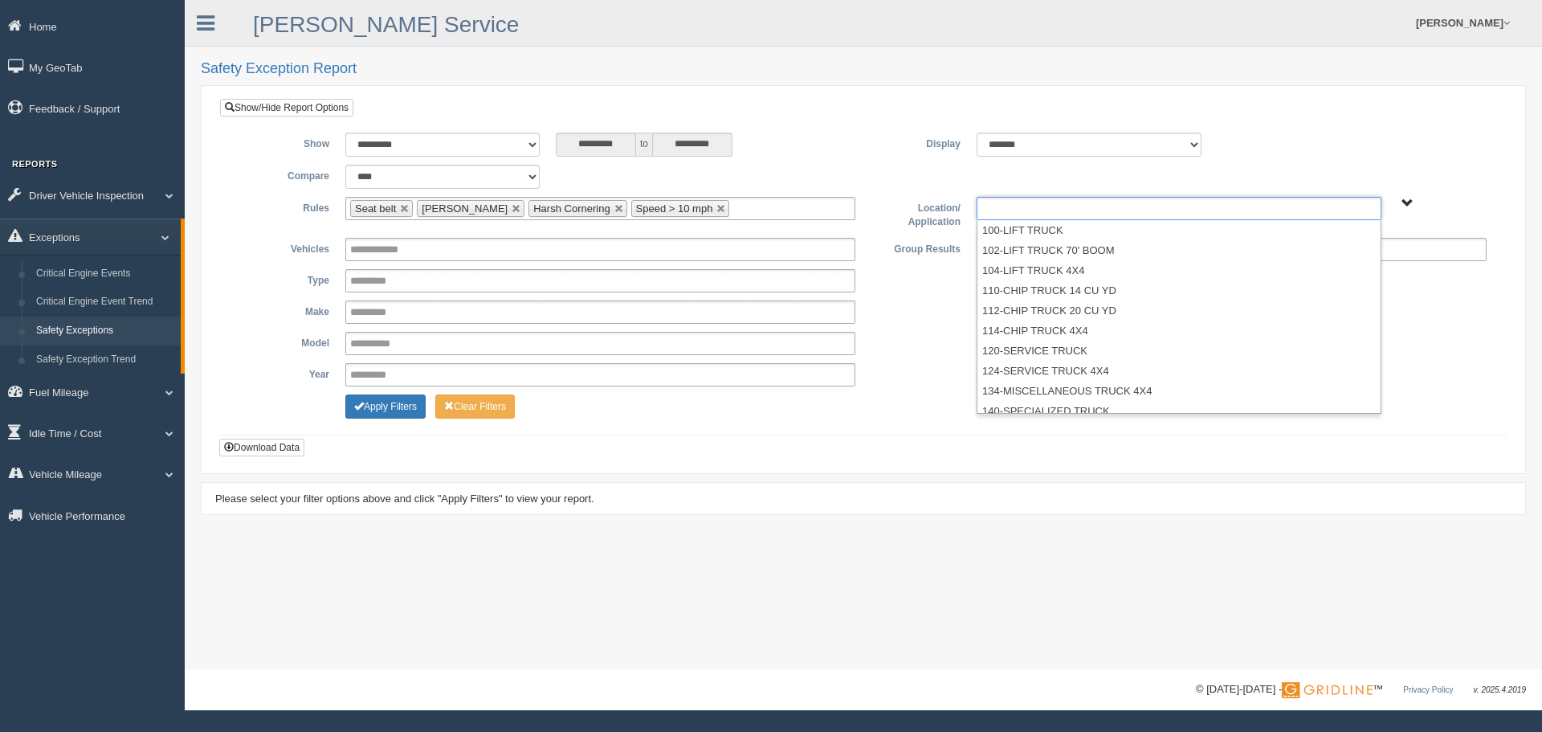
type input "**********"
click at [1401, 199] on span "B. Vehicle Class C. Emergency Response Matt Pregon (Safety WTS-70-00) WCH-10-00…" at bounding box center [1407, 204] width 12 height 12
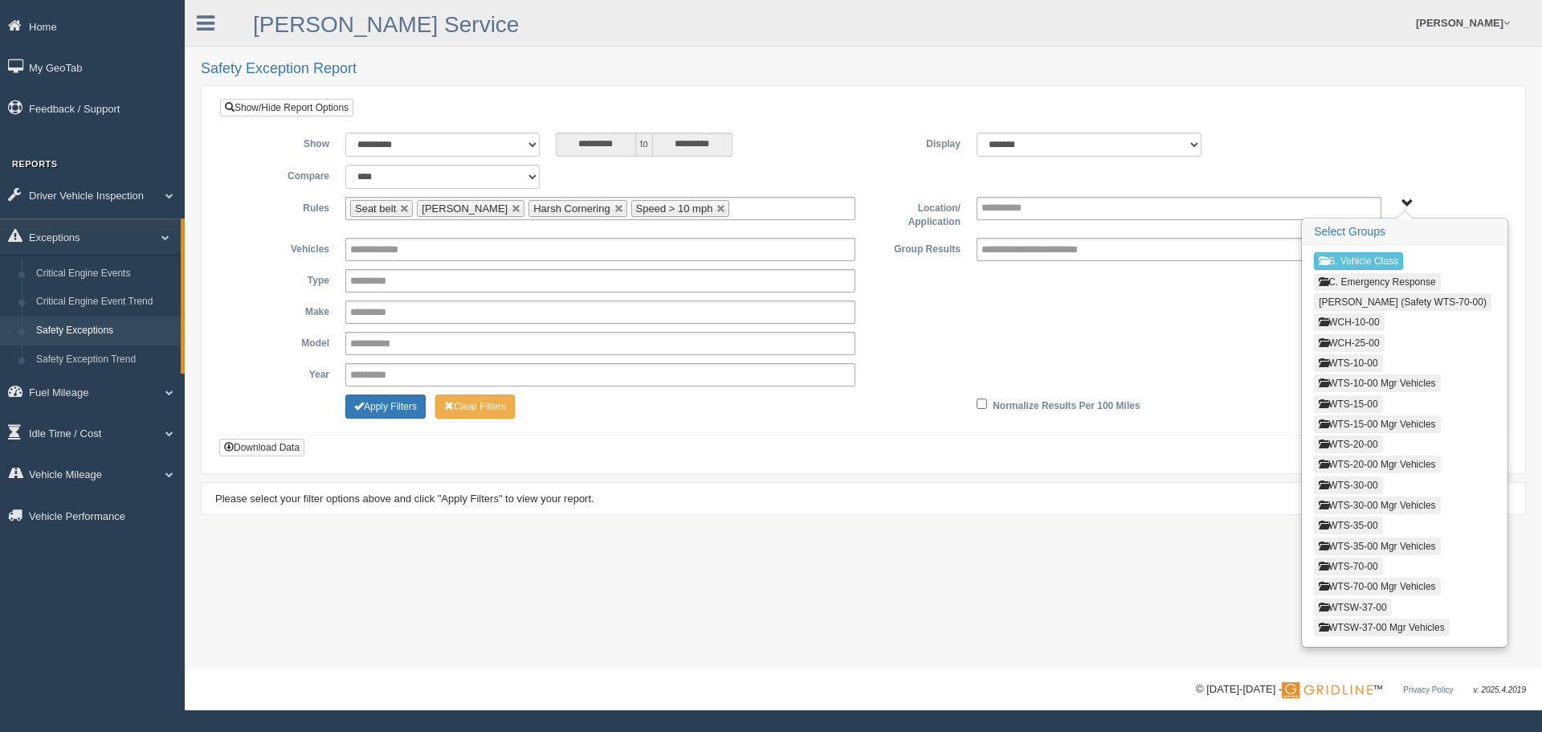
click at [1356, 322] on button "WCH-10-00" at bounding box center [1349, 322] width 70 height 18
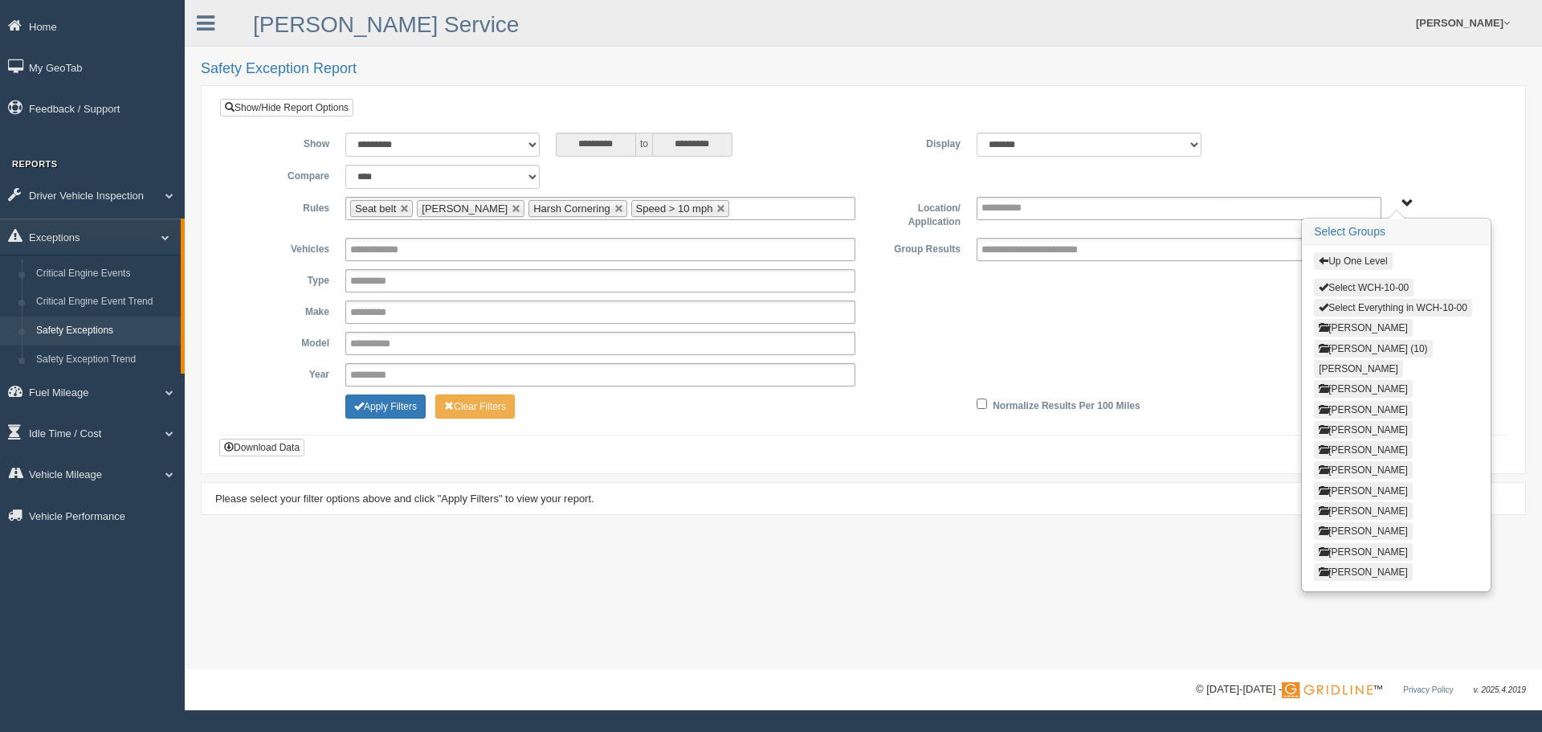
click at [1344, 284] on button "Select WCH-10-00" at bounding box center [1364, 288] width 100 height 18
click at [1354, 260] on button "Up One Level" at bounding box center [1353, 261] width 78 height 18
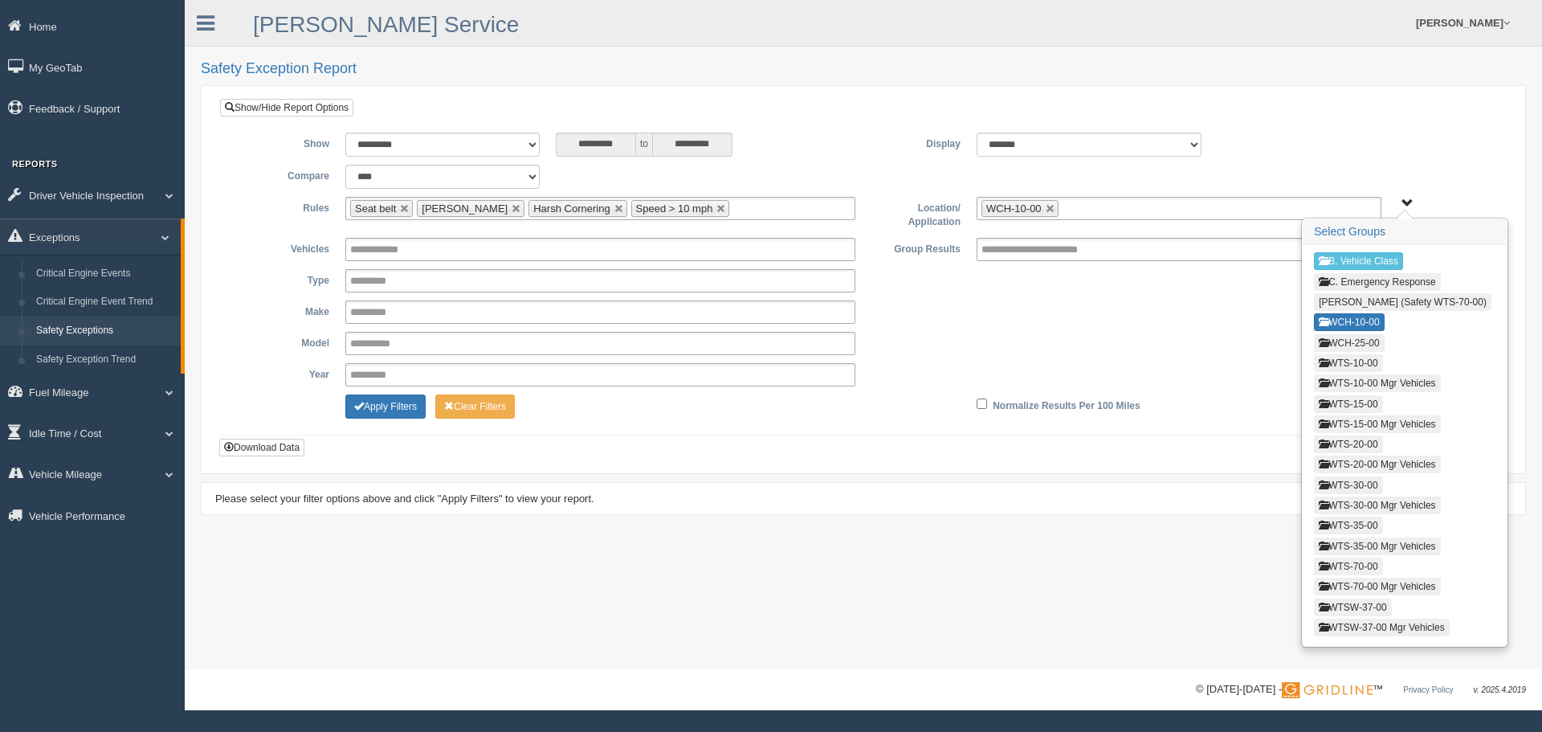
click at [1350, 339] on button "WCH-25-00" at bounding box center [1349, 343] width 70 height 18
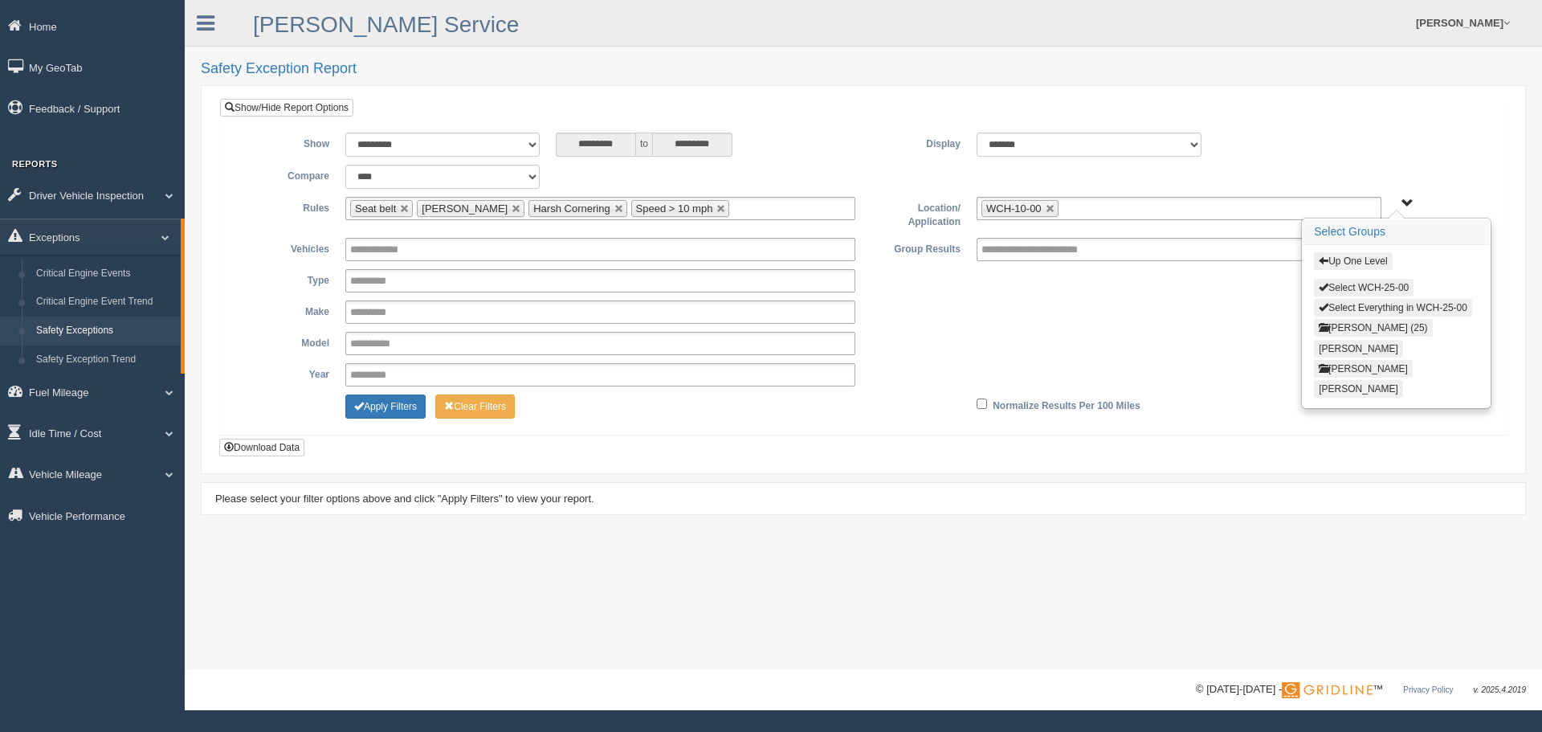
click at [1365, 288] on button "Select WCH-25-00" at bounding box center [1364, 288] width 100 height 18
click at [1363, 260] on button "Up One Level" at bounding box center [1353, 261] width 78 height 18
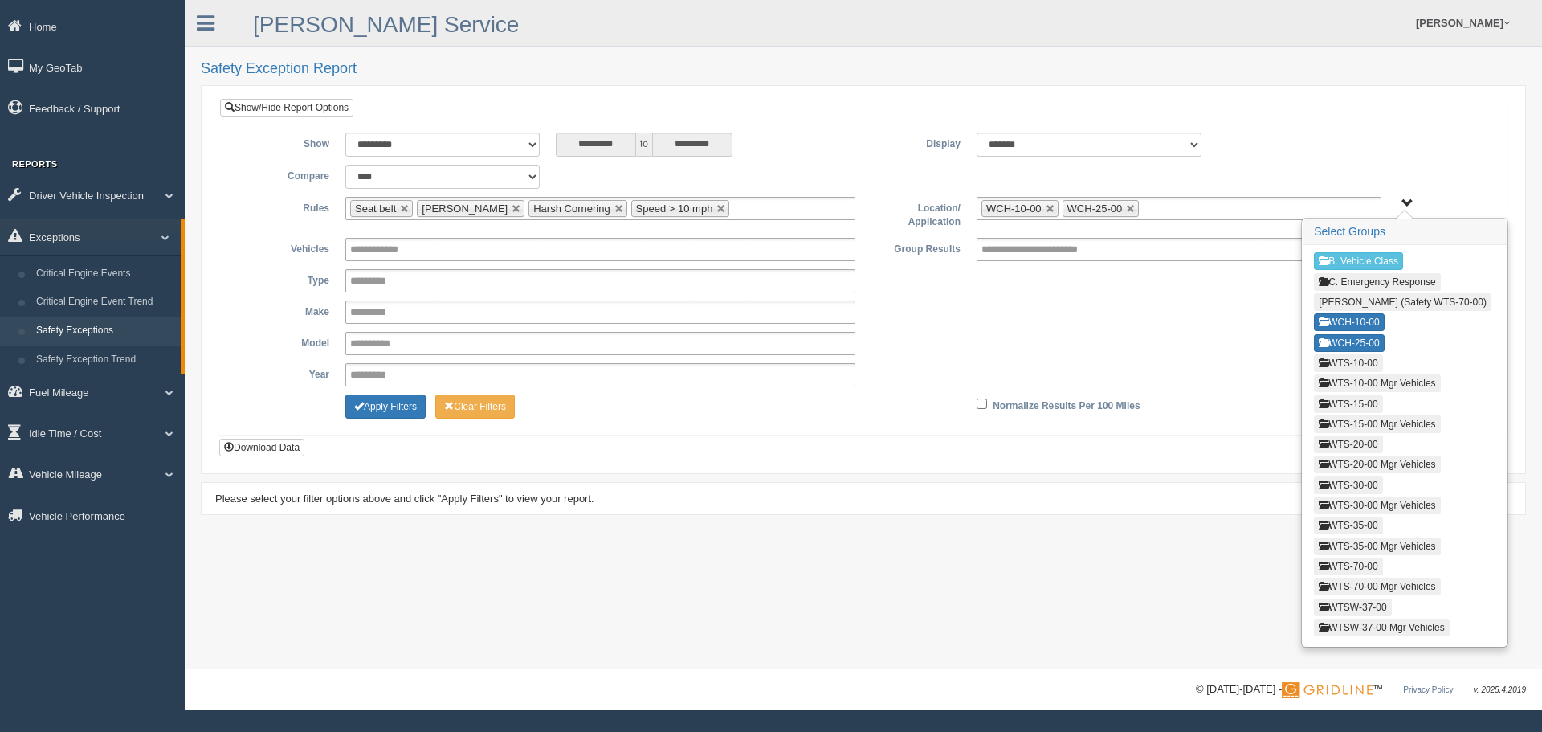
click at [1364, 361] on button "WTS-10-00" at bounding box center [1348, 363] width 68 height 18
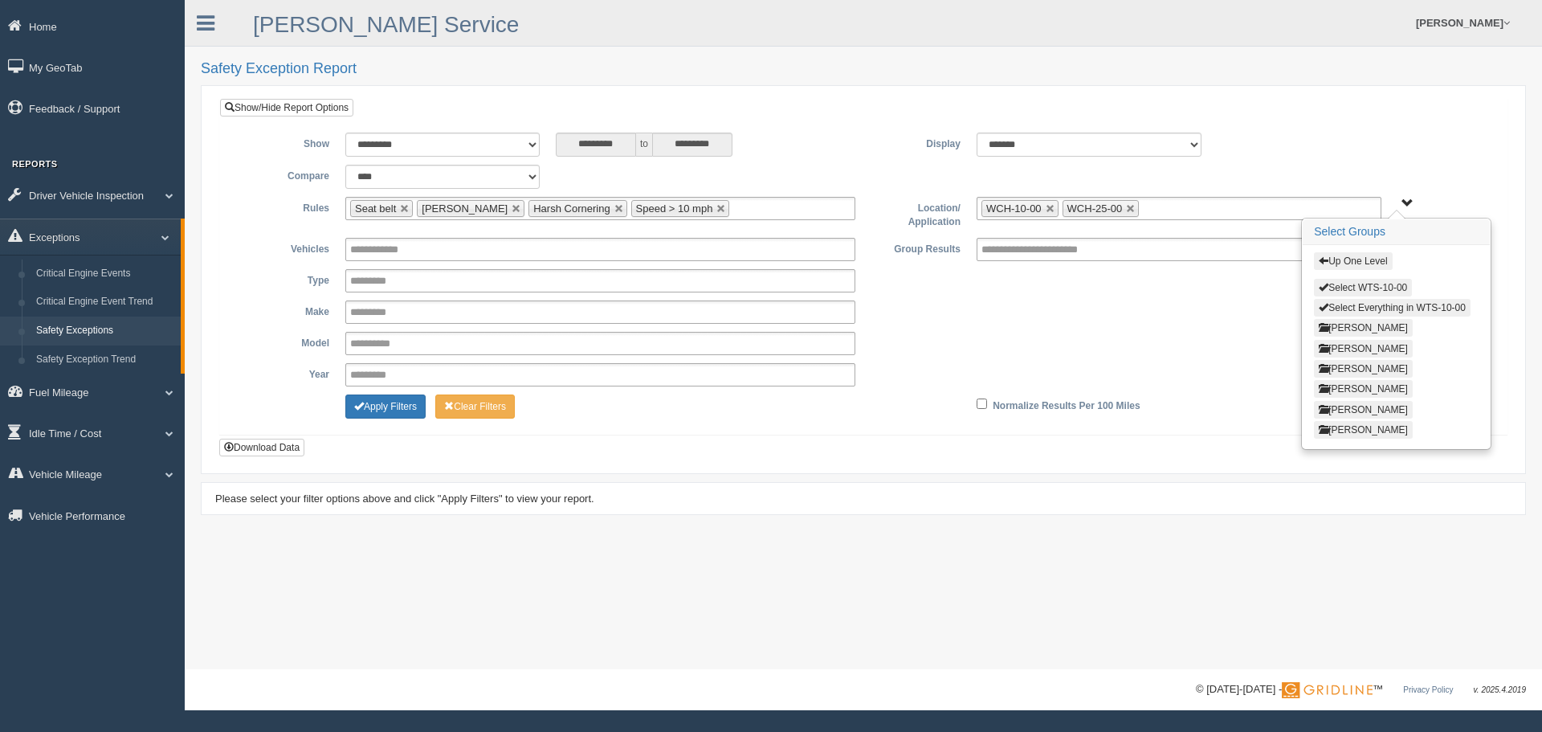
click at [1360, 281] on button "Select WTS-10-00" at bounding box center [1363, 288] width 98 height 18
click at [1360, 257] on button "Up One Level" at bounding box center [1353, 261] width 78 height 18
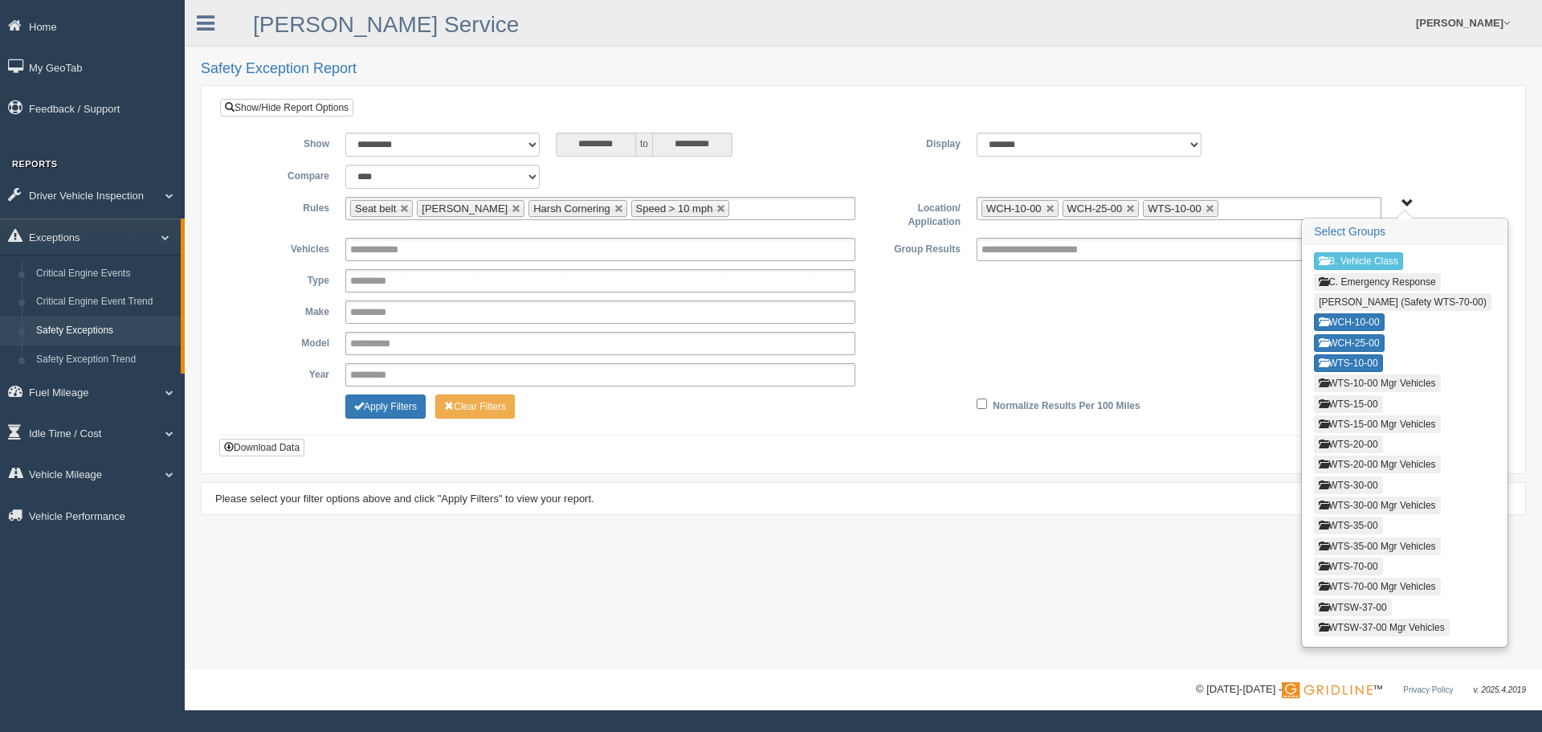
click at [1369, 383] on button "WTS-10-00 Mgr Vehicles" at bounding box center [1377, 383] width 126 height 18
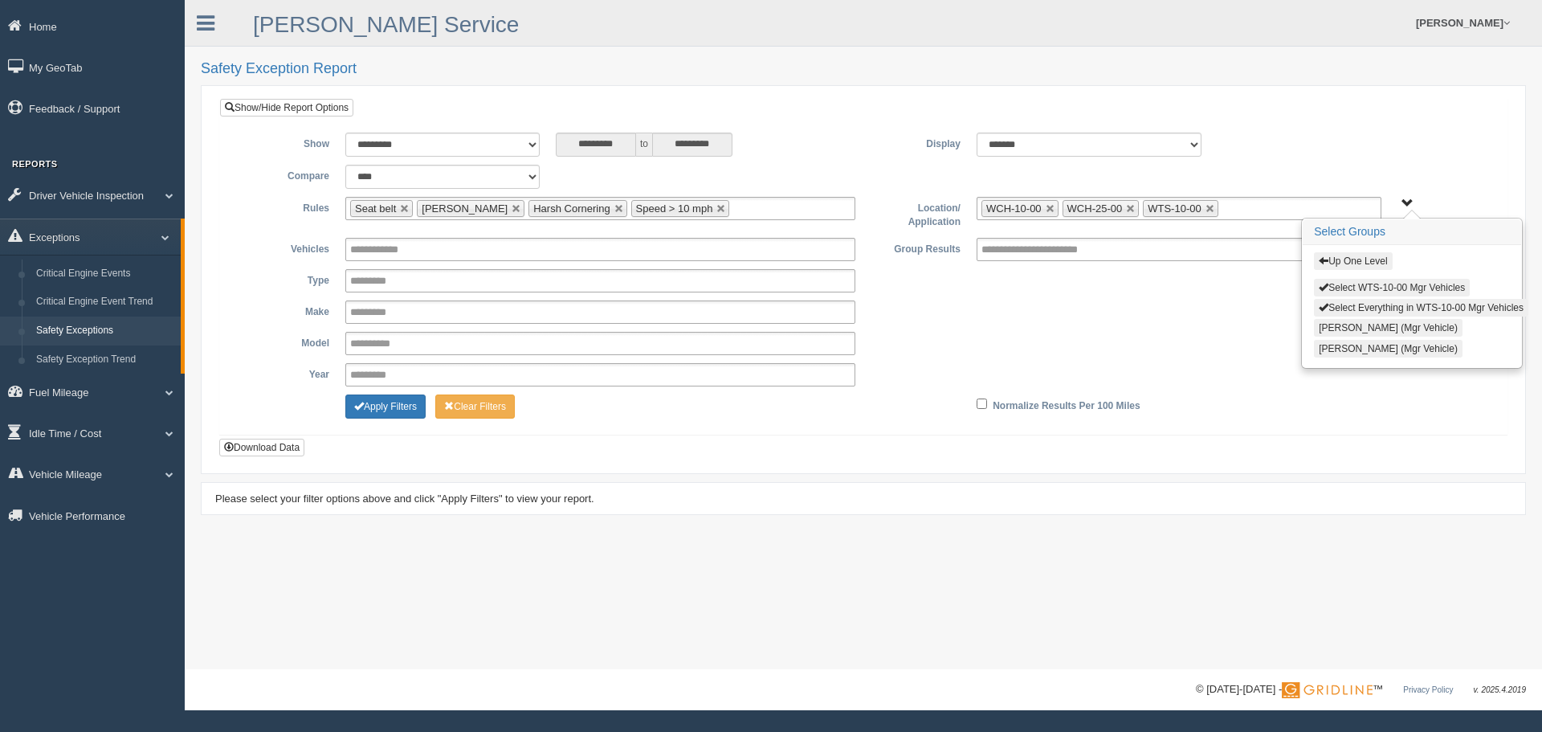
click at [1372, 283] on button "Select WTS-10-00 Mgr Vehicles" at bounding box center [1392, 288] width 156 height 18
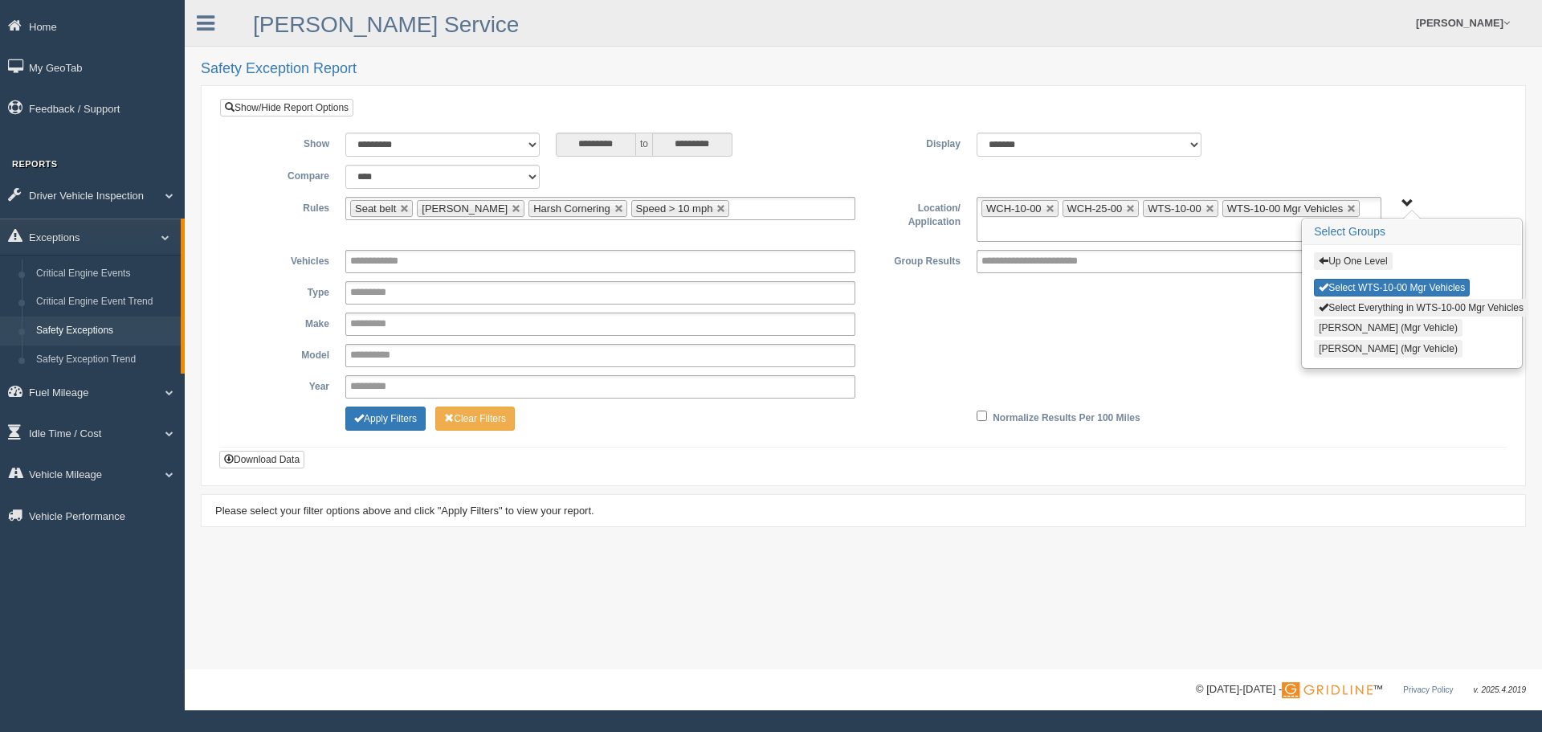
click at [1356, 265] on button "Up One Level" at bounding box center [1353, 261] width 78 height 18
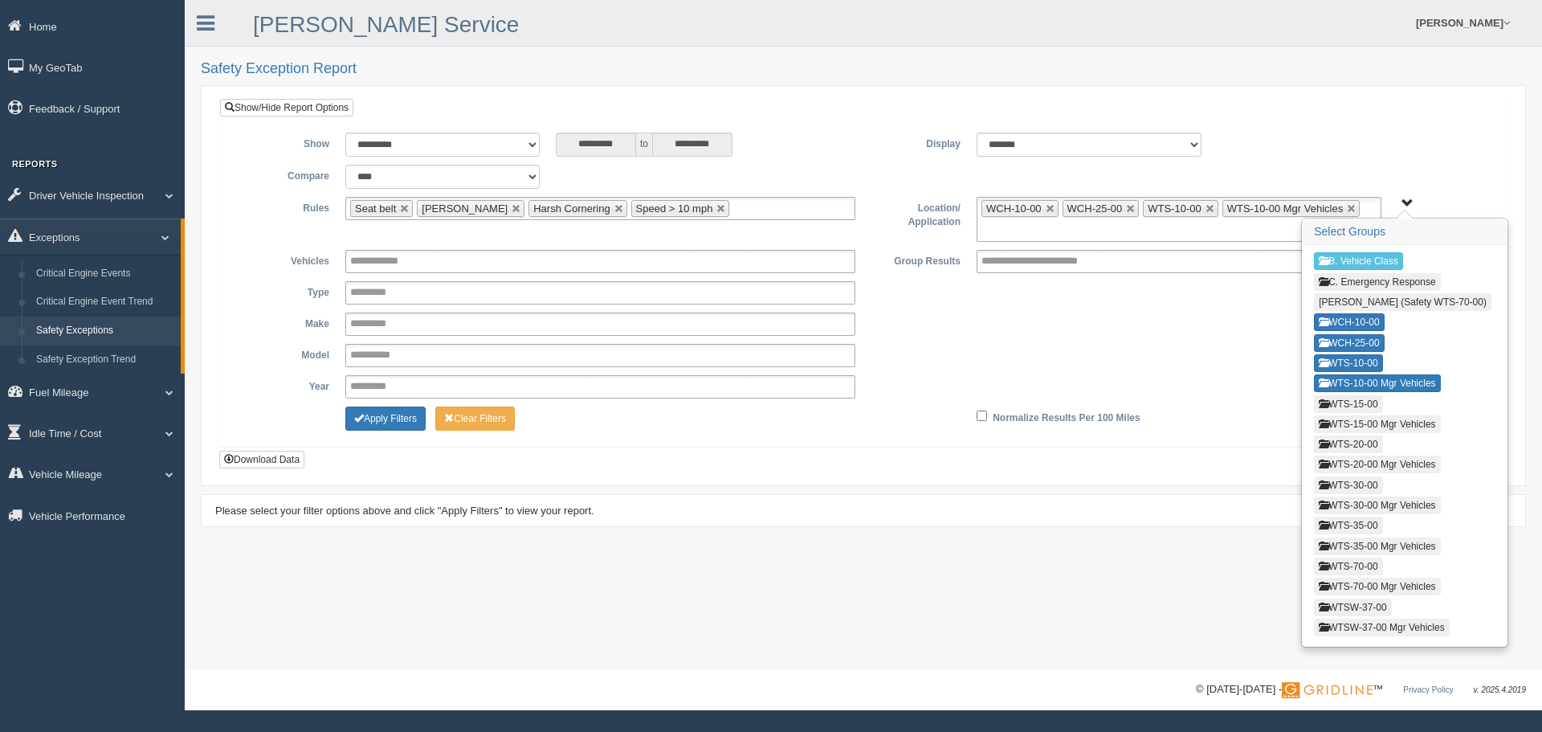
click at [1373, 405] on button "WTS-15-00" at bounding box center [1348, 404] width 68 height 18
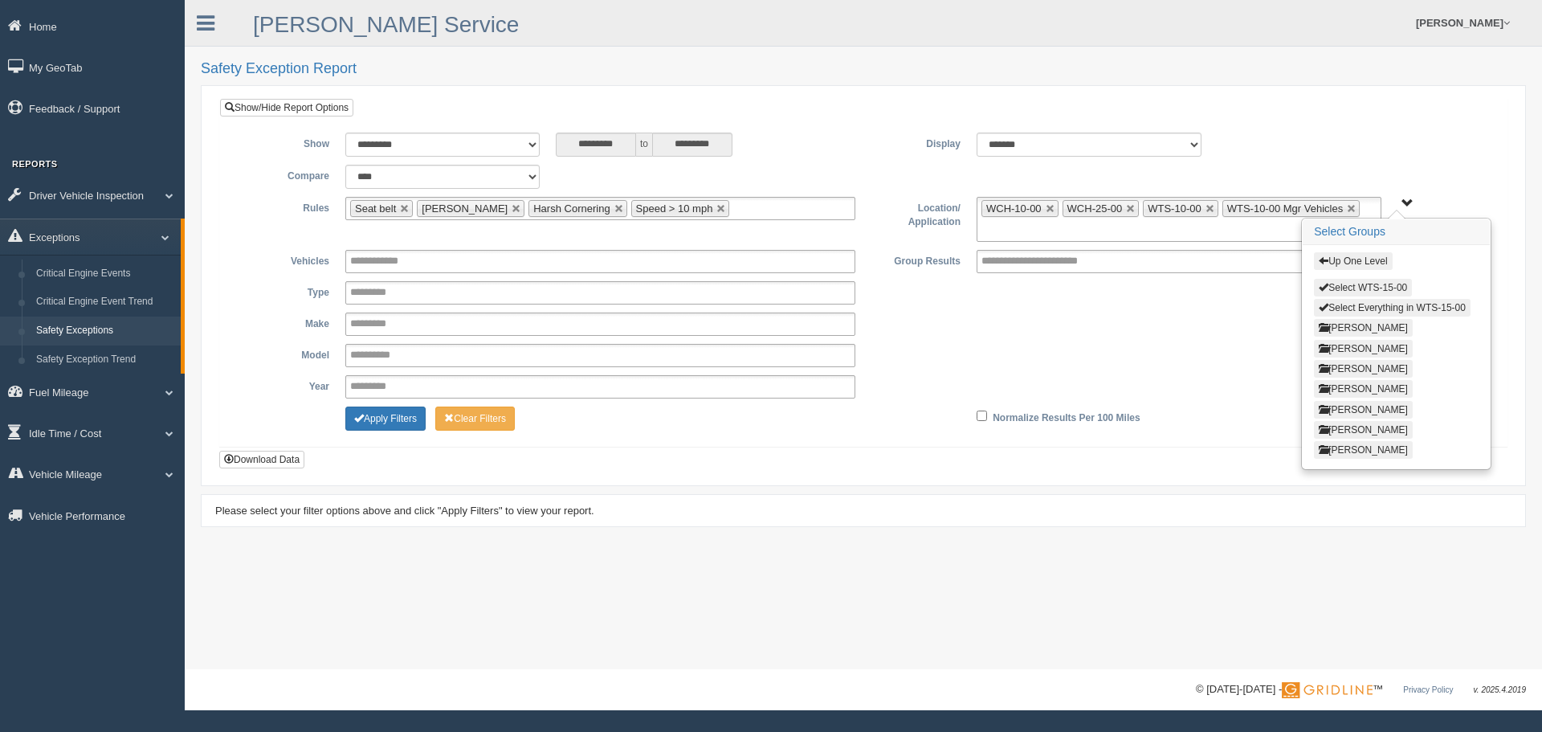
click at [1380, 285] on button "Select WTS-15-00" at bounding box center [1363, 288] width 98 height 18
click at [1377, 263] on button "Up One Level" at bounding box center [1353, 261] width 78 height 18
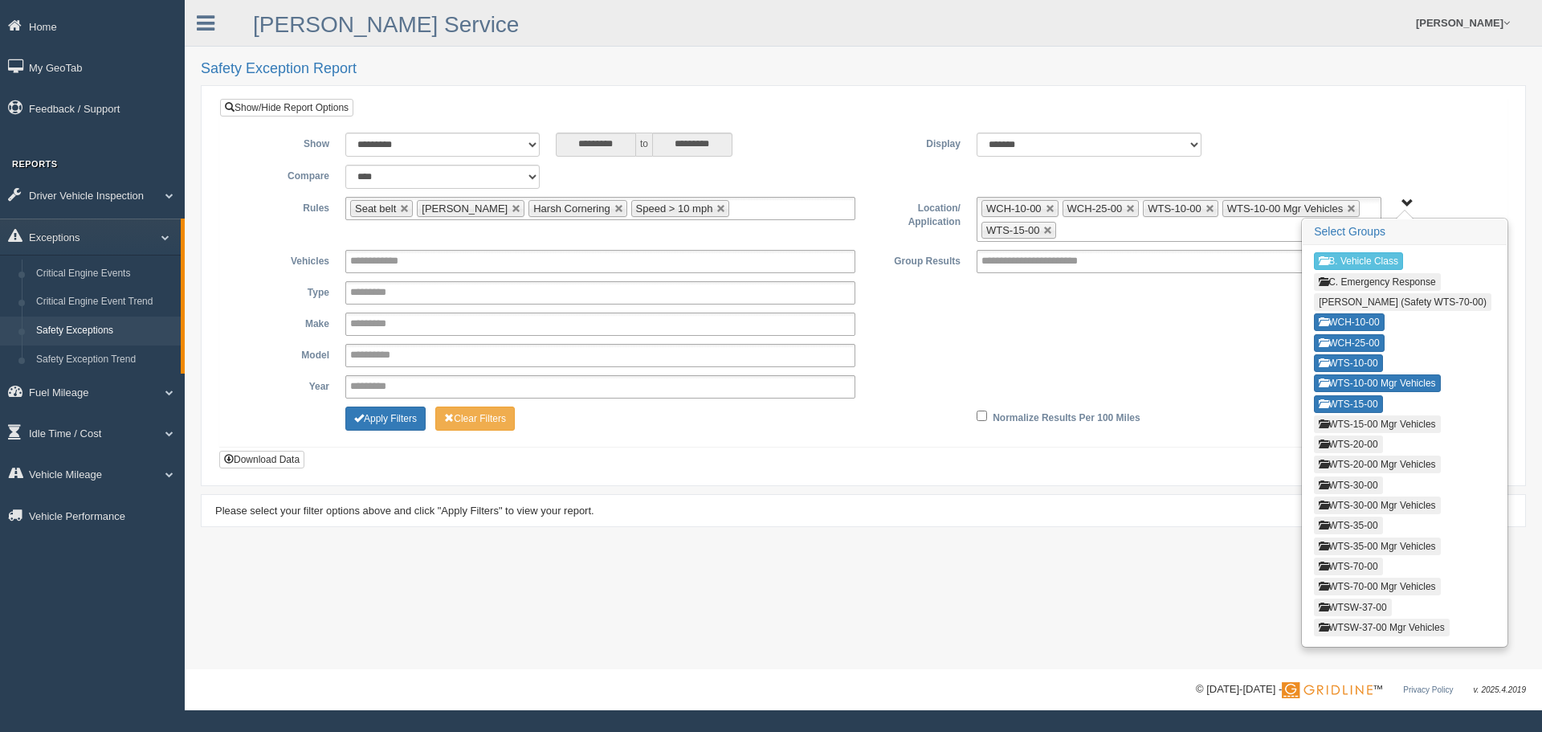
click at [1374, 418] on button "WTS-15-00 Mgr Vehicles" at bounding box center [1377, 424] width 126 height 18
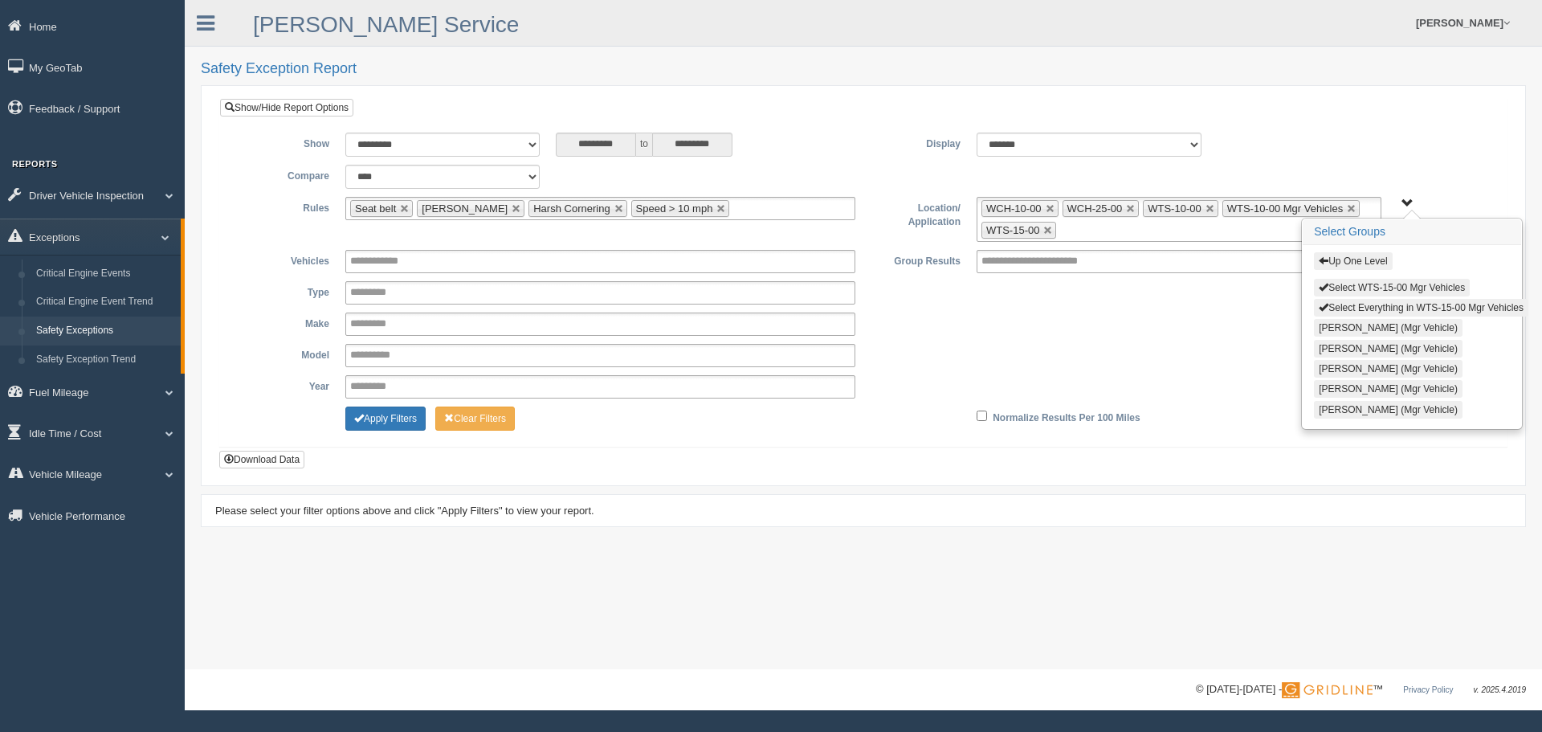
click at [1346, 279] on button "Select WTS-15-00 Mgr Vehicles" at bounding box center [1392, 288] width 156 height 18
click at [1348, 261] on button "Up One Level" at bounding box center [1353, 261] width 78 height 18
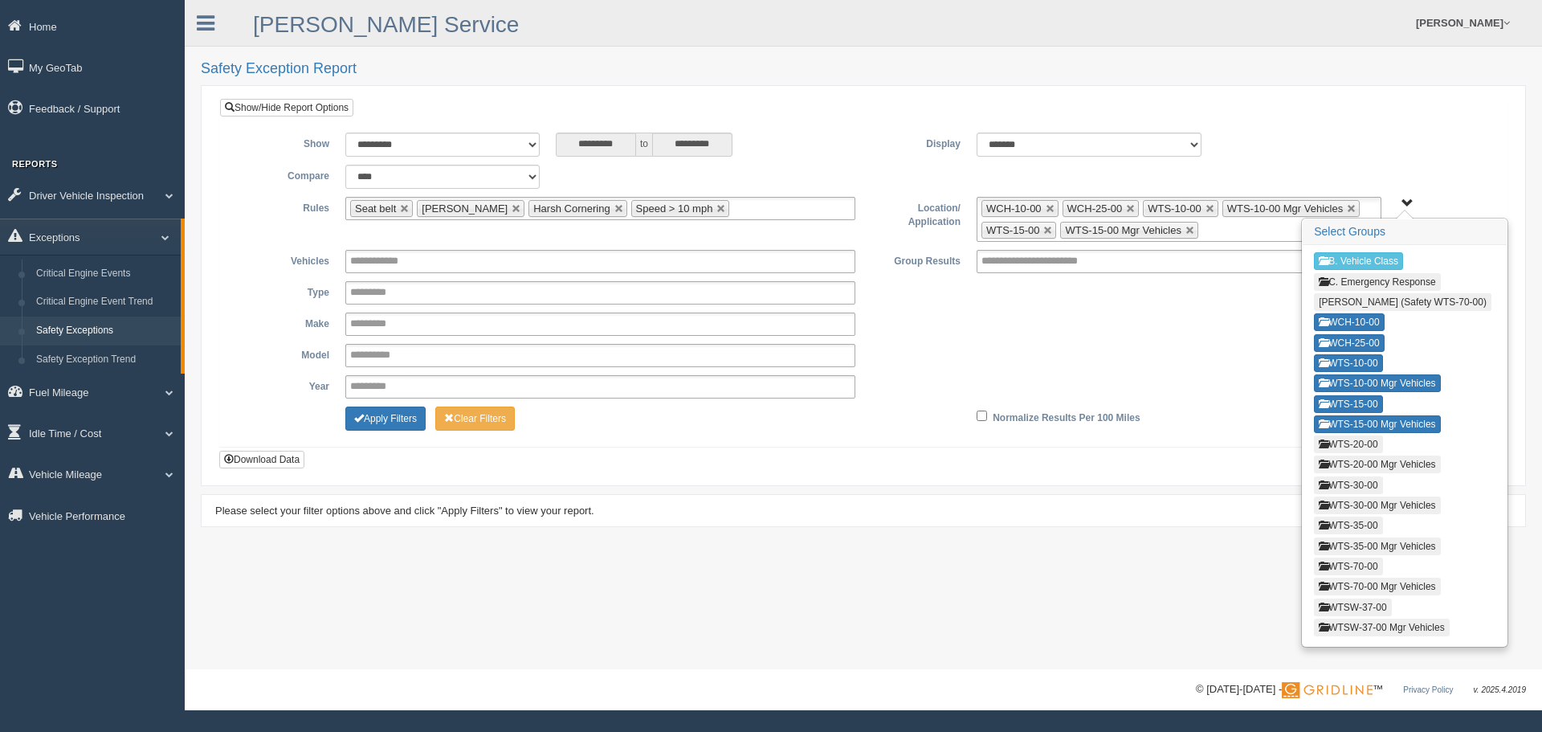
click at [1352, 439] on button "WTS-20-00" at bounding box center [1348, 444] width 68 height 18
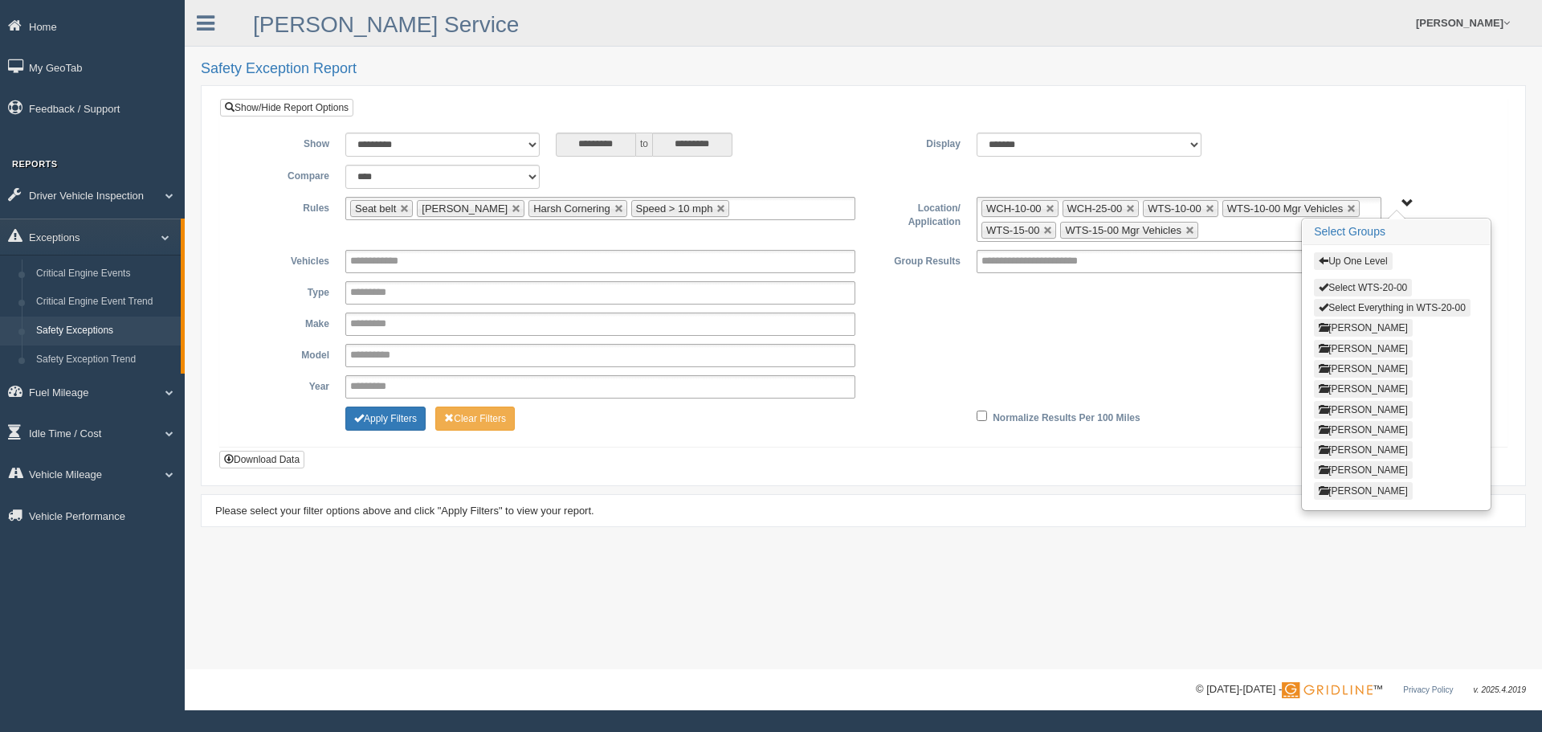
click at [1369, 282] on button "Select WTS-20-00" at bounding box center [1363, 288] width 98 height 18
click at [1356, 264] on button "Up One Level" at bounding box center [1353, 261] width 78 height 18
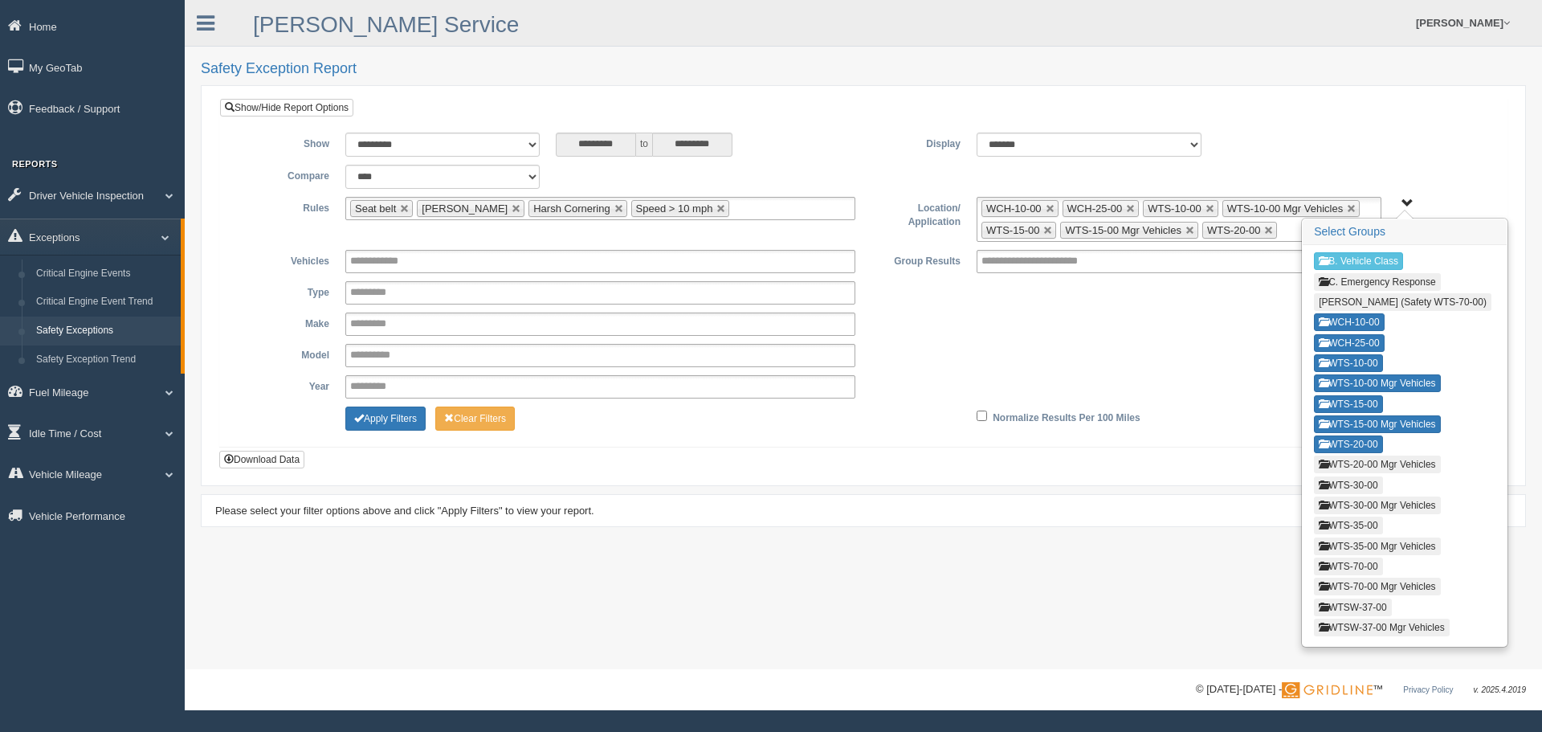
click at [1377, 459] on button "WTS-20-00 Mgr Vehicles" at bounding box center [1377, 464] width 126 height 18
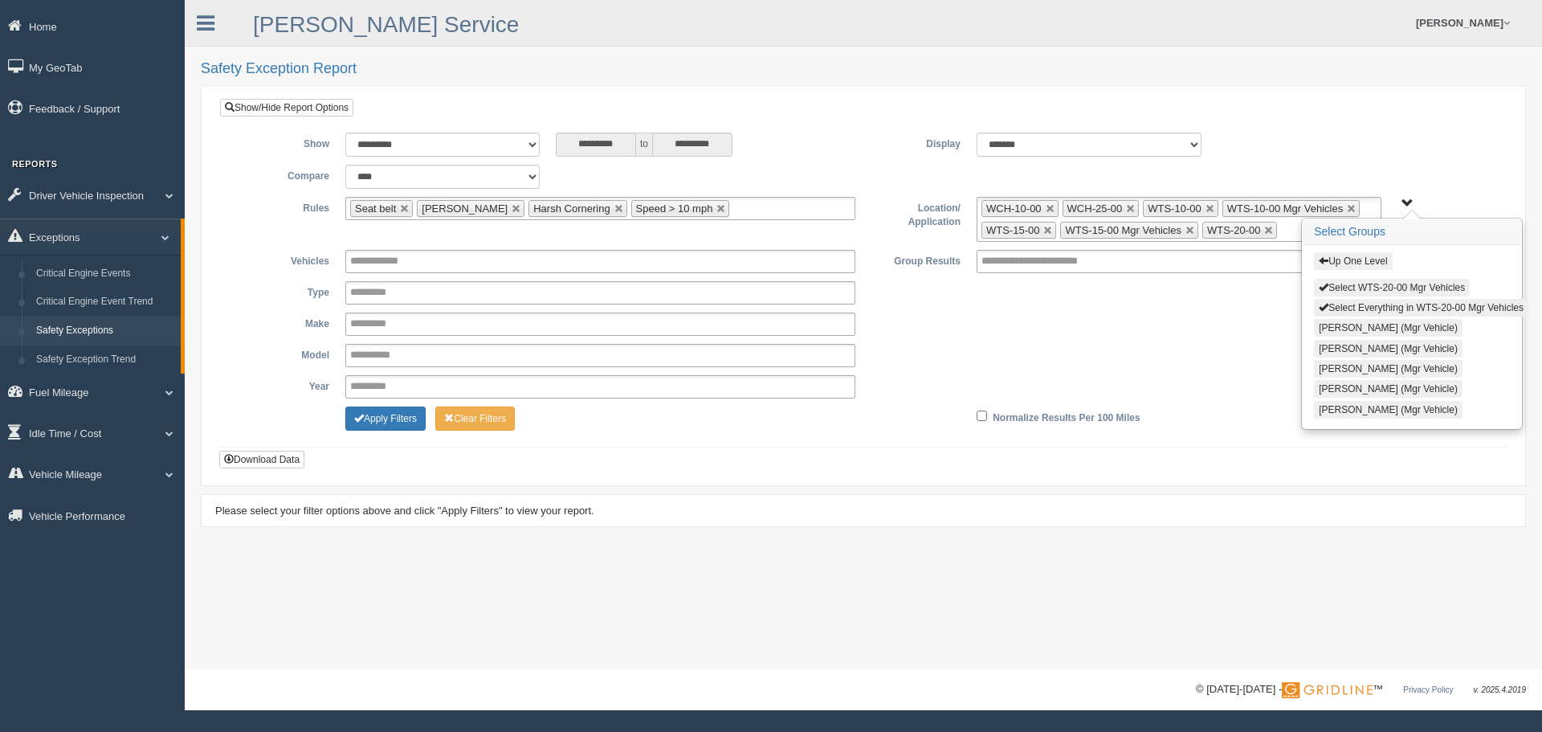
click at [1384, 284] on button "Select WTS-20-00 Mgr Vehicles" at bounding box center [1392, 288] width 156 height 18
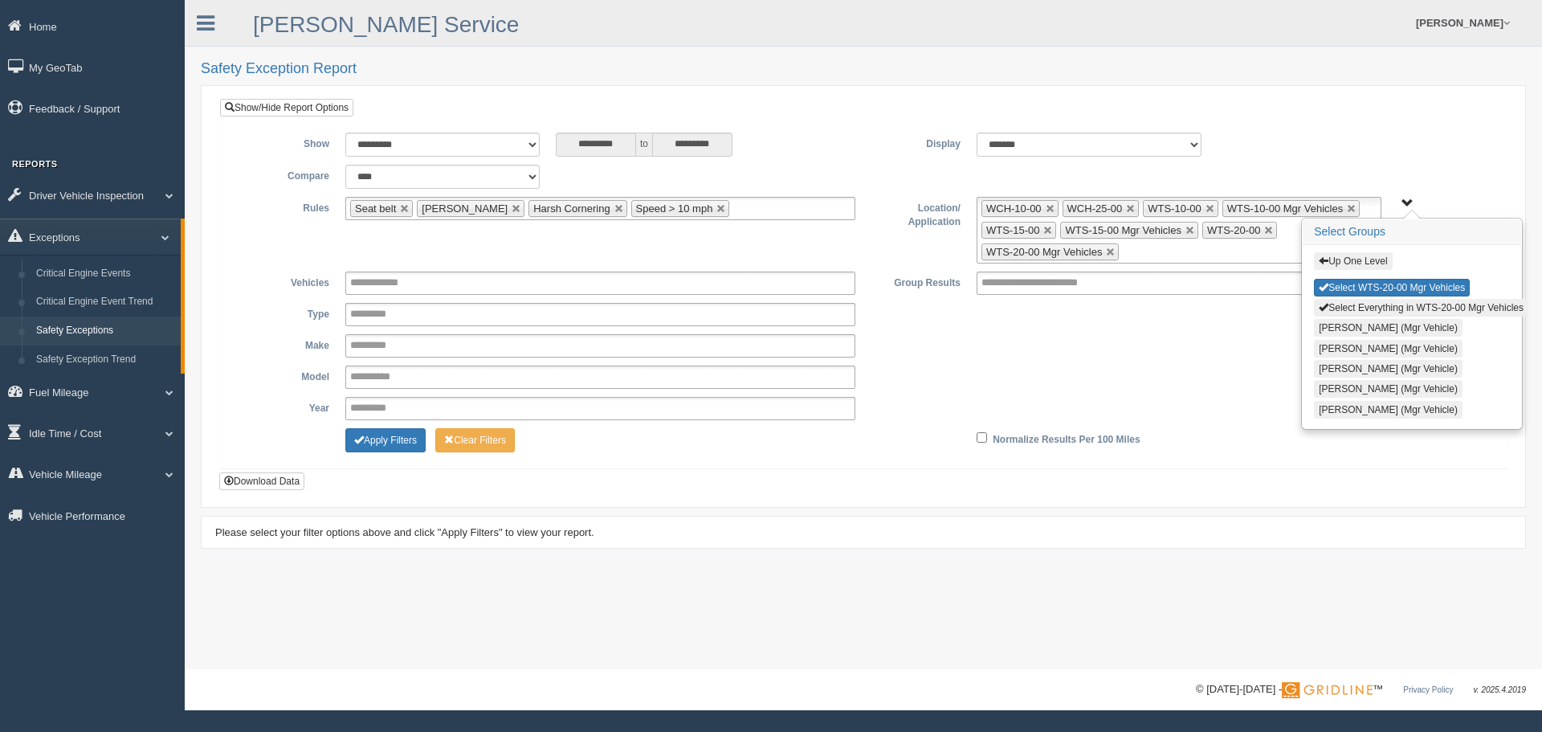
click at [1369, 264] on button "Up One Level" at bounding box center [1353, 261] width 78 height 18
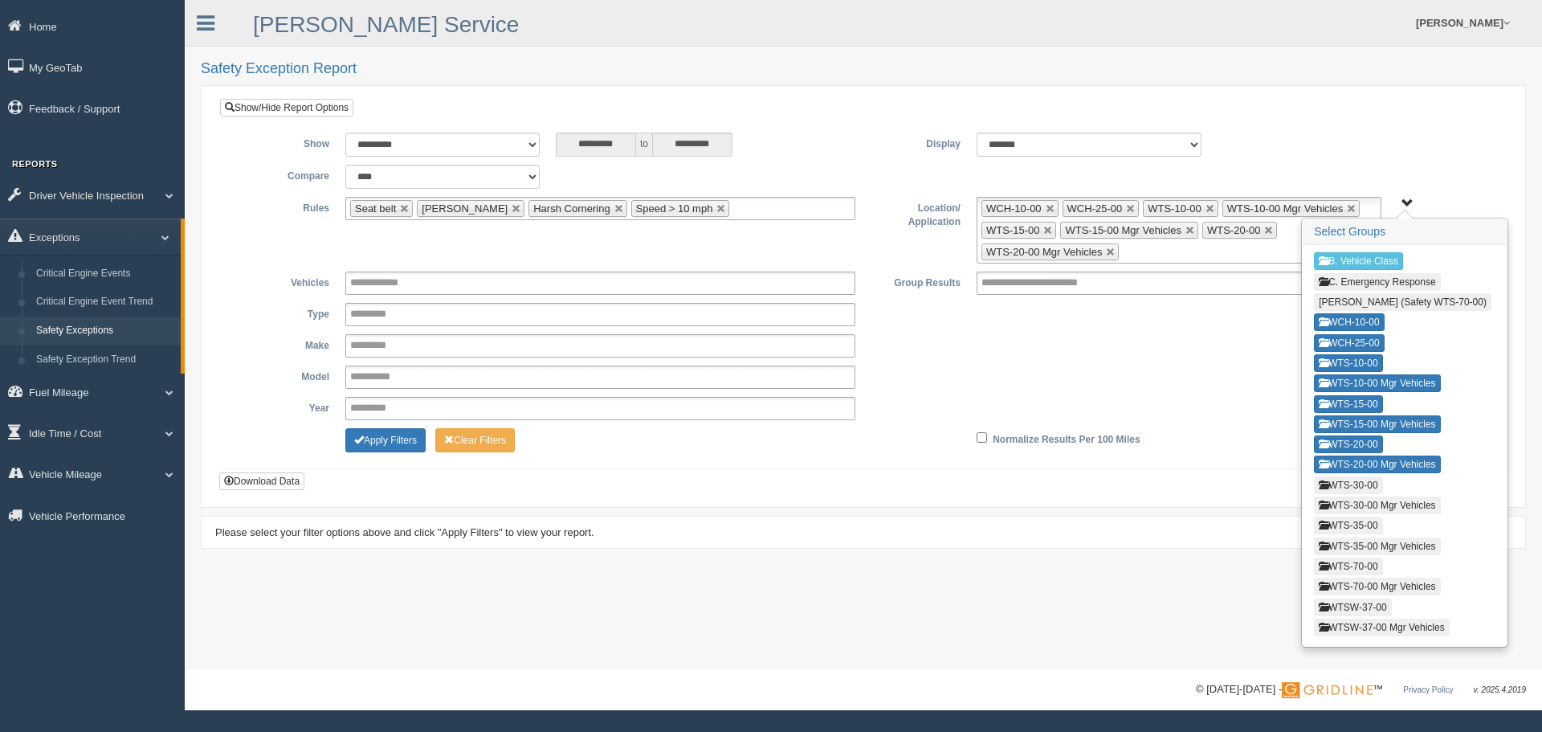
click at [1377, 481] on button "WTS-30-00" at bounding box center [1348, 485] width 68 height 18
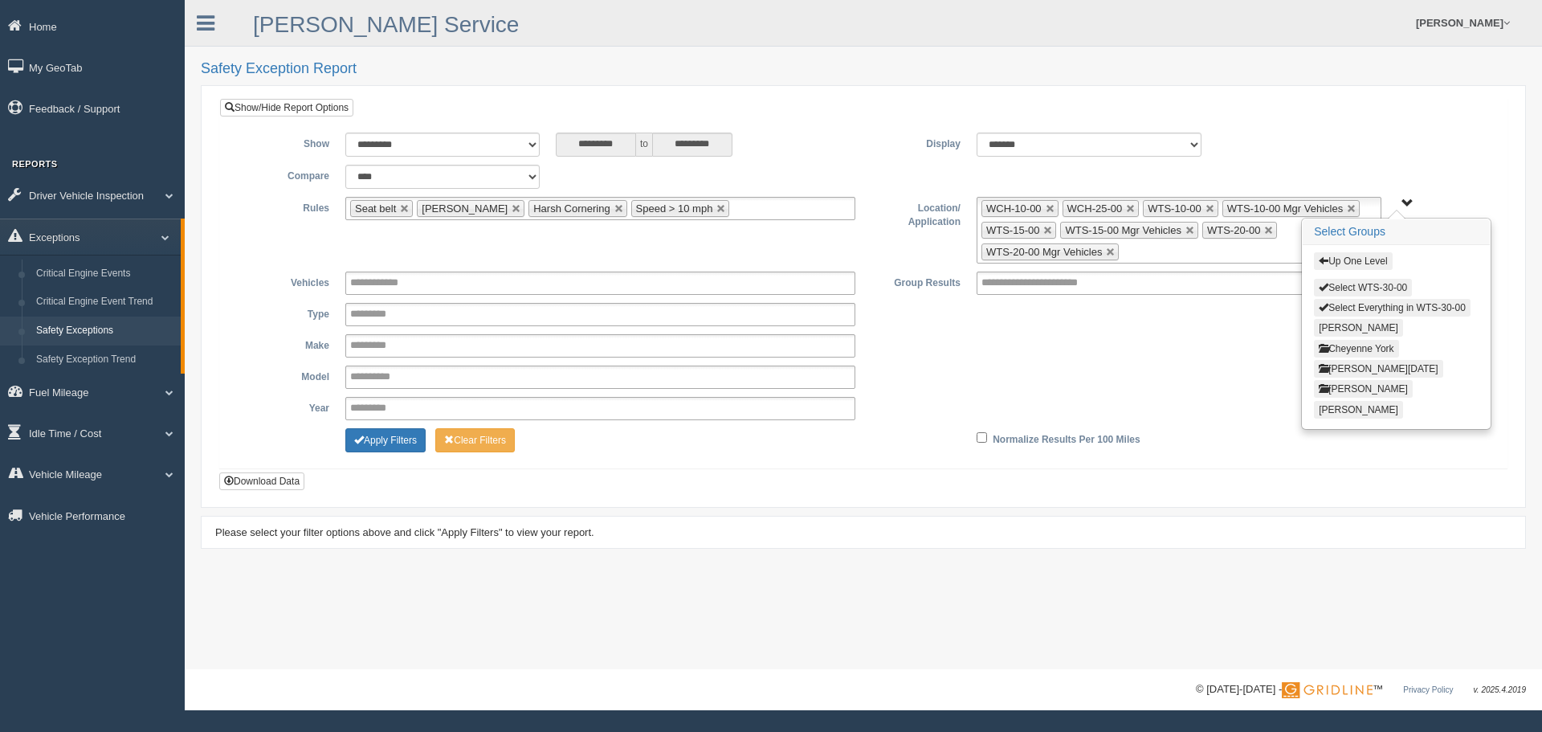
click at [1358, 288] on button "Select WTS-30-00" at bounding box center [1363, 288] width 98 height 18
click at [1356, 260] on button "Up One Level" at bounding box center [1353, 261] width 78 height 18
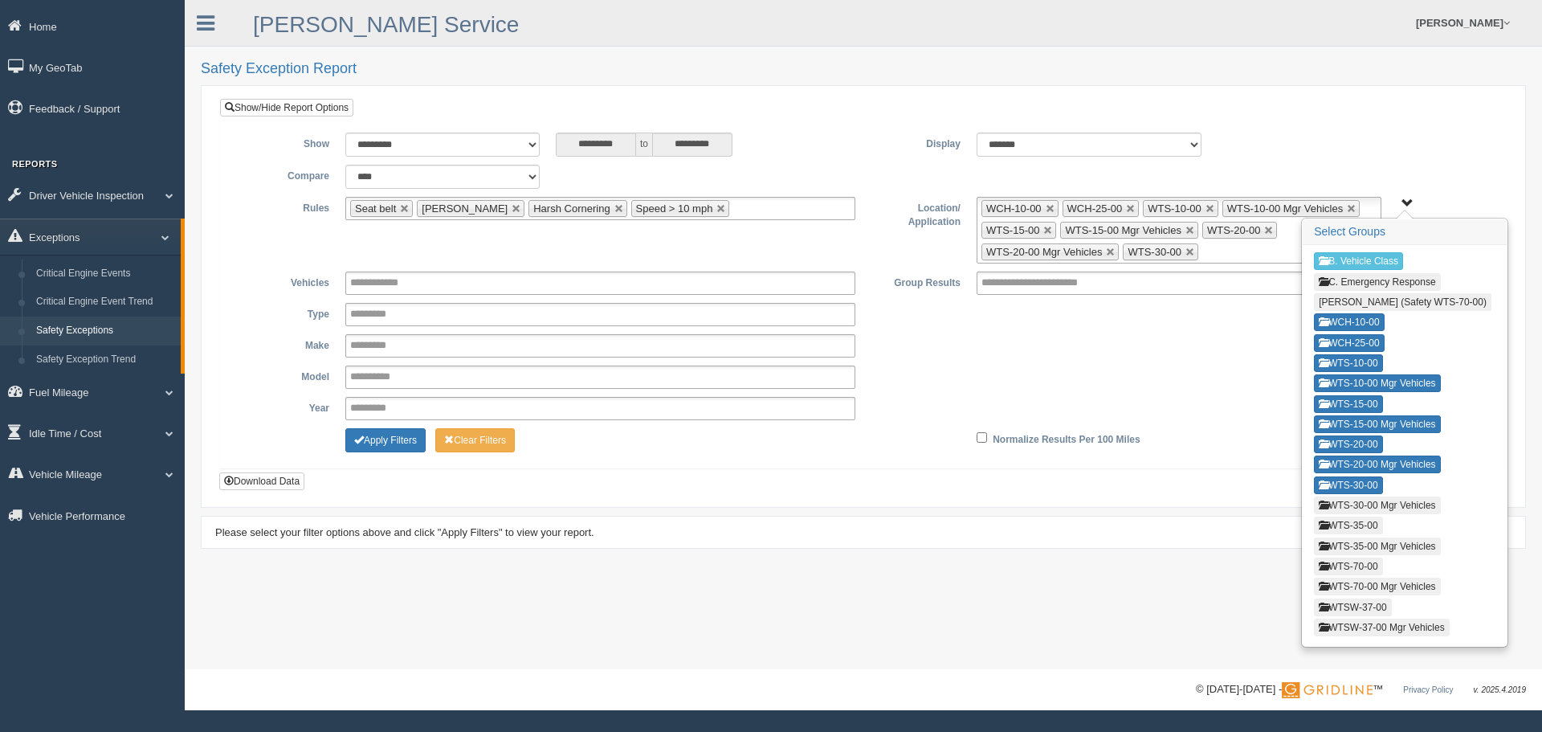
click at [1360, 503] on button "WTS-30-00 Mgr Vehicles" at bounding box center [1377, 505] width 126 height 18
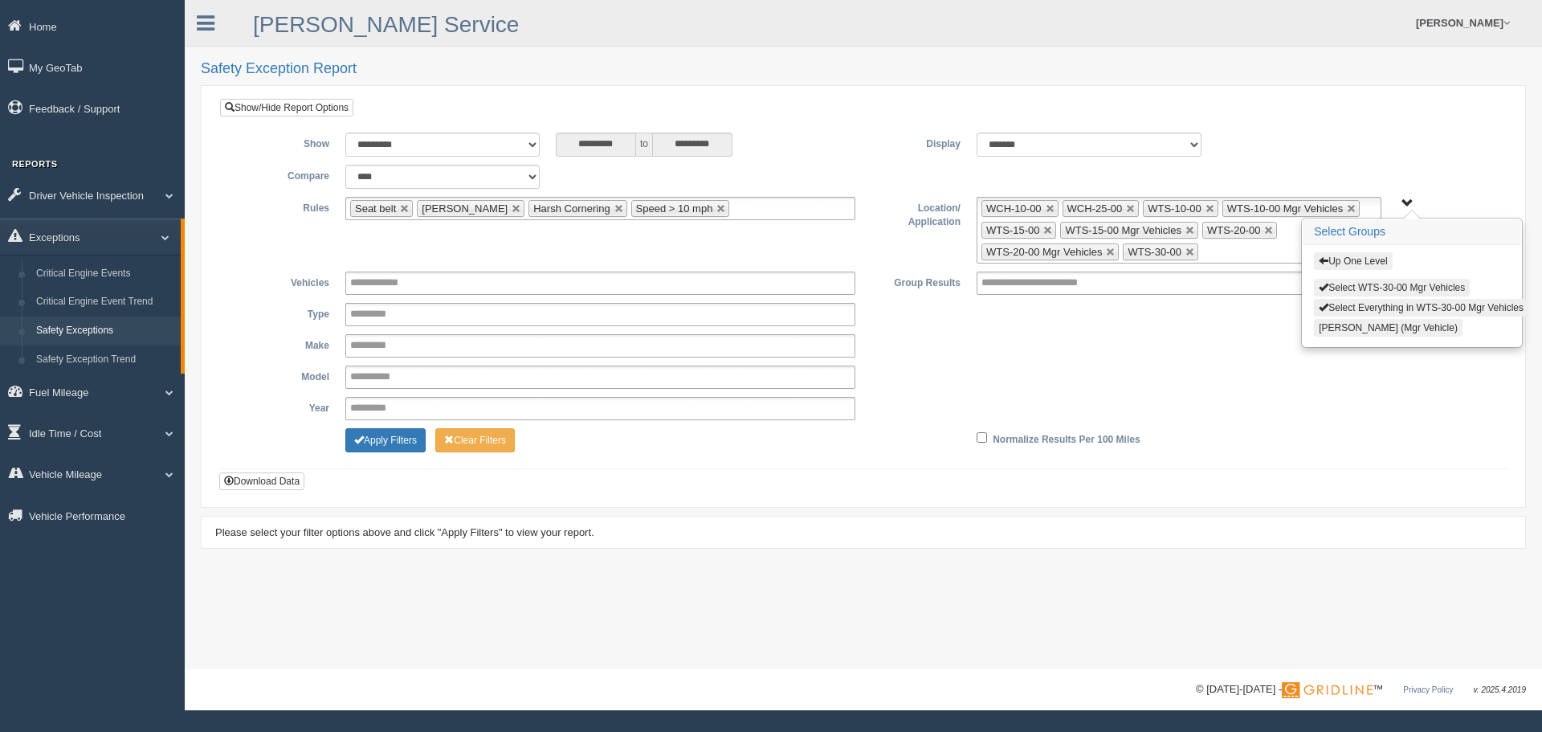
click at [1365, 284] on button "Select WTS-30-00 Mgr Vehicles" at bounding box center [1392, 288] width 156 height 18
click at [1363, 265] on button "Up One Level" at bounding box center [1353, 261] width 78 height 18
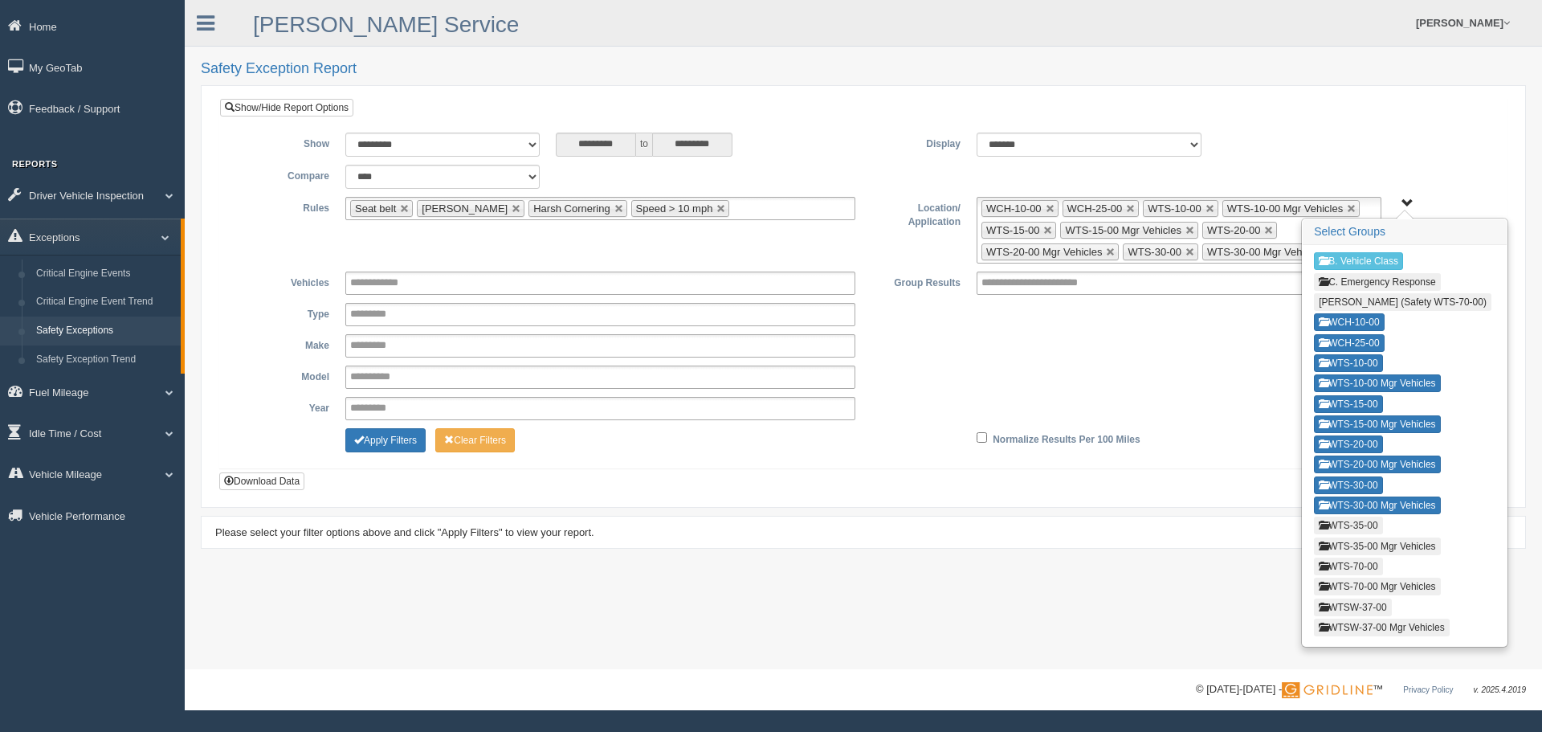
click at [1371, 522] on button "WTS-35-00" at bounding box center [1348, 525] width 68 height 18
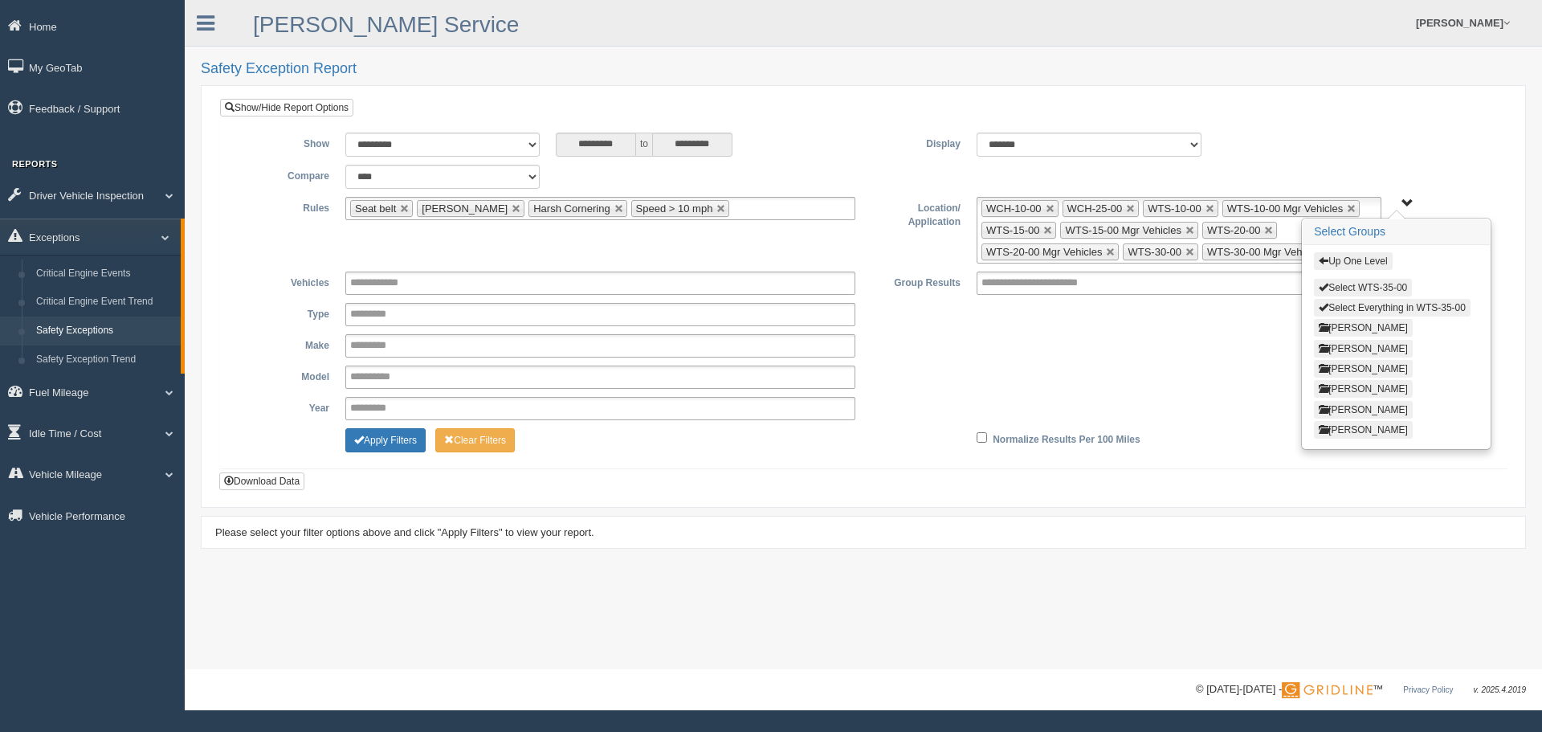
click at [1371, 289] on button "Select WTS-35-00" at bounding box center [1363, 288] width 98 height 18
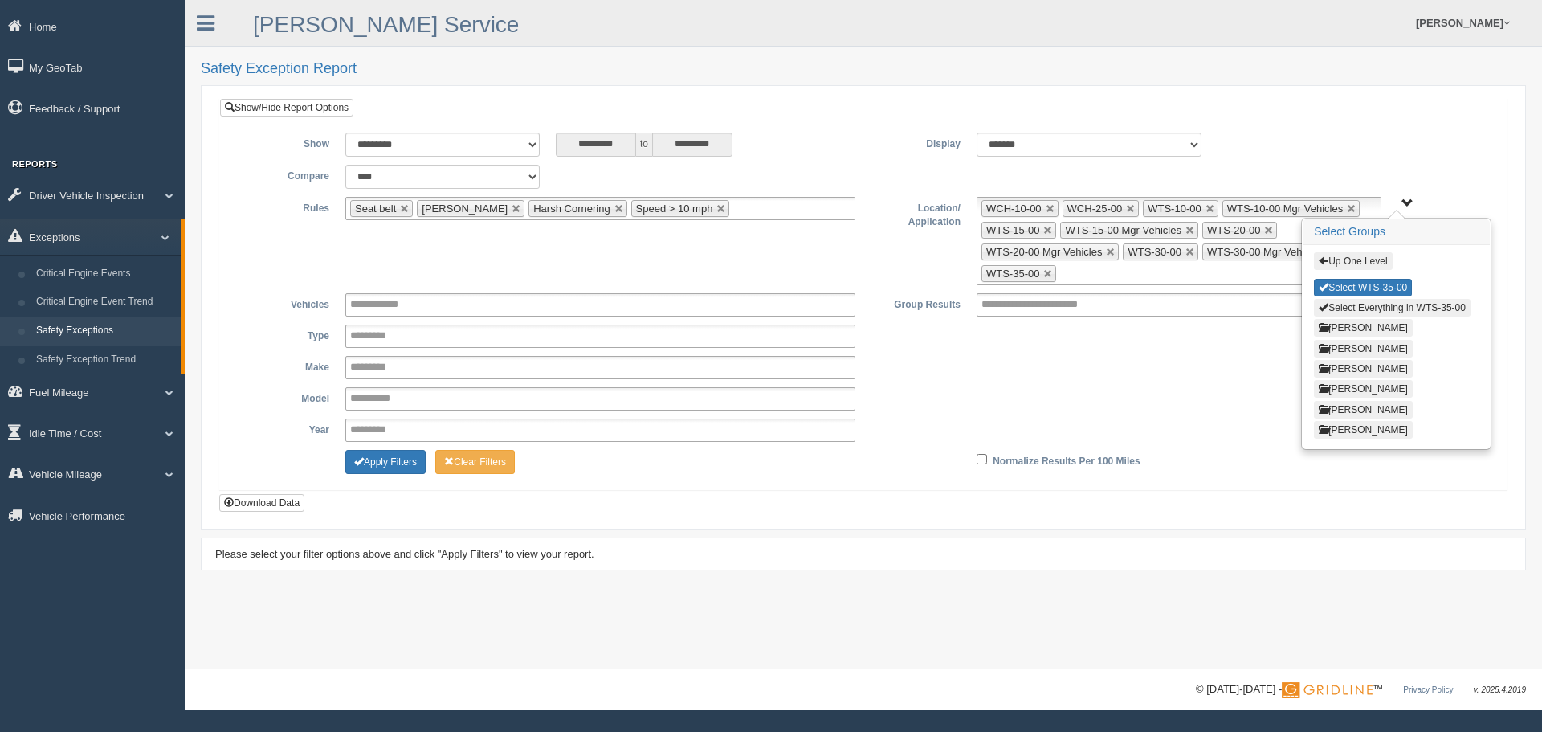
click at [1373, 262] on button "Up One Level" at bounding box center [1353, 261] width 78 height 18
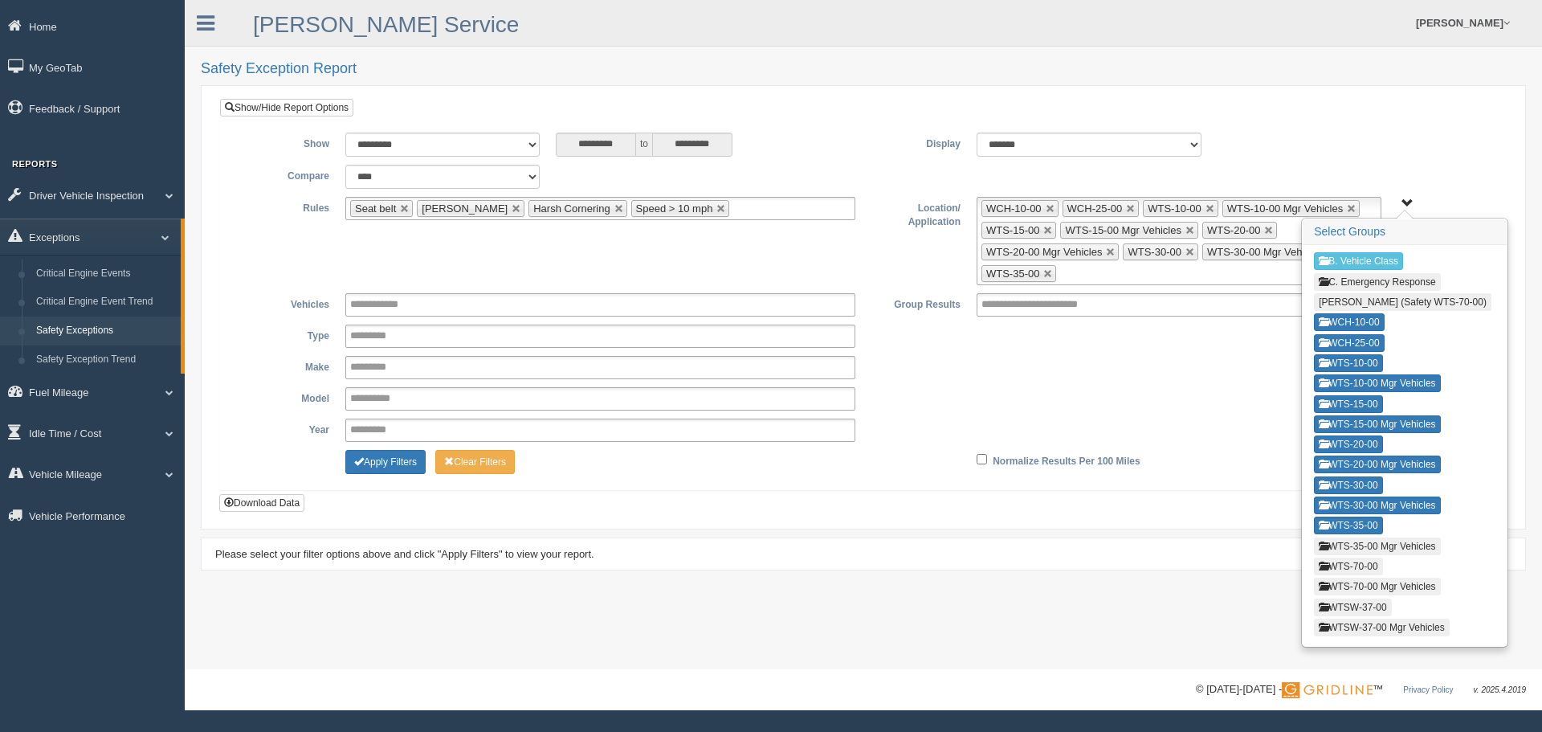
click at [1365, 552] on button "WTS-35-00 Mgr Vehicles" at bounding box center [1377, 546] width 126 height 18
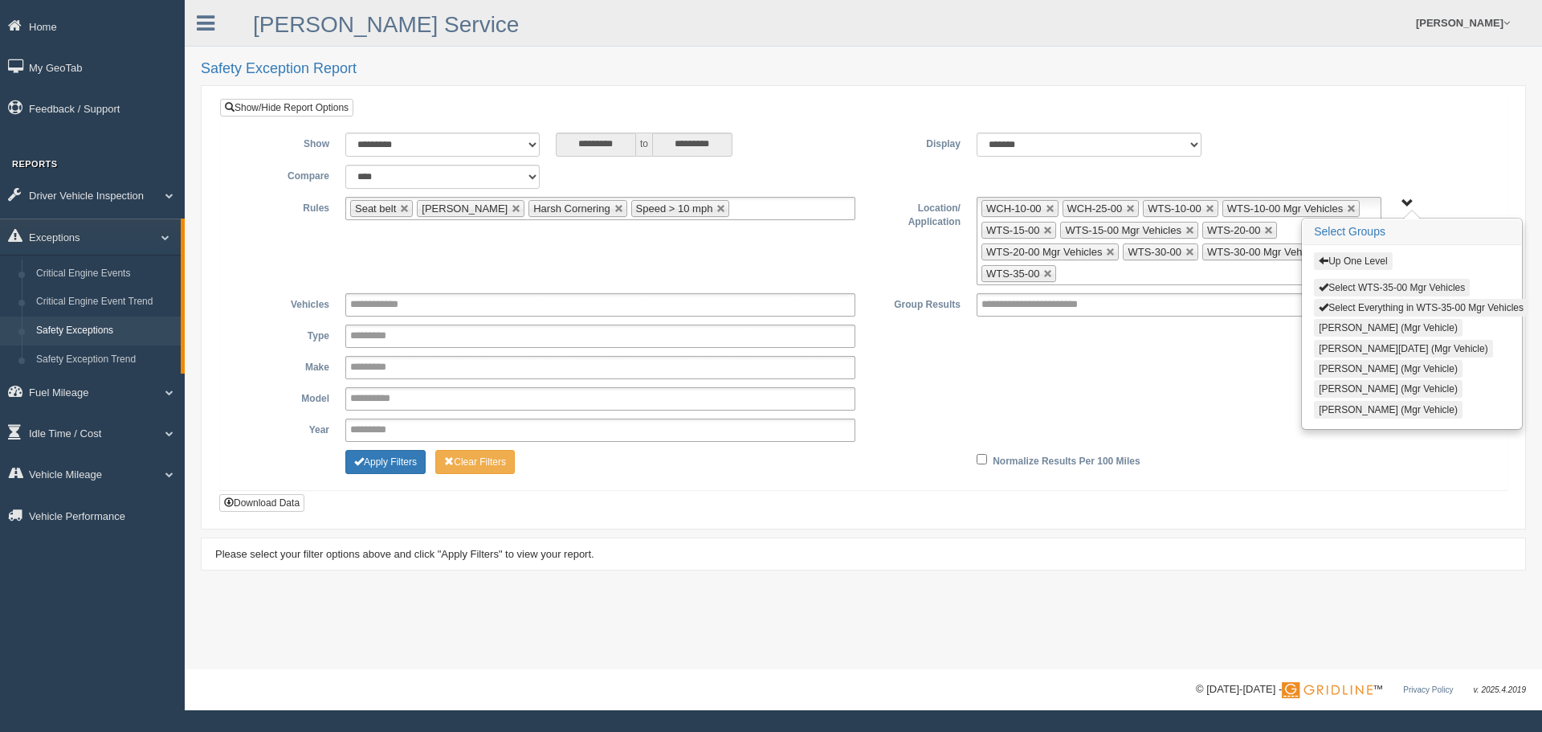
click at [1354, 285] on button "Select WTS-35-00 Mgr Vehicles" at bounding box center [1392, 288] width 156 height 18
click at [1358, 261] on button "Up One Level" at bounding box center [1353, 261] width 78 height 18
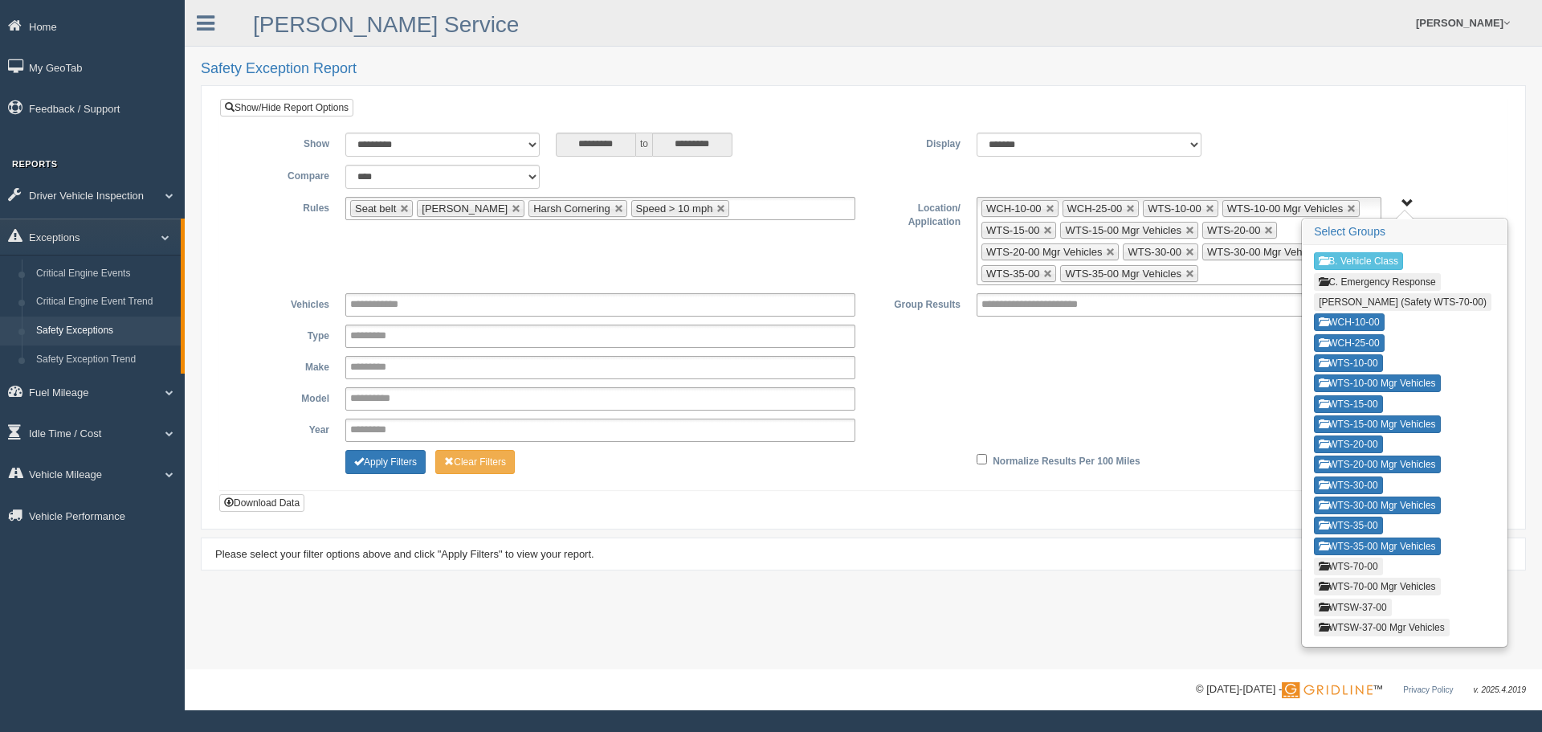
click at [1373, 564] on button "WTS-70-00" at bounding box center [1348, 566] width 68 height 18
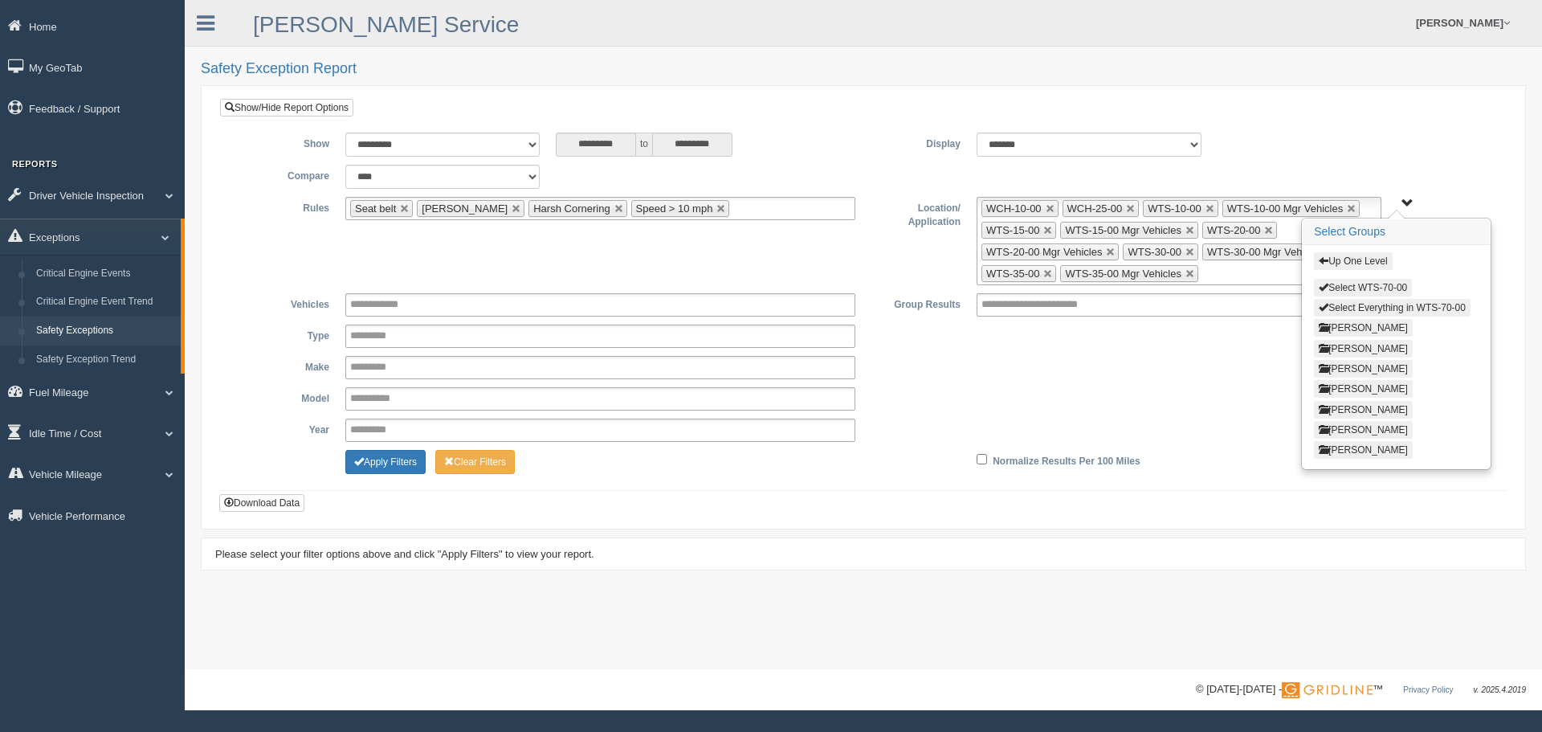
click at [1363, 284] on button "Select WTS-70-00" at bounding box center [1363, 288] width 98 height 18
click at [1361, 257] on button "Up One Level" at bounding box center [1353, 261] width 78 height 18
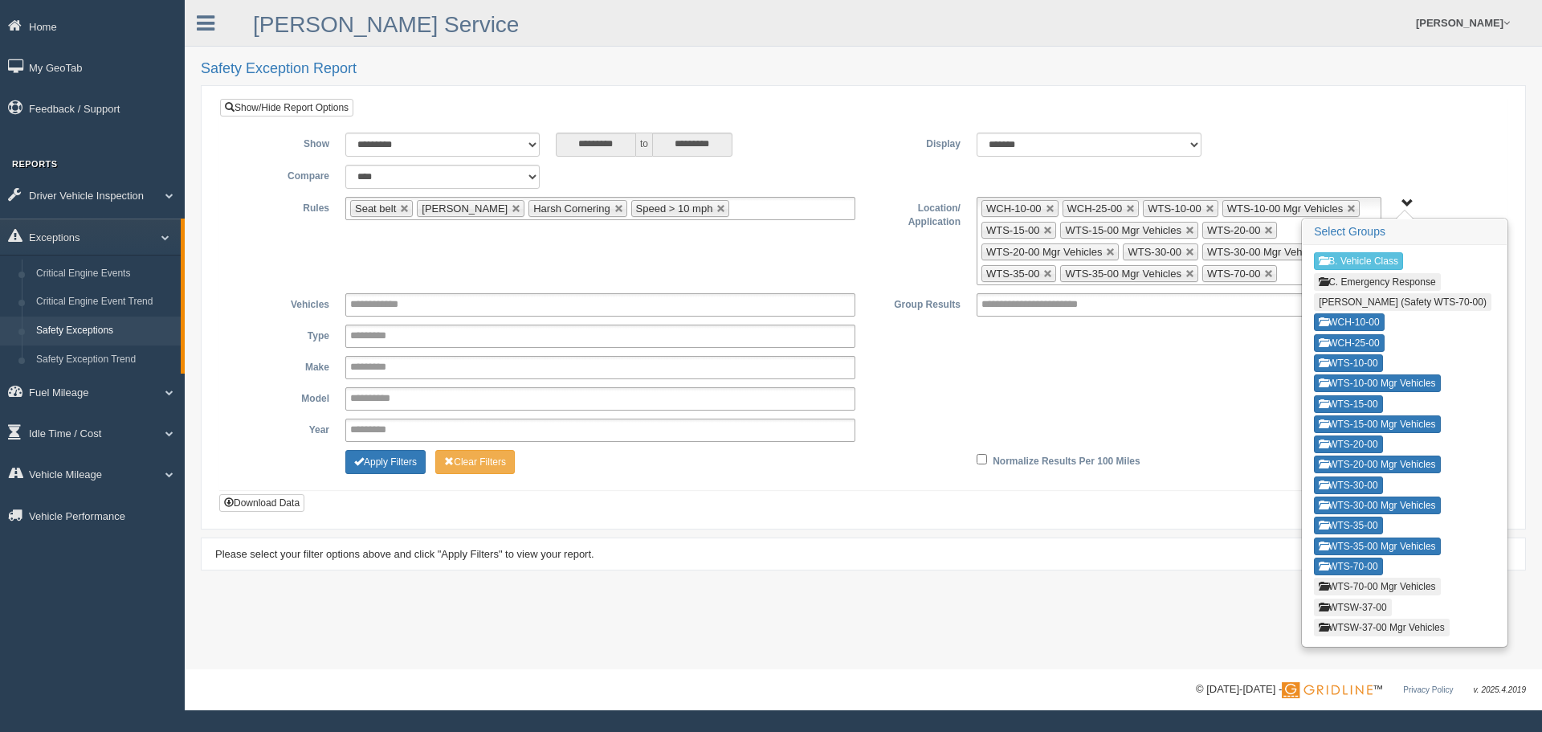
click at [1362, 580] on button "WTS-70-00 Mgr Vehicles" at bounding box center [1377, 586] width 126 height 18
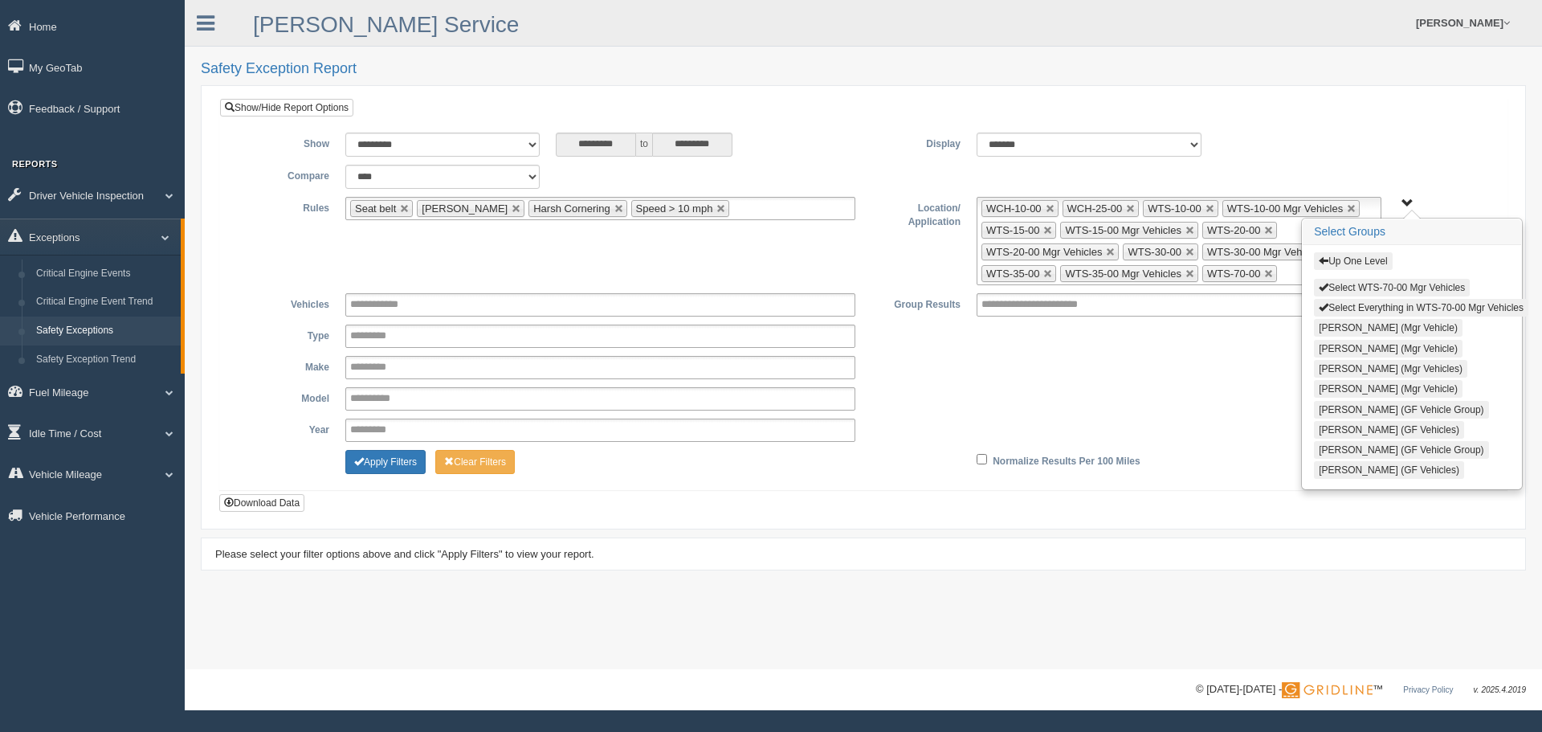
click at [1387, 280] on button "Select WTS-70-00 Mgr Vehicles" at bounding box center [1392, 288] width 156 height 18
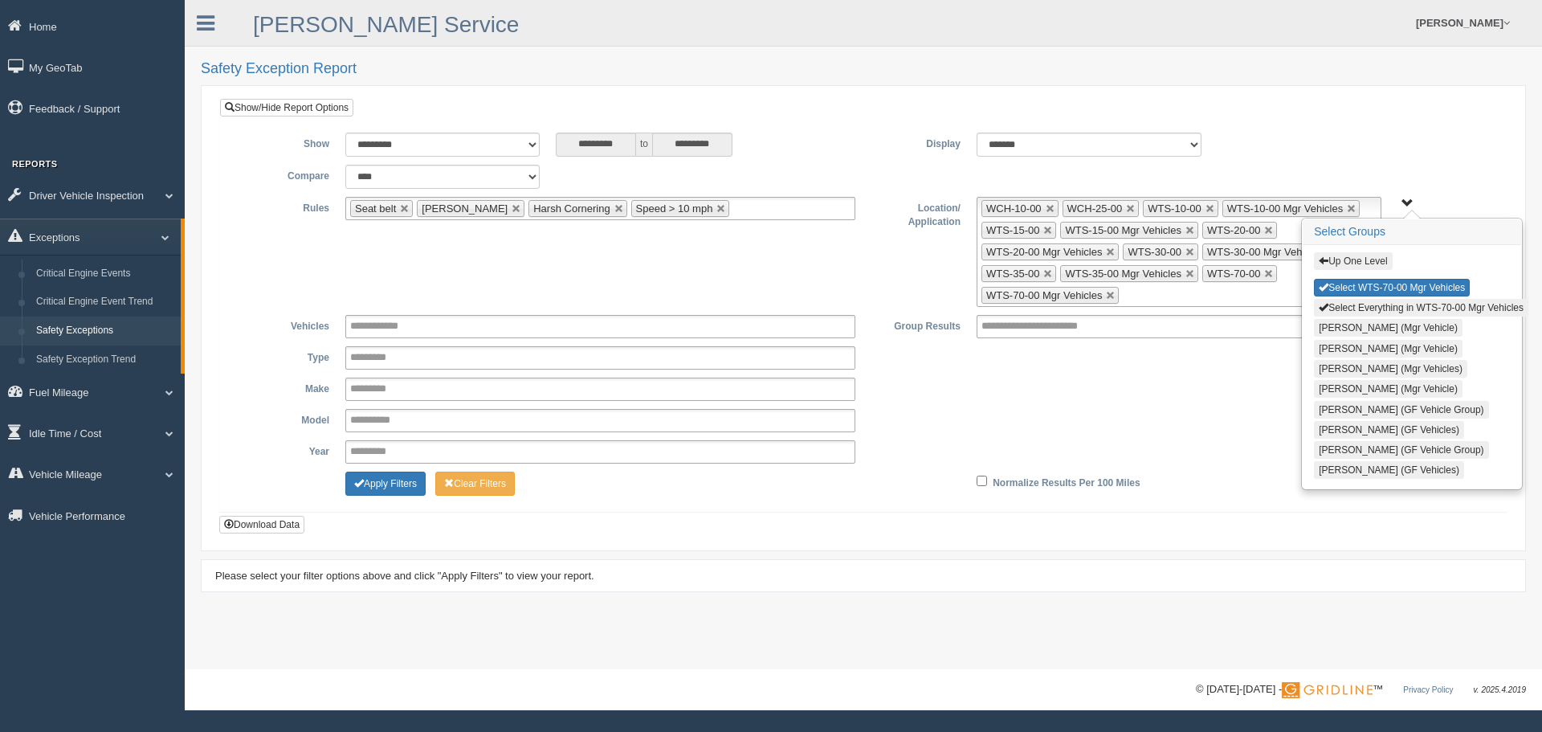
drag, startPoint x: 1387, startPoint y: 261, endPoint x: 1388, endPoint y: 271, distance: 9.7
click at [1387, 260] on button "Up One Level" at bounding box center [1353, 261] width 78 height 18
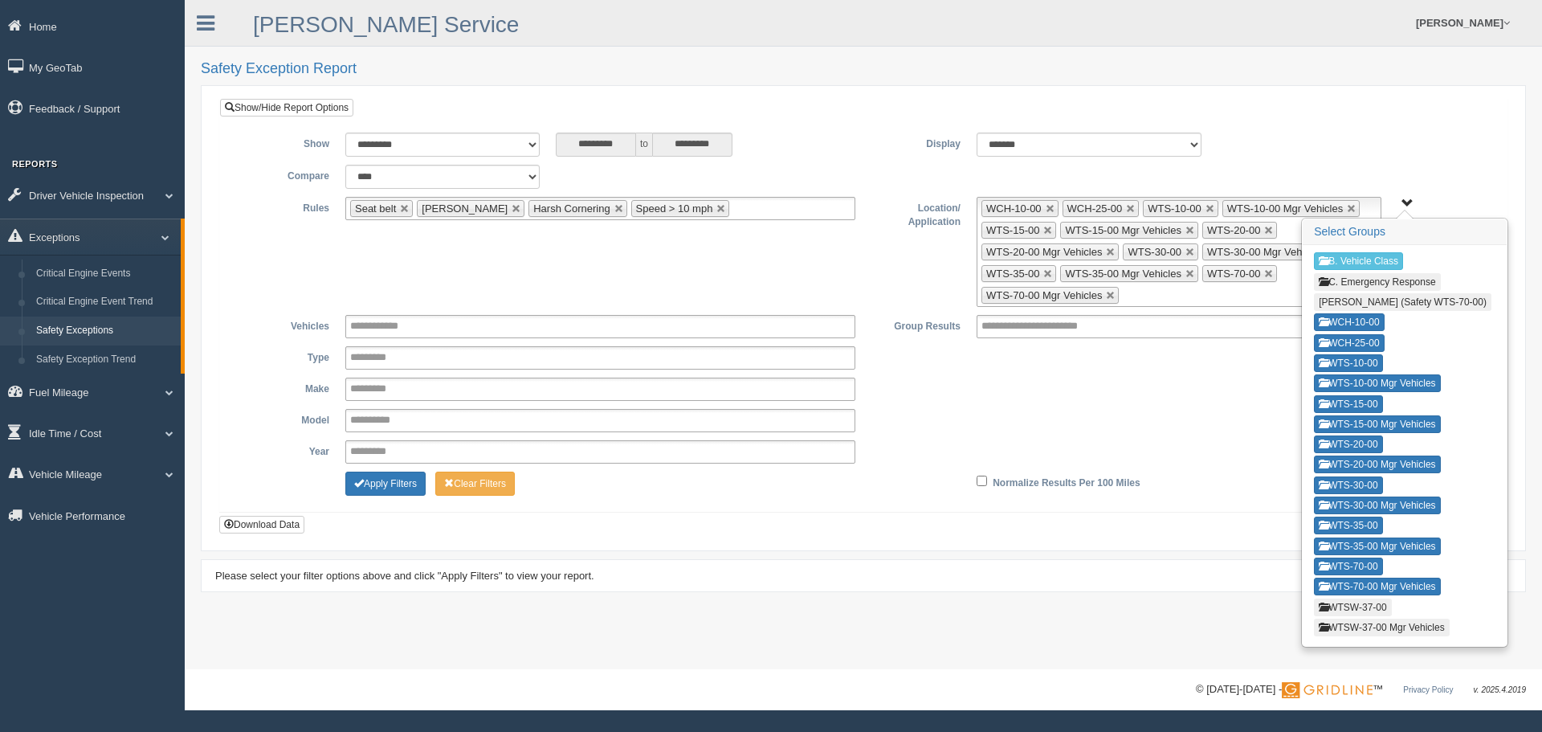
click at [1358, 605] on button "WTSW-37-00" at bounding box center [1352, 607] width 77 height 18
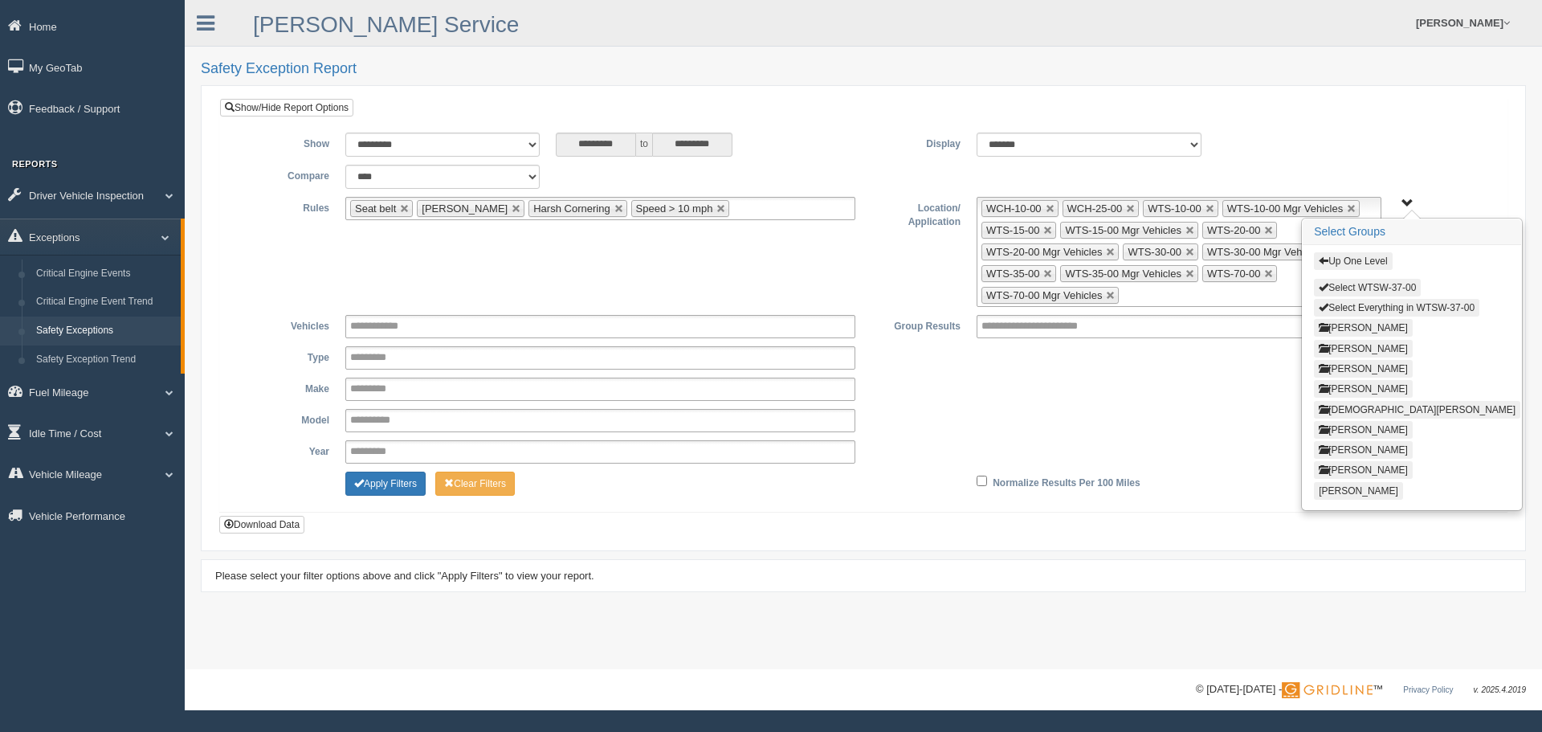
click at [1377, 284] on button "Select WTSW-37-00" at bounding box center [1367, 288] width 107 height 18
click at [1346, 259] on button "Up One Level" at bounding box center [1353, 261] width 78 height 18
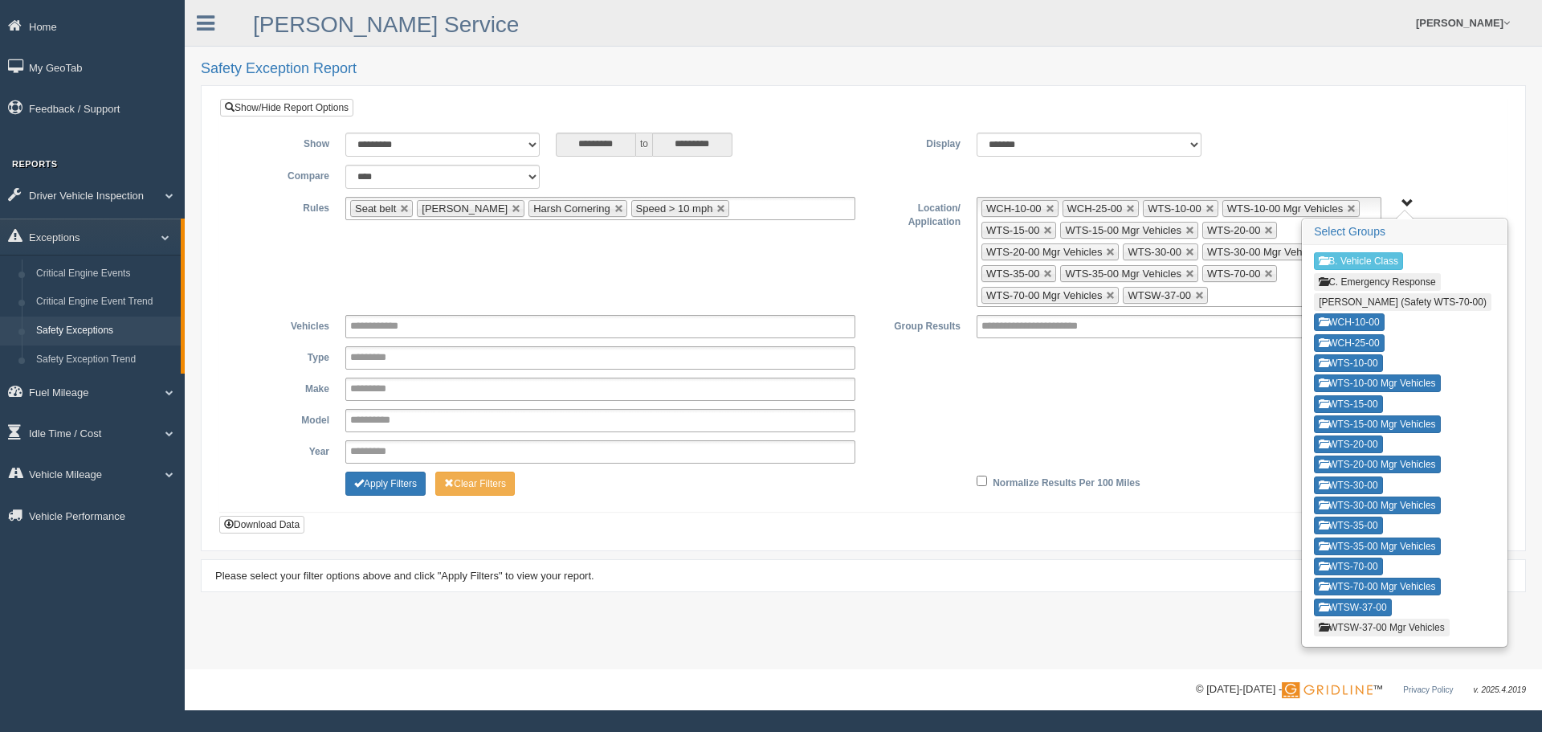
click at [1422, 625] on button "WTSW-37-00 Mgr Vehicles" at bounding box center [1382, 627] width 136 height 18
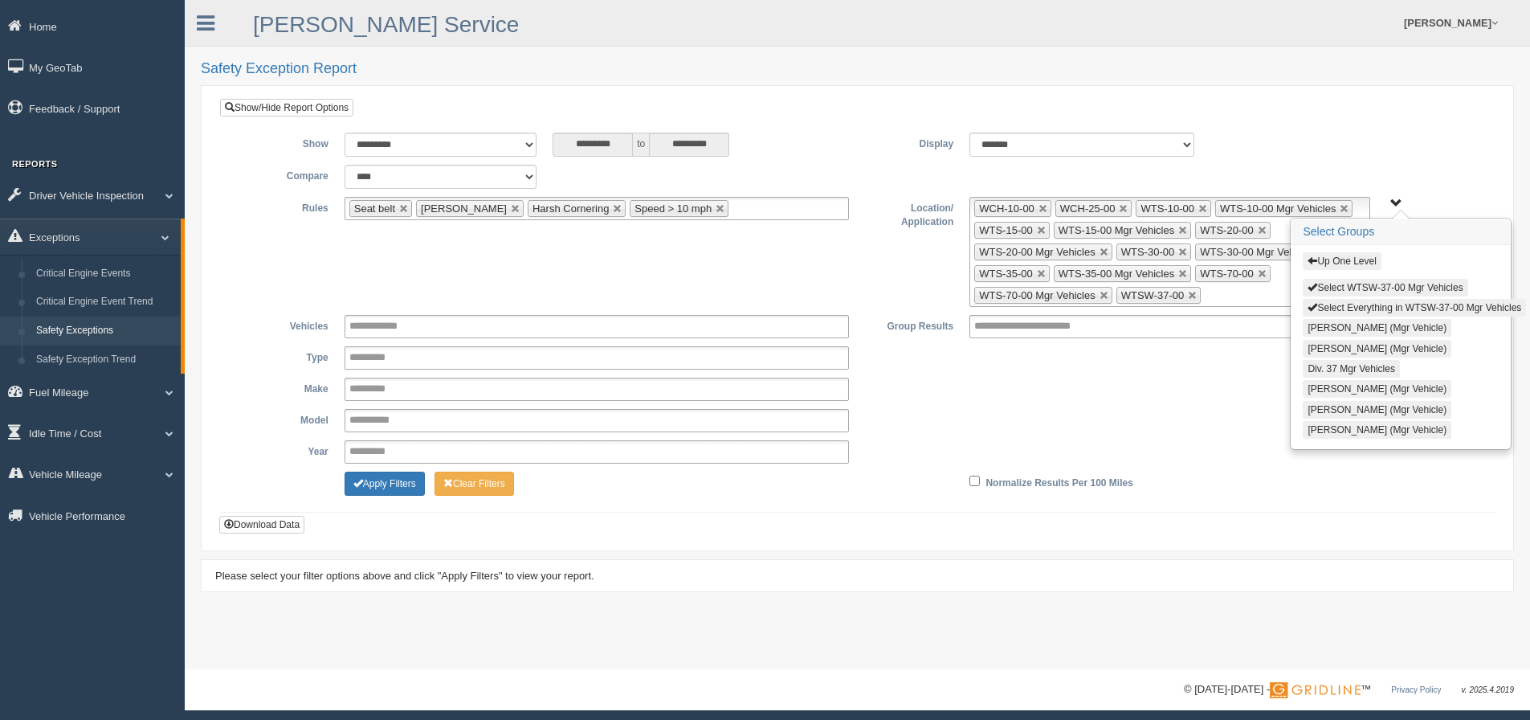
click at [1343, 291] on button "Select WTSW-37-00 Mgr Vehicles" at bounding box center [1385, 288] width 165 height 18
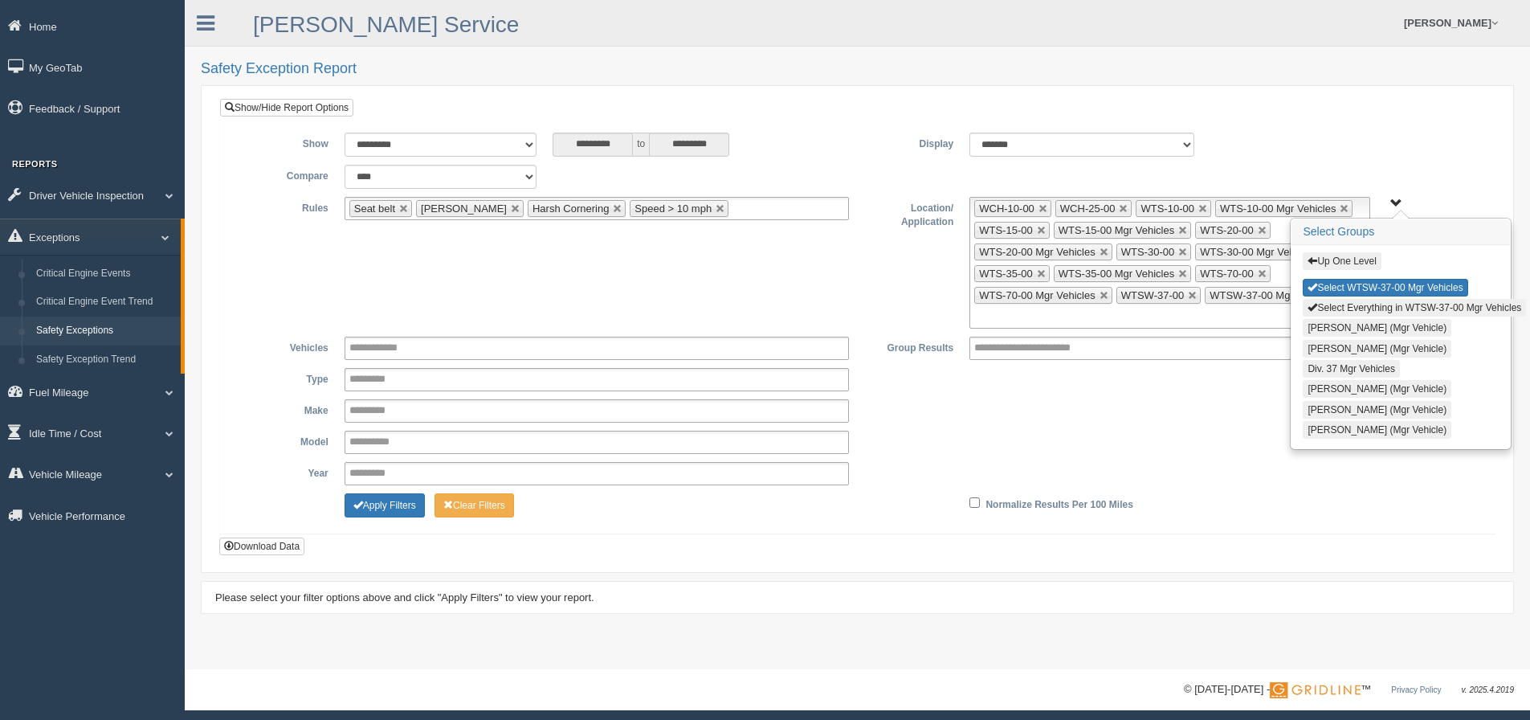
click at [1352, 260] on button "Up One Level" at bounding box center [1342, 261] width 78 height 18
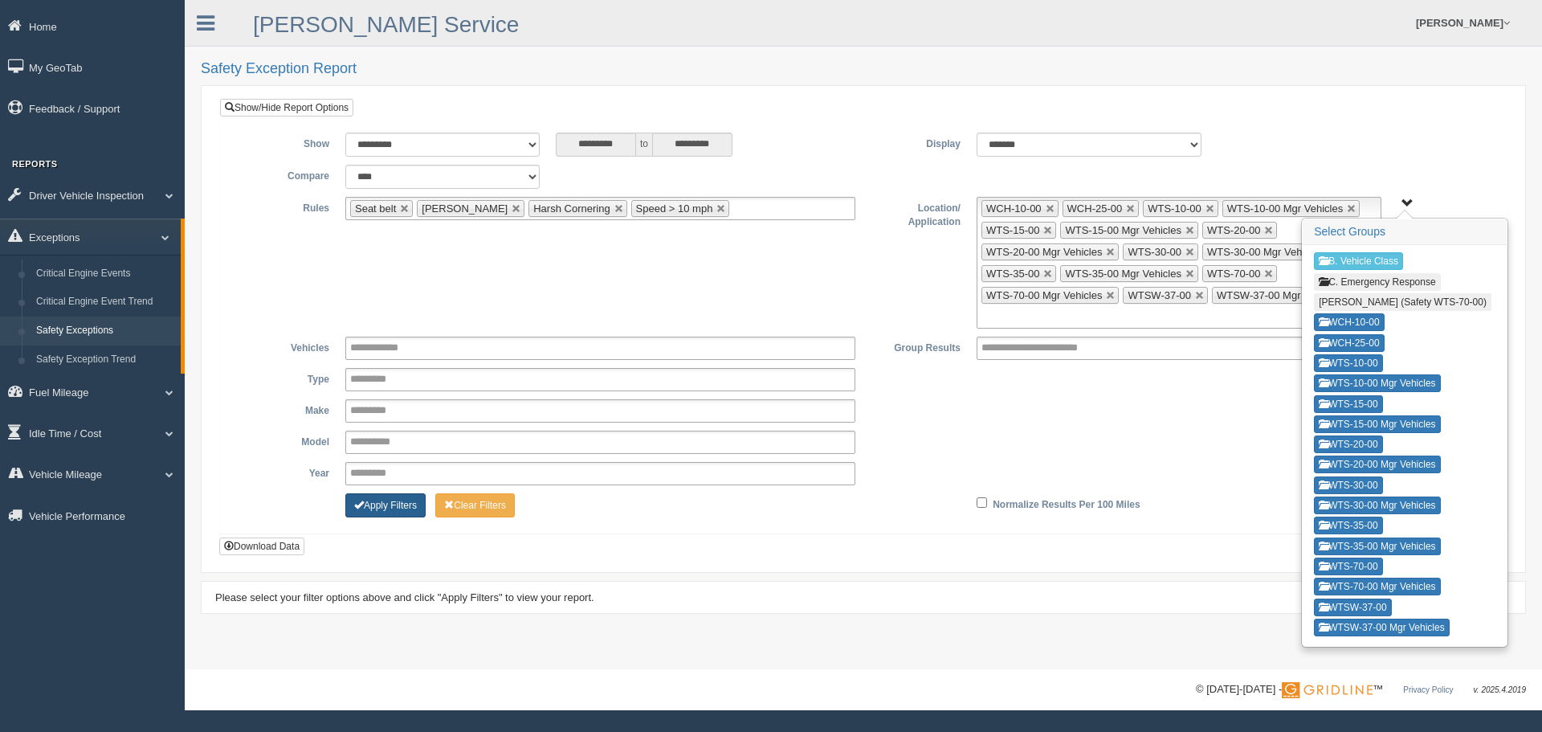
click at [400, 497] on button "Apply Filters" at bounding box center [385, 505] width 80 height 24
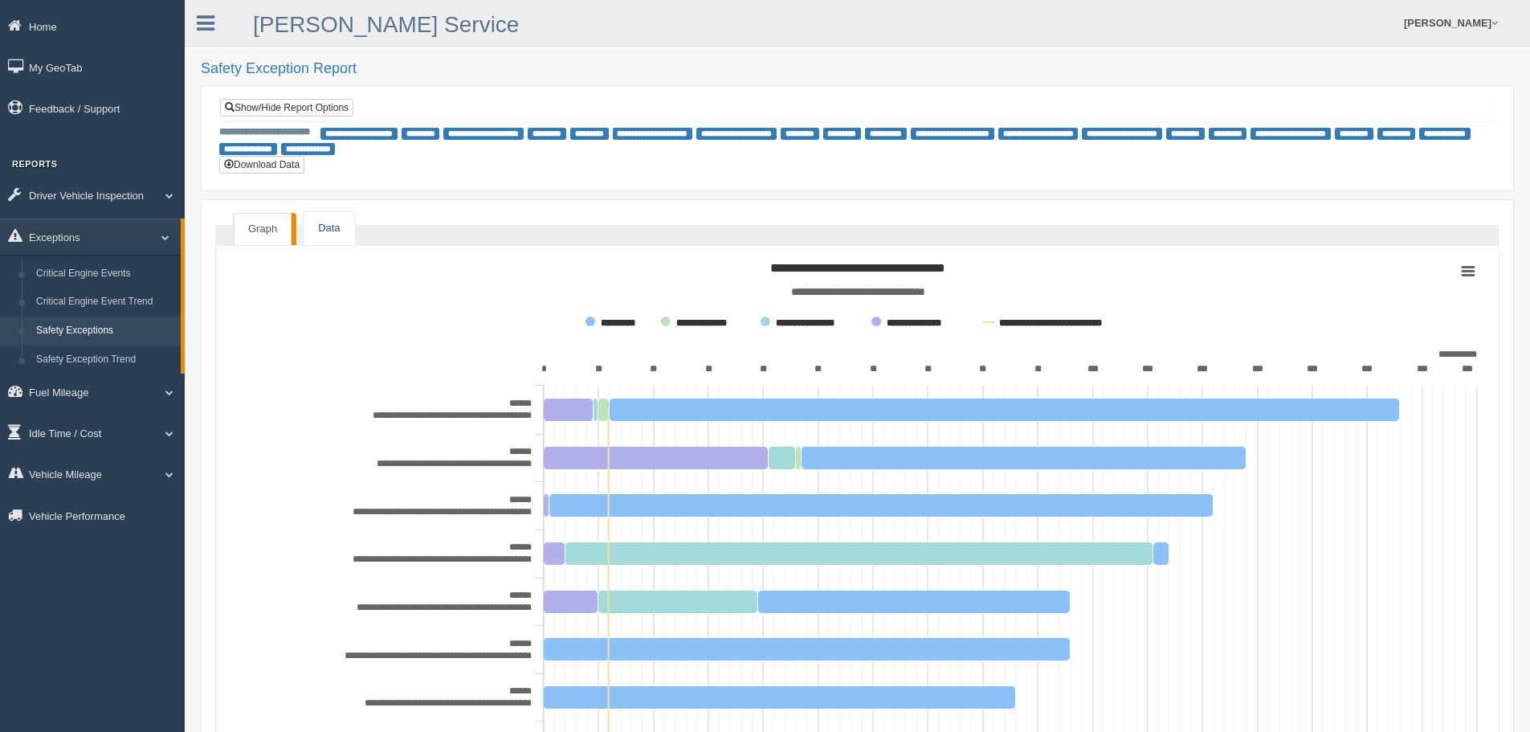
click at [320, 225] on link "Data" at bounding box center [329, 228] width 51 height 33
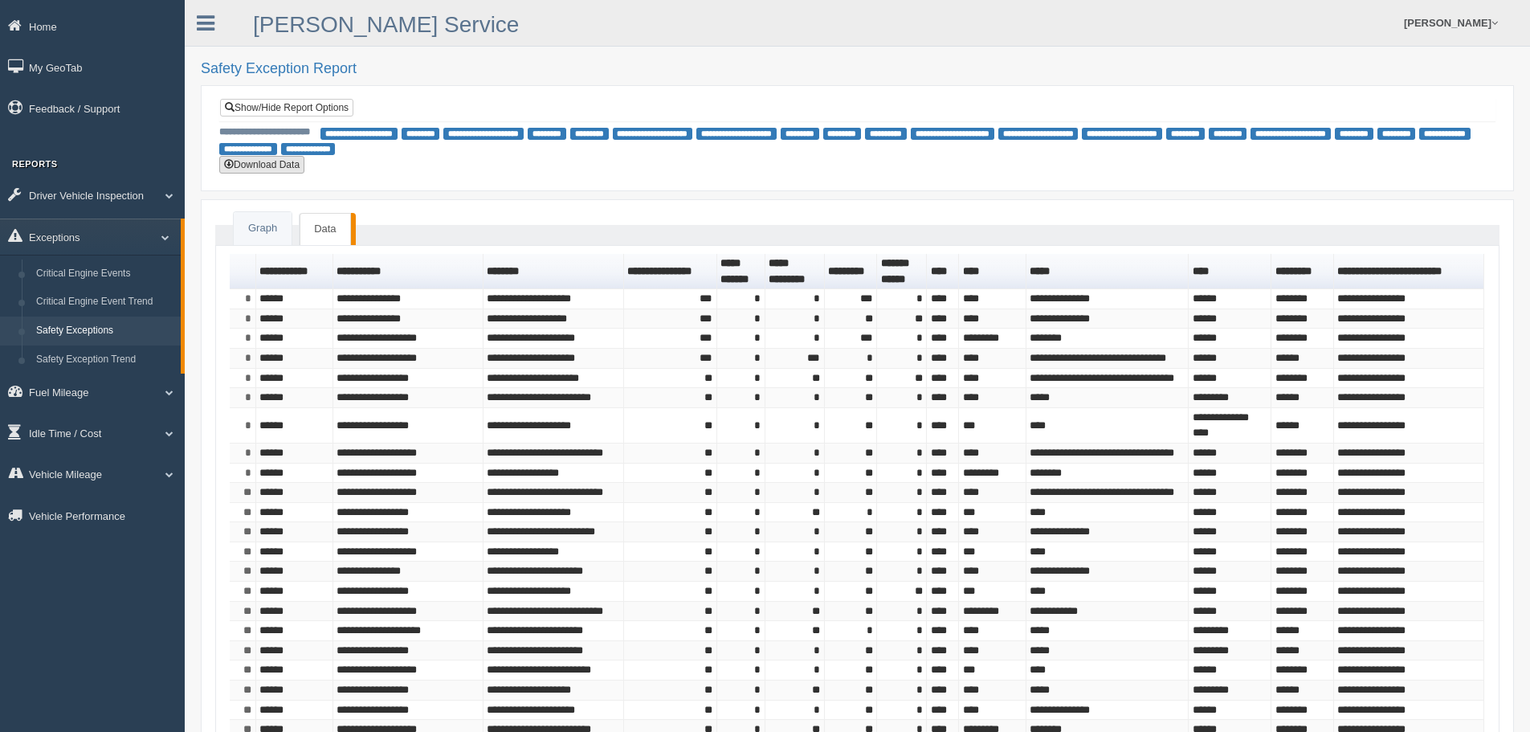
click at [279, 165] on button "Download Data" at bounding box center [261, 165] width 85 height 18
